Goal: Task Accomplishment & Management: Complete application form

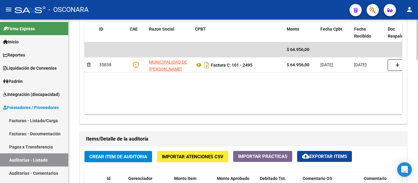
scroll to position [439, 0]
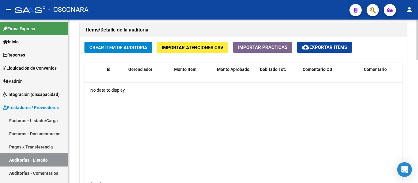
click at [110, 49] on span "Crear Item de Auditoria" at bounding box center [118, 48] width 58 height 6
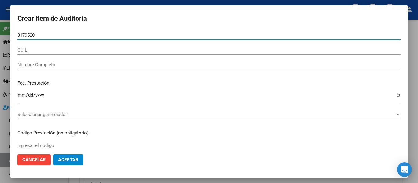
type input "31795208"
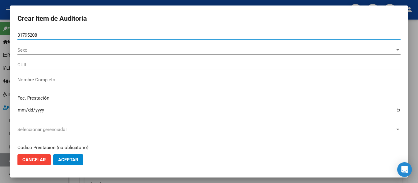
type input "27317952088"
type input "[PERSON_NAME] EYELEN"
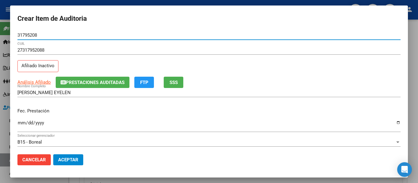
type input "31795208"
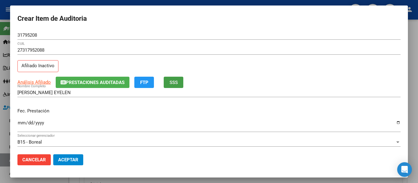
click at [174, 79] on button "SSS" at bounding box center [174, 82] width 20 height 11
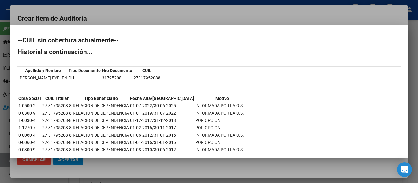
click at [151, 20] on div at bounding box center [209, 91] width 418 height 183
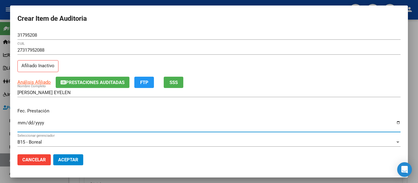
click at [21, 121] on input "Ingresar la fecha" at bounding box center [208, 126] width 383 height 10
type input "[DATE]"
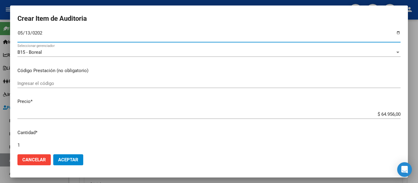
scroll to position [92, 0]
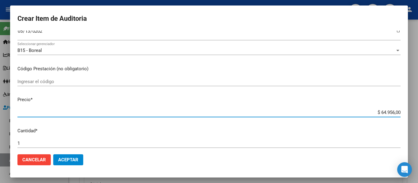
drag, startPoint x: 375, startPoint y: 110, endPoint x: 407, endPoint y: 108, distance: 32.5
click at [407, 108] on mat-dialog-content "31795208 Nro Documento 27317952088 CUIL Afiliado Inactivo Análisis Afiliado Pre…" at bounding box center [209, 90] width 398 height 119
type input "$ 0,01"
type input "$ 0,12"
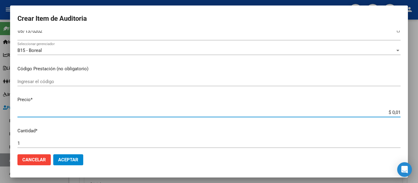
type input "$ 0,12"
type input "$ 1,23"
type input "$ 12,34"
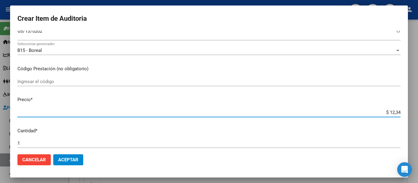
type input "$ 123,40"
type input "$ 1.234,00"
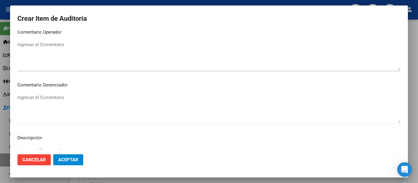
scroll to position [432, 0]
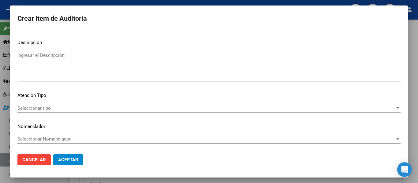
click at [107, 73] on textarea "Ingresar el Descripción" at bounding box center [208, 66] width 383 height 29
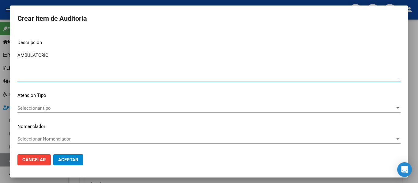
type textarea "AMBULATORIO"
click at [36, 107] on span "Seleccionar tipo" at bounding box center [206, 109] width 378 height 6
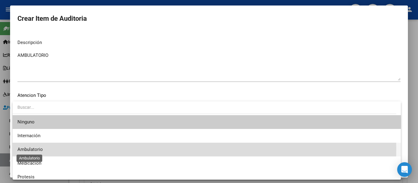
click at [32, 149] on span "Ambulatorio" at bounding box center [29, 150] width 25 height 6
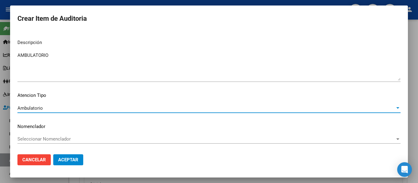
click at [58, 159] on span "Aceptar" at bounding box center [68, 160] width 20 height 6
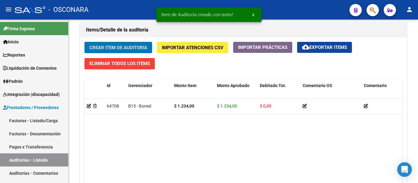
scroll to position [439, 0]
click at [118, 51] on button "Crear Item de Auditoria" at bounding box center [118, 47] width 68 height 11
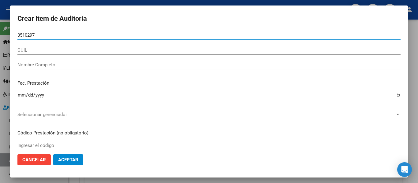
type input "35102977"
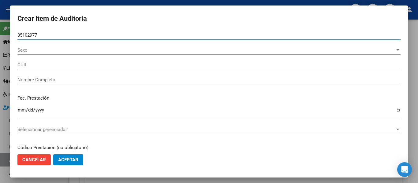
type input "20351029774"
type input "[PERSON_NAME]"
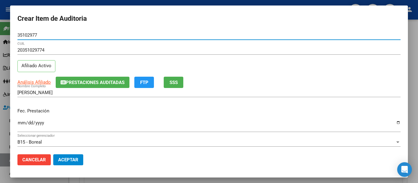
type input "35102977"
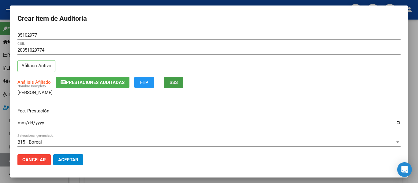
click at [176, 87] on button "SSS" at bounding box center [174, 82] width 20 height 11
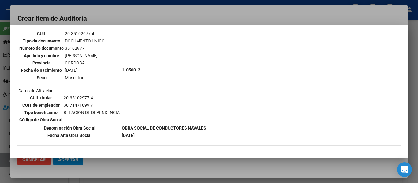
scroll to position [61, 0]
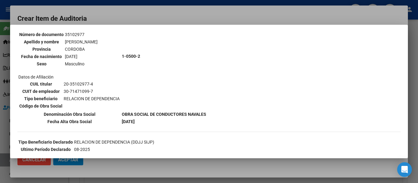
click at [135, 11] on div at bounding box center [209, 91] width 418 height 183
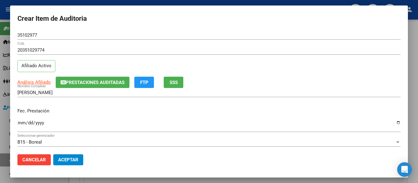
click at [73, 77] on button "Prestaciones Auditadas" at bounding box center [93, 82] width 74 height 11
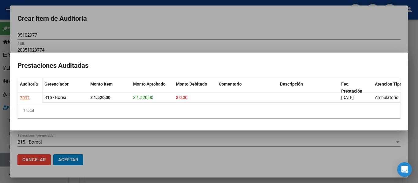
click at [110, 41] on div at bounding box center [209, 91] width 418 height 183
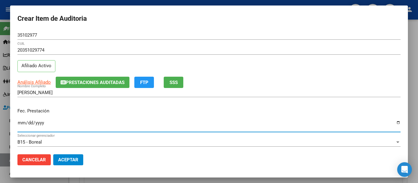
click at [22, 122] on input "Ingresar la fecha" at bounding box center [208, 126] width 383 height 10
type input "[DATE]"
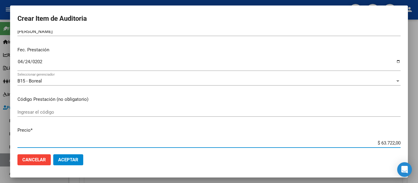
drag, startPoint x: 375, startPoint y: 143, endPoint x: 398, endPoint y: 141, distance: 23.0
click at [398, 141] on app-form-text-field "Precio * $ 63.722,00 Ingresar el precio" at bounding box center [211, 136] width 388 height 19
type input "$ 0,06"
type input "$ 0,60"
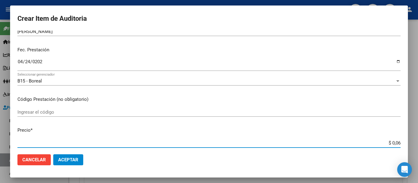
type input "$ 0,60"
type input "$ 6,04"
type input "$ 60,48"
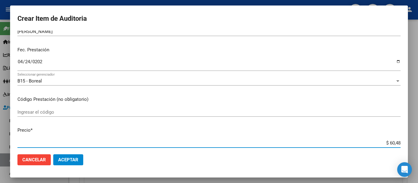
type input "$ 604,80"
type input "$ 6.048,00"
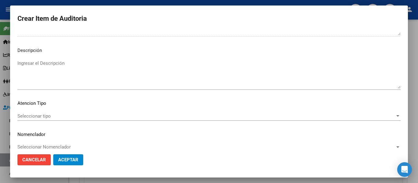
scroll to position [432, 0]
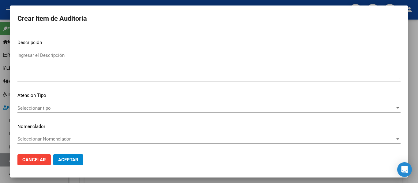
click at [49, 64] on textarea "Ingresar el Descripción" at bounding box center [208, 66] width 383 height 29
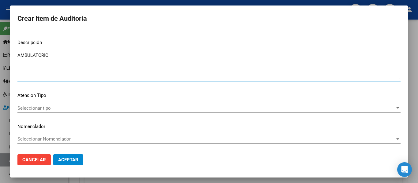
type textarea "AMBULATORIO"
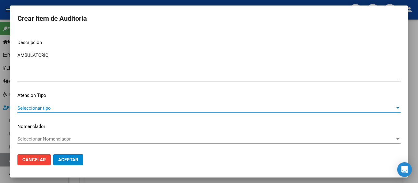
click at [33, 108] on span "Seleccionar tipo" at bounding box center [206, 109] width 378 height 6
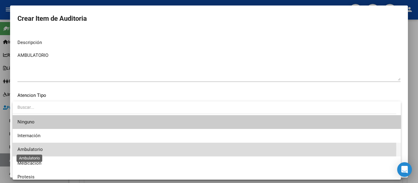
click at [31, 149] on span "Ambulatorio" at bounding box center [29, 150] width 25 height 6
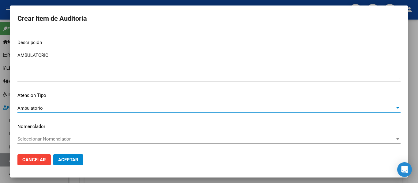
click at [63, 160] on span "Aceptar" at bounding box center [68, 160] width 20 height 6
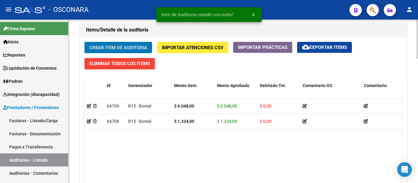
click at [103, 47] on span "Crear Item de Auditoria" at bounding box center [118, 48] width 58 height 6
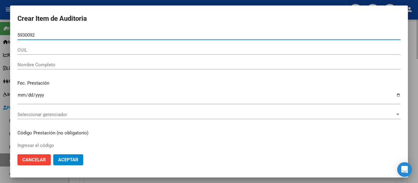
type input "59300923"
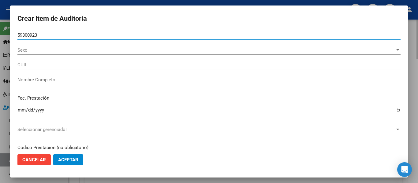
type input "27593009233"
type input "[PERSON_NAME]"
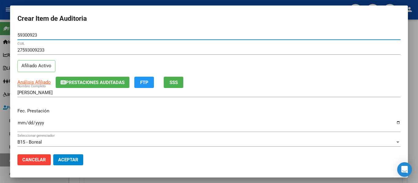
type input "59300923"
click at [85, 85] on button "Prestaciones Auditadas" at bounding box center [93, 82] width 74 height 11
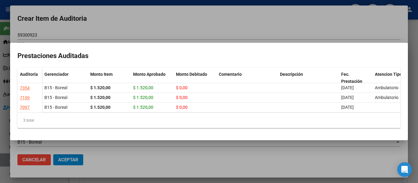
click at [207, 6] on div at bounding box center [209, 91] width 418 height 183
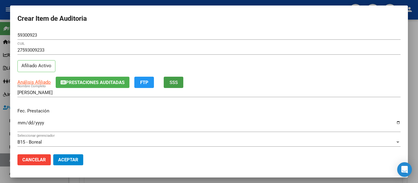
click at [177, 80] on span "SSS" at bounding box center [174, 83] width 8 height 6
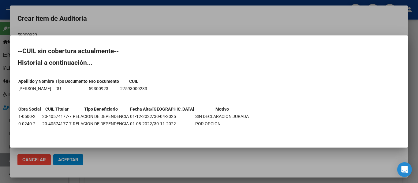
click at [177, 25] on div at bounding box center [209, 91] width 418 height 183
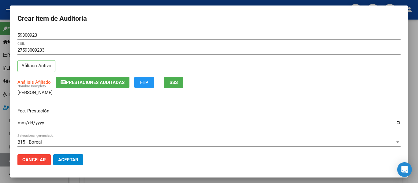
click at [18, 126] on input "Ingresar la fecha" at bounding box center [208, 126] width 383 height 10
type input "[DATE]"
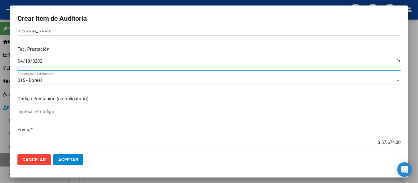
scroll to position [92, 0]
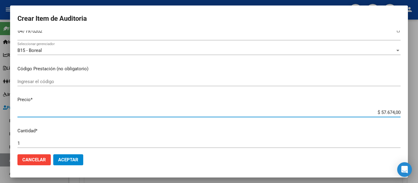
drag, startPoint x: 376, startPoint y: 113, endPoint x: 418, endPoint y: 112, distance: 41.6
click at [418, 112] on div "Crear Item de Auditoria 59300923 Nro Documento 27593009233 CUIL Afiliado Activo…" at bounding box center [209, 91] width 418 height 183
type input "$ 0,05"
type input "$ 0,52"
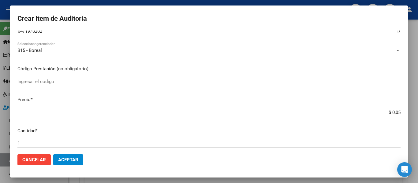
type input "$ 0,52"
type input "$ 5,20"
type input "$ 52,00"
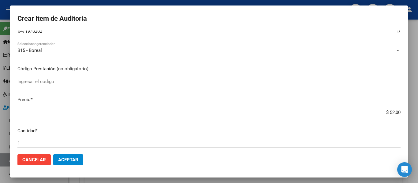
type input "$ 520,00"
type input "$ 5.200,00"
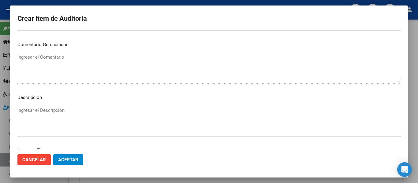
scroll to position [432, 0]
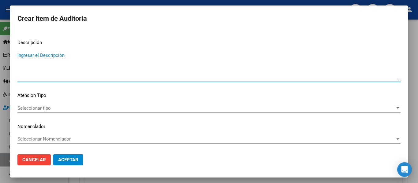
click at [43, 54] on textarea "Ingresar el Descripción" at bounding box center [208, 66] width 383 height 29
type textarea "AMBULATORIO"
click at [27, 104] on div "Seleccionar tipo Seleccionar tipo" at bounding box center [208, 108] width 383 height 9
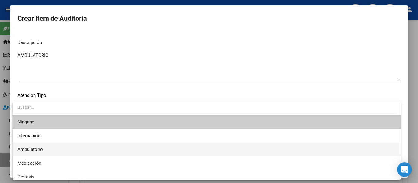
click at [27, 153] on span "Ambulatorio" at bounding box center [206, 150] width 379 height 14
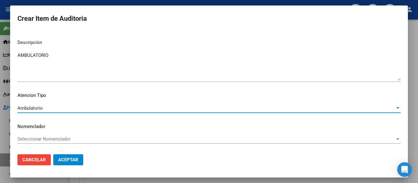
click at [64, 165] on button "Aceptar" at bounding box center [68, 160] width 30 height 11
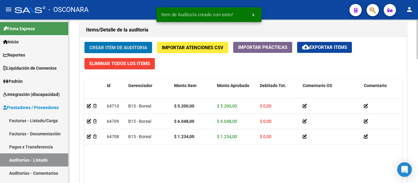
click at [98, 43] on button "Crear Item de Auditoria" at bounding box center [118, 47] width 68 height 11
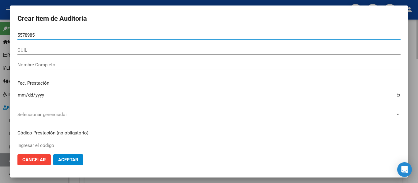
type input "55789853"
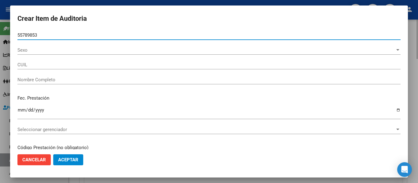
type input "20557898531"
type input "BARRERA [PERSON_NAME]"
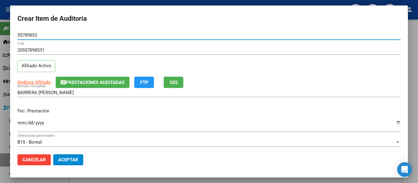
type input "55789853"
click at [104, 79] on button "Prestaciones Auditadas" at bounding box center [93, 82] width 74 height 11
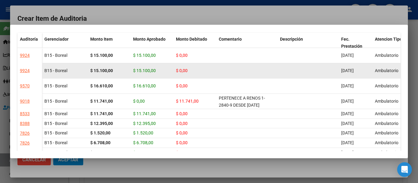
scroll to position [31, 0]
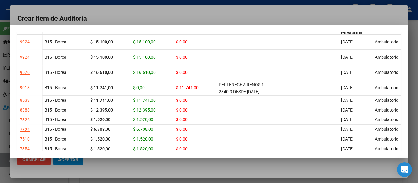
click at [251, 11] on div at bounding box center [209, 91] width 418 height 183
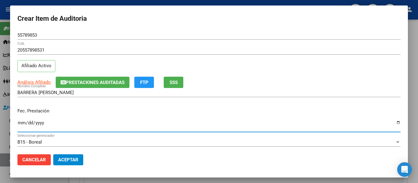
click at [24, 126] on input "Ingresar la fecha" at bounding box center [208, 126] width 383 height 10
type input "[DATE]"
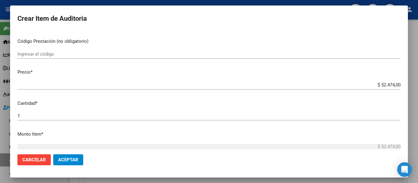
scroll to position [122, 0]
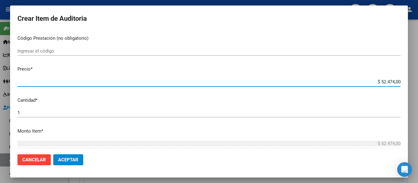
click at [414, 77] on div "Crear Item de Auditoria 55789853 Nro Documento 20557898531 CUIL Afiliado Activo…" at bounding box center [209, 91] width 418 height 183
type input "$ 0,05"
type input "$ 0,52"
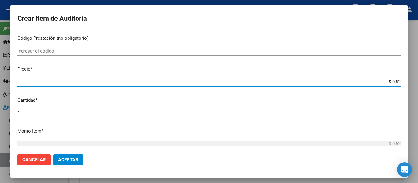
type input "$ 5,20"
type input "$ 52,00"
type input "$ 520,00"
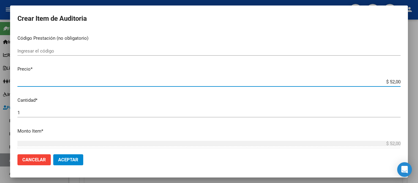
type input "$ 520,00"
type input "$ 5.200,00"
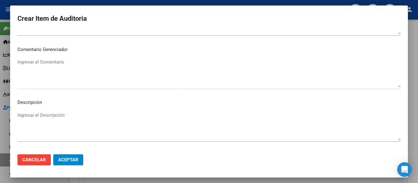
scroll to position [432, 0]
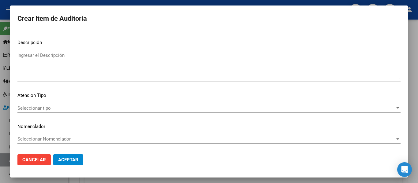
click at [77, 78] on textarea "Ingresar el Descripción" at bounding box center [208, 66] width 383 height 29
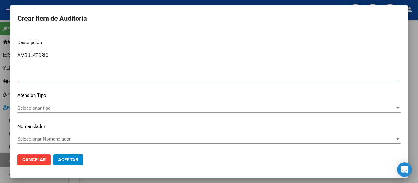
type textarea "AMBULATORIO"
click at [30, 107] on span "Seleccionar tipo" at bounding box center [206, 109] width 378 height 6
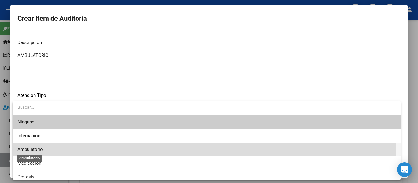
click at [33, 148] on span "Ambulatorio" at bounding box center [29, 150] width 25 height 6
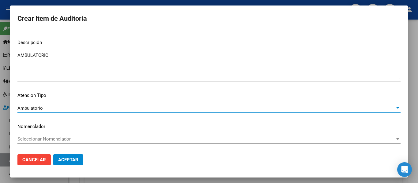
click at [69, 159] on span "Aceptar" at bounding box center [68, 160] width 20 height 6
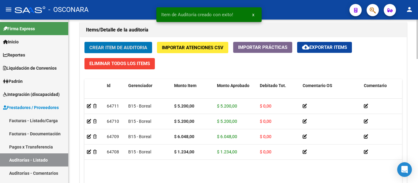
click at [101, 50] on span "Crear Item de Auditoria" at bounding box center [118, 48] width 58 height 6
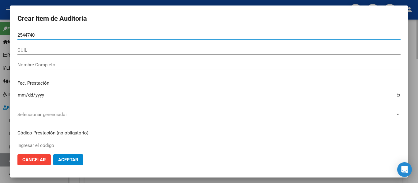
type input "25447404"
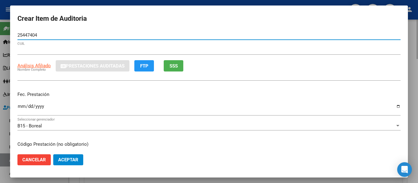
type input "27254474040"
type input "[PERSON_NAME]"
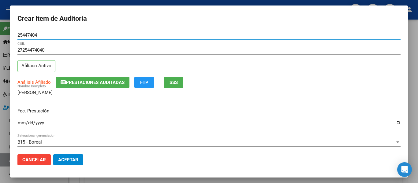
type input "25447404"
click at [105, 80] on span "Prestaciones Auditadas" at bounding box center [95, 83] width 59 height 6
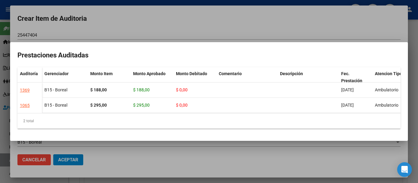
click at [142, 32] on div at bounding box center [209, 91] width 418 height 183
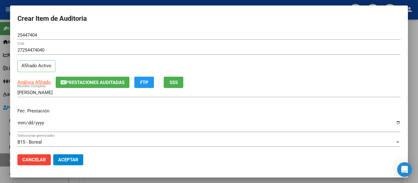
click at [21, 124] on input "Ingresar la fecha" at bounding box center [208, 126] width 383 height 10
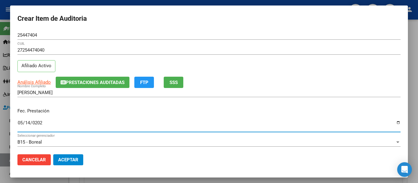
type input "[DATE]"
click at [170, 80] on span "SSS" at bounding box center [174, 83] width 8 height 6
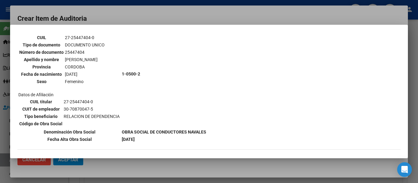
scroll to position [61, 0]
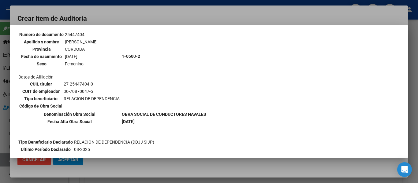
click at [145, 14] on div at bounding box center [209, 91] width 418 height 183
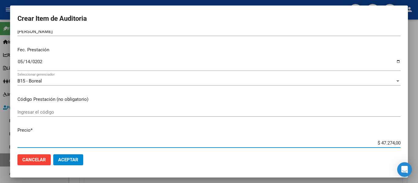
scroll to position [62, 0]
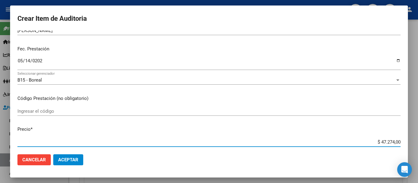
drag, startPoint x: 375, startPoint y: 145, endPoint x: 413, endPoint y: 140, distance: 38.3
click at [413, 140] on div "Crear Item de Auditoria 25447404 Nro Documento 27254474040 CUIL Afiliado Activo…" at bounding box center [209, 91] width 418 height 183
type input "$ 0,05"
type input "$ 0,52"
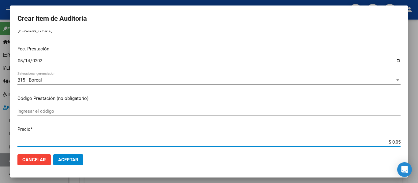
type input "$ 0,52"
type input "$ 5,20"
type input "$ 52,00"
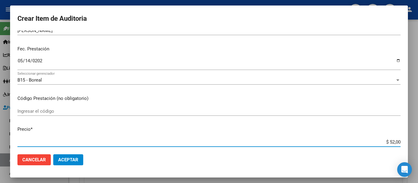
type input "$ 520,00"
type input "$ 5.200,00"
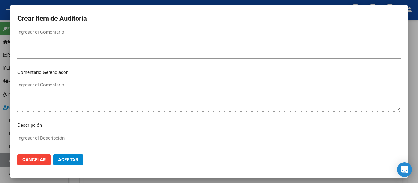
scroll to position [429, 0]
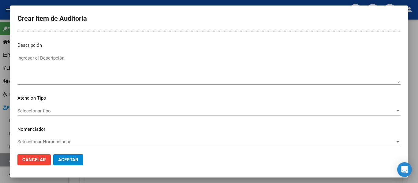
click at [89, 69] on textarea "Ingresar el Descripción" at bounding box center [208, 69] width 383 height 29
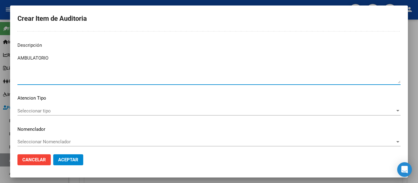
type textarea "AMBULATORIO"
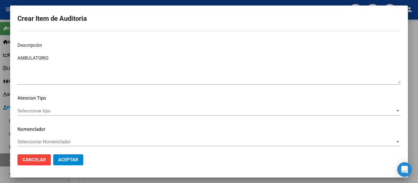
click at [39, 107] on div "Seleccionar tipo Seleccionar tipo" at bounding box center [208, 110] width 383 height 9
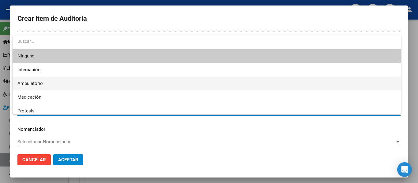
click at [35, 79] on span "Ambulatorio" at bounding box center [206, 84] width 379 height 14
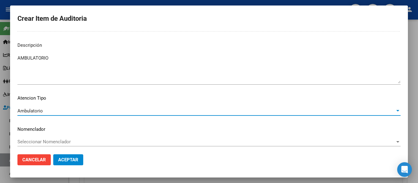
click at [71, 158] on span "Aceptar" at bounding box center [68, 160] width 20 height 6
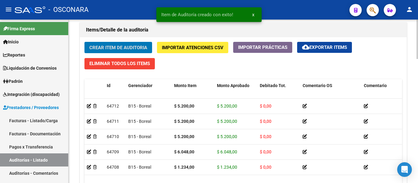
click at [105, 48] on span "Crear Item de Auditoria" at bounding box center [118, 48] width 58 height 6
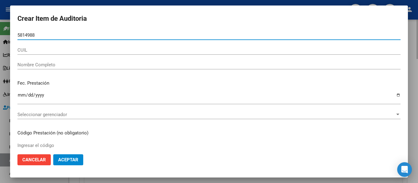
type input "58149887"
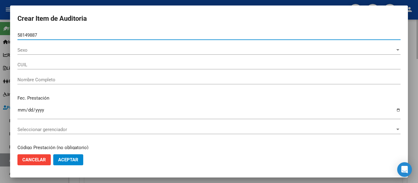
type input "20581498870"
type input "[PERSON_NAME] [PERSON_NAME] -"
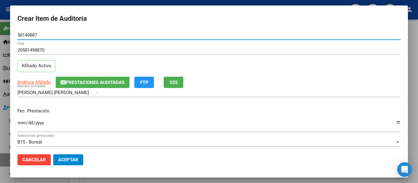
type input "58149887"
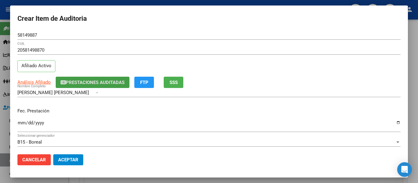
click at [91, 81] on span "Prestaciones Auditadas" at bounding box center [95, 83] width 59 height 6
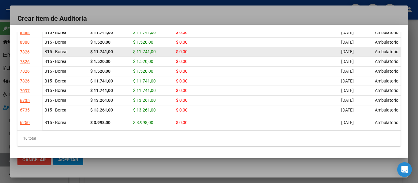
scroll to position [61, 0]
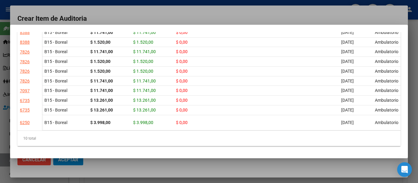
click at [175, 5] on div at bounding box center [209, 91] width 418 height 183
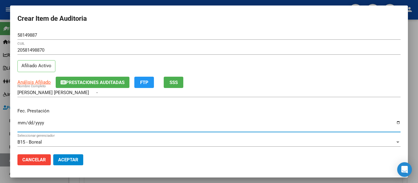
click at [19, 123] on input "Ingresar la fecha" at bounding box center [208, 126] width 383 height 10
click at [27, 121] on input "Ingresar la fecha" at bounding box center [208, 126] width 383 height 10
type input "[DATE]"
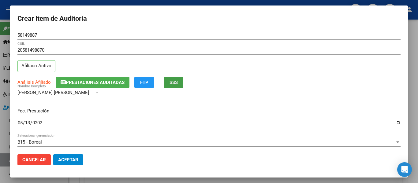
click at [171, 82] on span "SSS" at bounding box center [174, 83] width 8 height 6
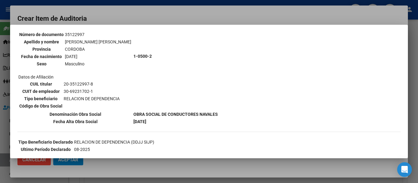
click at [165, 15] on div at bounding box center [209, 91] width 418 height 183
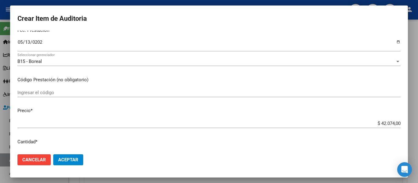
scroll to position [92, 0]
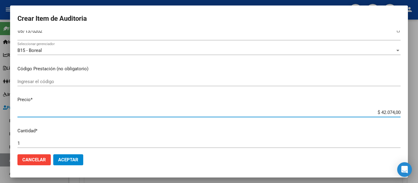
drag, startPoint x: 376, startPoint y: 113, endPoint x: 418, endPoint y: 106, distance: 42.2
click at [418, 106] on div "Crear Item de Auditoria 58149887 Nro Documento 20581498870 CUIL Afiliado Activo…" at bounding box center [209, 91] width 418 height 183
type input "$ 0,01"
type input "$ 0,12"
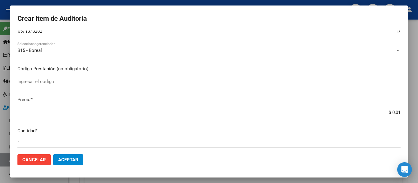
type input "$ 0,12"
type input "$ 1,23"
type input "$ 12,34"
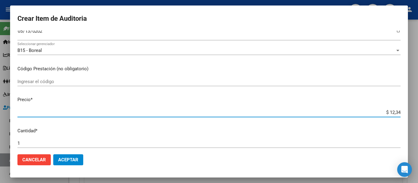
type input "$ 123,40"
type input "$ 1.234,00"
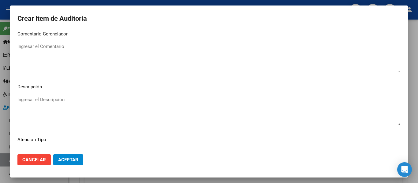
scroll to position [432, 0]
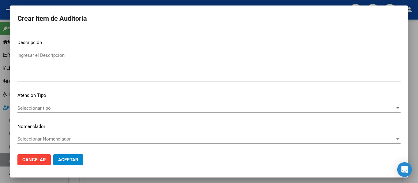
click at [43, 76] on textarea "Ingresar el Descripción" at bounding box center [208, 66] width 383 height 29
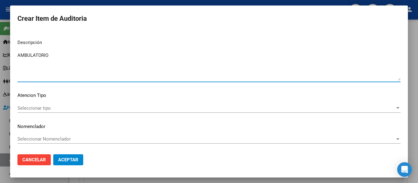
type textarea "AMBULATORIO"
click at [33, 106] on span "Seleccionar tipo" at bounding box center [206, 109] width 378 height 6
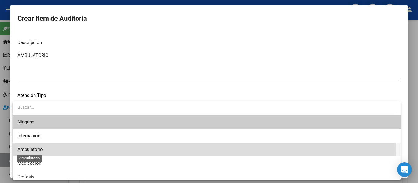
click at [29, 150] on span "Ambulatorio" at bounding box center [29, 150] width 25 height 6
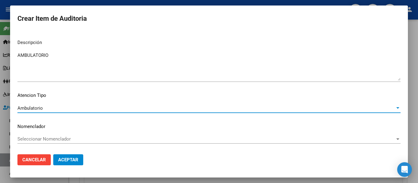
click at [61, 154] on mat-dialog-actions "Cancelar Aceptar" at bounding box center [208, 160] width 383 height 21
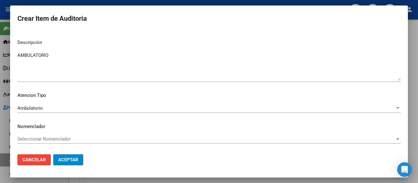
click at [58, 163] on button "Aceptar" at bounding box center [68, 160] width 30 height 11
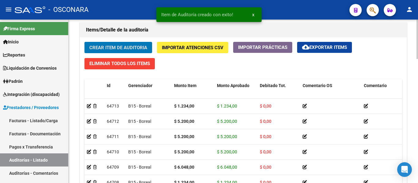
click at [111, 50] on span "Crear Item de Auditoria" at bounding box center [118, 48] width 58 height 6
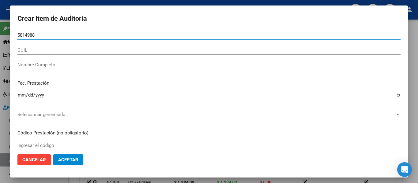
type input "58149887"
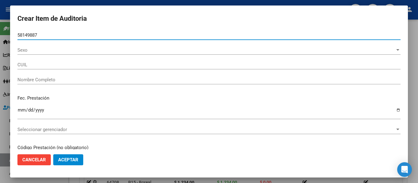
type input "20581498870"
type input "[PERSON_NAME] [PERSON_NAME] -"
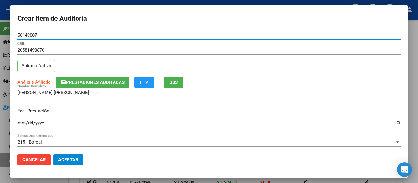
type input "58149887"
click at [91, 81] on span "Prestaciones Auditadas" at bounding box center [95, 83] width 59 height 6
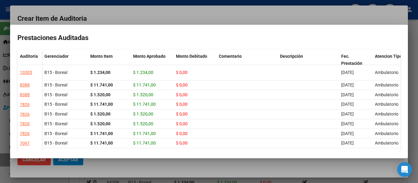
click at [132, 13] on div at bounding box center [209, 91] width 418 height 183
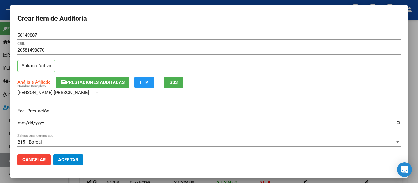
click at [21, 125] on input "Ingresar la fecha" at bounding box center [208, 126] width 383 height 10
type input "[DATE]"
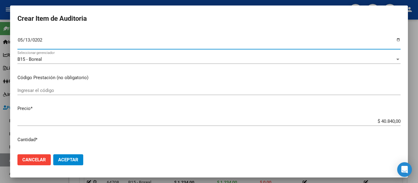
scroll to position [92, 0]
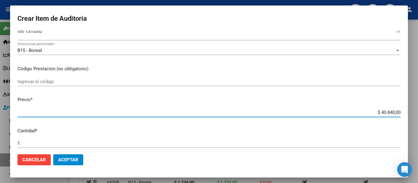
drag, startPoint x: 377, startPoint y: 112, endPoint x: 401, endPoint y: 115, distance: 24.3
click at [401, 115] on mat-dialog-content "58149887 Nro Documento 20581498870 CUIL Afiliado Activo Análisis Afiliado Prest…" at bounding box center [209, 90] width 398 height 119
type input "$ 0,05"
type input "$ 0,52"
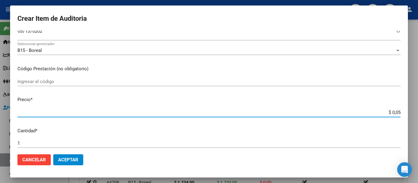
type input "$ 0,52"
type input "$ 5,20"
type input "$ 52,00"
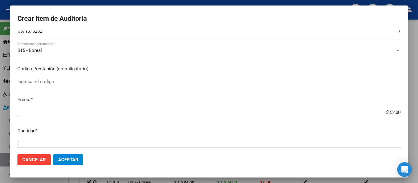
type input "$ 520,00"
type input "$ 5.200,00"
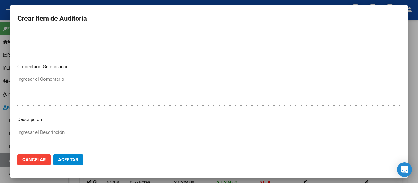
scroll to position [432, 0]
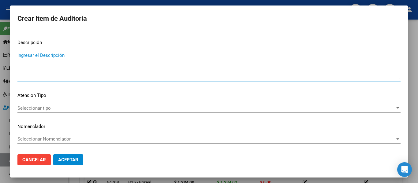
click at [69, 80] on textarea "Ingresar el Descripción" at bounding box center [208, 66] width 383 height 29
type textarea "AMBULATORIO"
click at [42, 111] on span "Seleccionar tipo" at bounding box center [206, 109] width 378 height 6
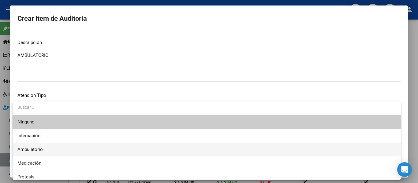
drag, startPoint x: 46, startPoint y: 150, endPoint x: 49, endPoint y: 151, distance: 3.9
click at [46, 150] on span "Ambulatorio" at bounding box center [206, 150] width 379 height 14
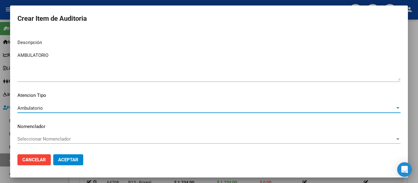
click at [73, 162] on span "Aceptar" at bounding box center [68, 160] width 20 height 6
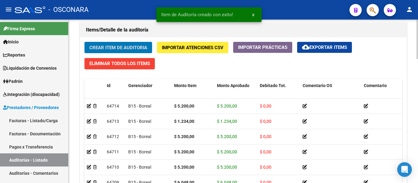
click at [110, 48] on span "Crear Item de Auditoria" at bounding box center [118, 48] width 58 height 6
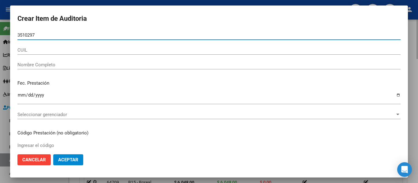
type input "35102977"
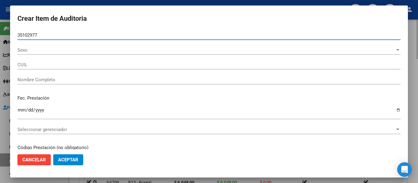
type input "20351029774"
type input "[PERSON_NAME]"
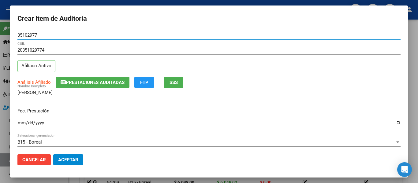
type input "35102977"
click at [109, 86] on button "Prestaciones Auditadas" at bounding box center [93, 82] width 74 height 11
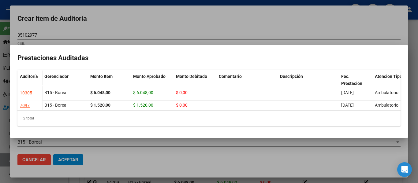
click at [140, 32] on div at bounding box center [209, 91] width 418 height 183
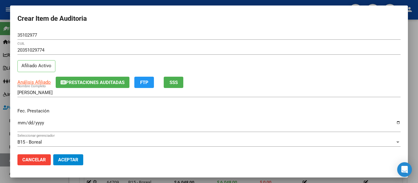
click at [180, 83] on button "SSS" at bounding box center [174, 82] width 20 height 11
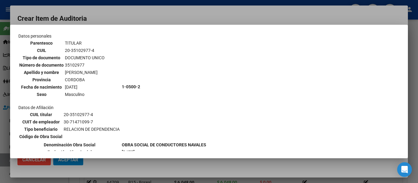
scroll to position [61, 0]
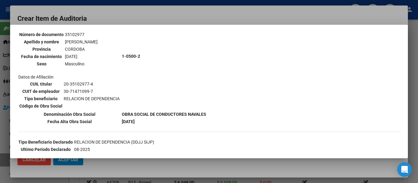
click at [131, 17] on div at bounding box center [209, 91] width 418 height 183
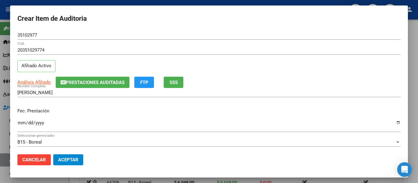
click at [19, 124] on input "Ingresar la fecha" at bounding box center [208, 126] width 383 height 10
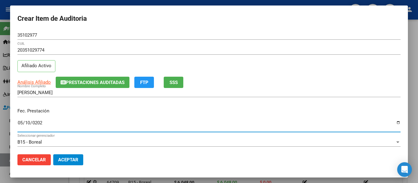
type input "[DATE]"
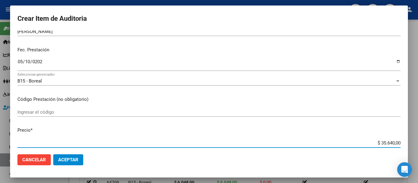
drag, startPoint x: 377, startPoint y: 143, endPoint x: 400, endPoint y: 143, distance: 22.6
click at [400, 143] on app-form-text-field "Precio * $ 35.640,00 Ingresar el precio" at bounding box center [211, 136] width 388 height 19
type input "$ 0,05"
type input "$ 0,52"
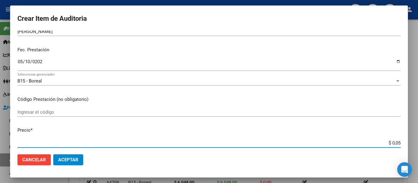
type input "$ 0,52"
type input "$ 5,20"
type input "$ 52,00"
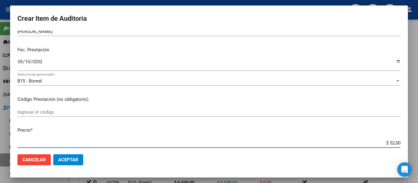
type input "$ 520,00"
type input "$ 5.200,00"
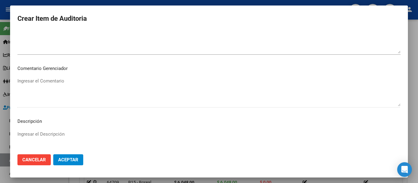
scroll to position [432, 0]
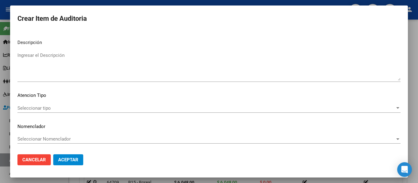
click at [68, 71] on textarea "Ingresar el Descripción" at bounding box center [208, 66] width 383 height 29
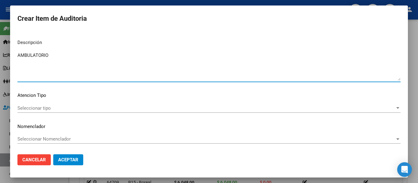
type textarea "AMBULATORIO"
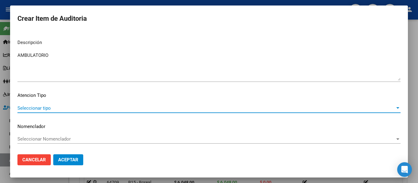
click at [34, 107] on span "Seleccionar tipo" at bounding box center [206, 109] width 378 height 6
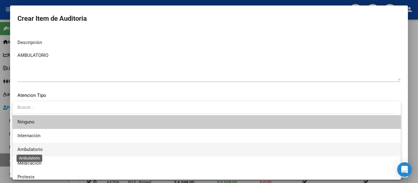
click at [40, 149] on span "Ambulatorio" at bounding box center [29, 150] width 25 height 6
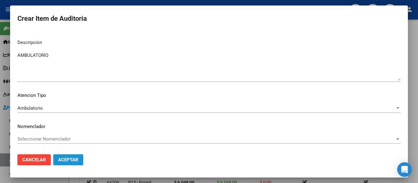
click at [63, 158] on span "Aceptar" at bounding box center [68, 160] width 20 height 6
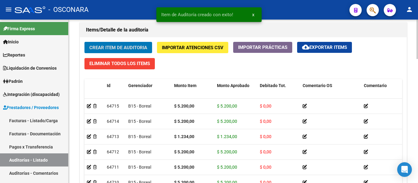
click at [117, 45] on button "Crear Item de Auditoria" at bounding box center [118, 47] width 68 height 11
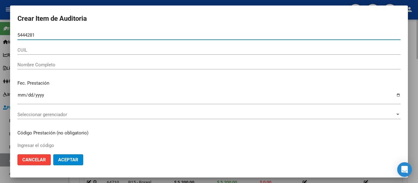
type input "54442818"
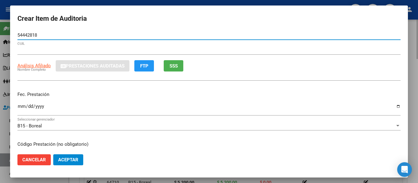
type input "20544428188"
type input "[PERSON_NAME] -"
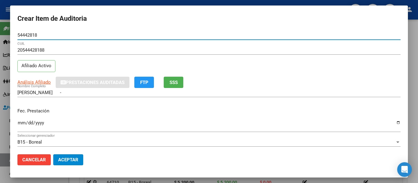
type input "54442818"
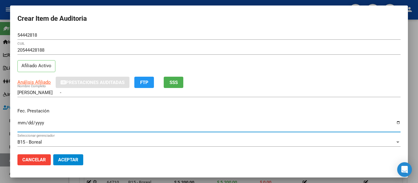
click at [19, 124] on input "Ingresar la fecha" at bounding box center [208, 126] width 383 height 10
type input "[DATE]"
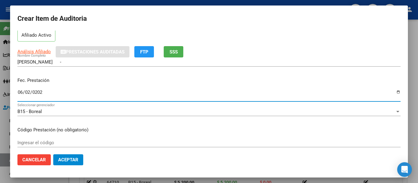
scroll to position [92, 0]
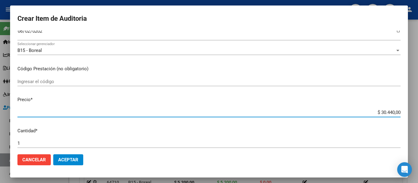
drag, startPoint x: 373, startPoint y: 112, endPoint x: 418, endPoint y: 110, distance: 44.7
click at [418, 110] on div "Crear Item de Auditoria 54442818 Nro Documento 20544428188 CUIL Afiliado Activo…" at bounding box center [209, 91] width 418 height 183
type input "$ 0,01"
type input "$ 0,12"
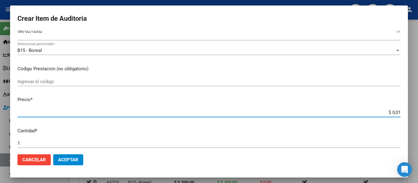
type input "$ 0,12"
type input "$ 1,23"
type input "$ 12,32"
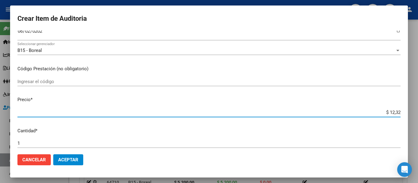
type input "$ 123,20"
type input "$ 1.232,00"
type input "$ 123,20"
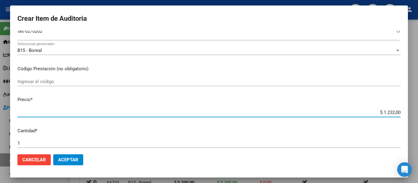
type input "$ 123,20"
type input "$ 12,32"
type input "$ 1,23"
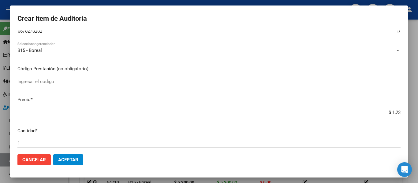
type input "$ 12,34"
type input "$ 123,40"
type input "$ 1.234,00"
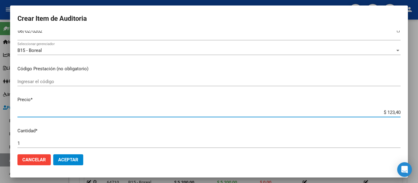
type input "$ 1.234,00"
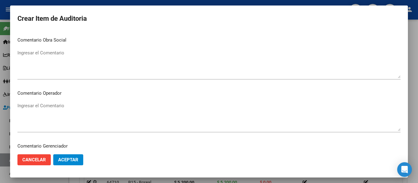
scroll to position [432, 0]
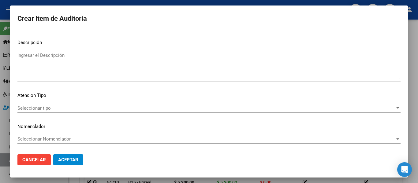
click at [82, 67] on textarea "Ingresar el Descripción" at bounding box center [208, 66] width 383 height 29
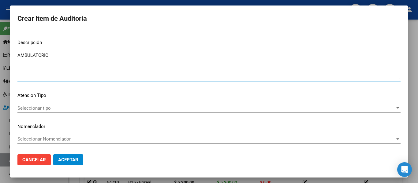
type textarea "AMBULATORIO"
click at [29, 108] on span "Seleccionar tipo" at bounding box center [206, 109] width 378 height 6
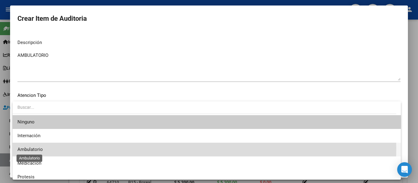
click at [34, 149] on span "Ambulatorio" at bounding box center [29, 150] width 25 height 6
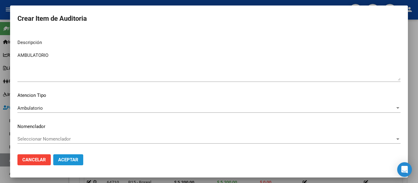
click at [69, 162] on span "Aceptar" at bounding box center [68, 160] width 20 height 6
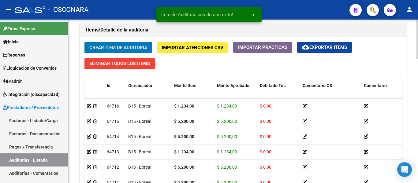
click at [105, 53] on button "Crear Item de Auditoria" at bounding box center [118, 47] width 68 height 11
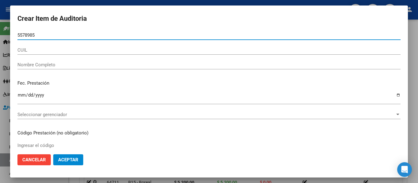
type input "55789853"
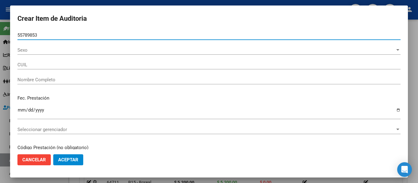
type input "20557898531"
type input "BARRERA [PERSON_NAME]"
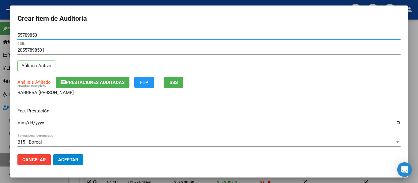
type input "55789853"
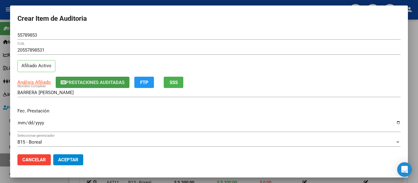
click at [89, 80] on span "Prestaciones Auditadas" at bounding box center [95, 83] width 59 height 6
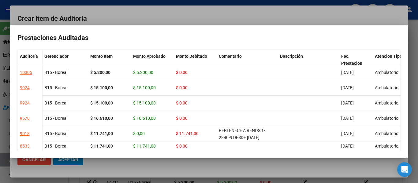
click at [115, 18] on div at bounding box center [209, 91] width 418 height 183
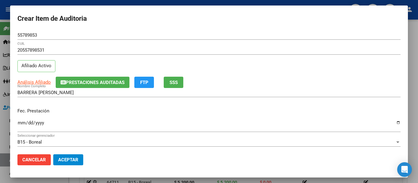
click at [21, 123] on input "Ingresar la fecha" at bounding box center [208, 126] width 383 height 10
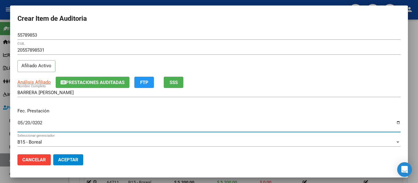
type input "[DATE]"
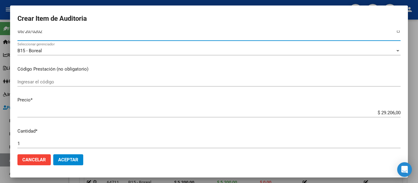
scroll to position [92, 0]
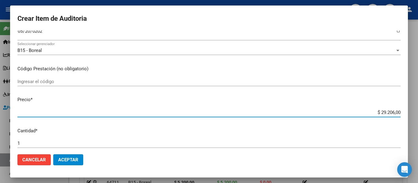
drag, startPoint x: 375, startPoint y: 112, endPoint x: 418, endPoint y: 116, distance: 43.1
click at [418, 116] on div "Crear Item de Auditoria 55789853 Nro Documento 20557898531 CUIL Afiliado Activo…" at bounding box center [209, 91] width 418 height 183
type input "$ 0,05"
type input "$ 0,52"
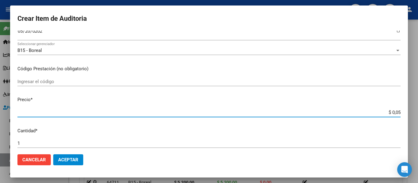
type input "$ 0,52"
type input "$ 5,20"
type input "$ 52,00"
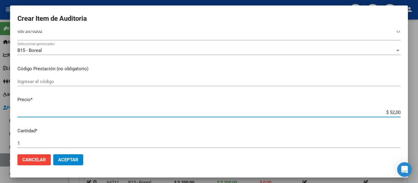
type input "$ 520,00"
type input "$ 5.200,00"
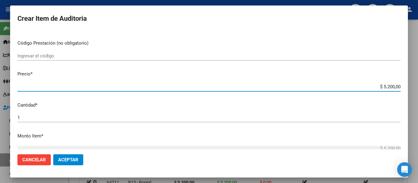
scroll to position [153, 0]
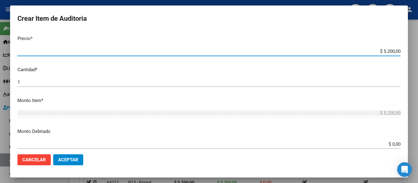
click at [69, 84] on input "1" at bounding box center [208, 83] width 383 height 6
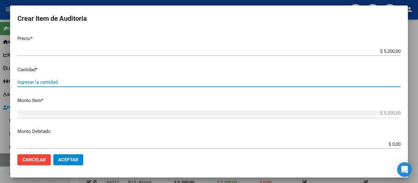
type input "2"
type input "$ 10.400,00"
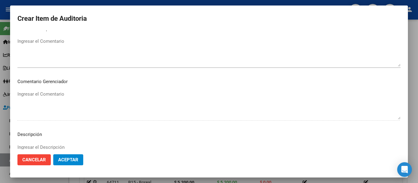
scroll to position [432, 0]
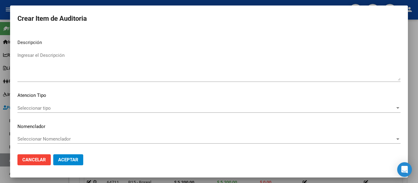
type input "2"
click at [78, 50] on mat-dialog-content "55789853 Nro Documento 20557898531 CUIL Afiliado Activo Análisis Afiliado Prest…" at bounding box center [209, 90] width 398 height 119
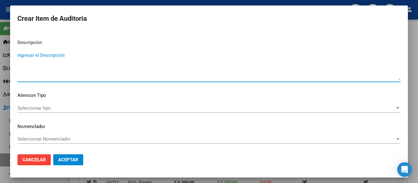
click at [78, 65] on textarea "Ingresar el Descripción" at bounding box center [208, 66] width 383 height 29
type textarea "AMBULATORIO"
click at [32, 108] on span "Seleccionar tipo" at bounding box center [206, 109] width 378 height 6
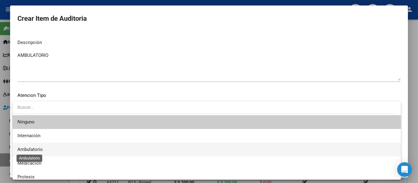
click at [33, 149] on span "Ambulatorio" at bounding box center [29, 150] width 25 height 6
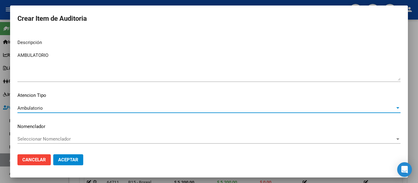
click at [68, 156] on mat-dialog-actions "Cancelar Aceptar" at bounding box center [208, 160] width 383 height 21
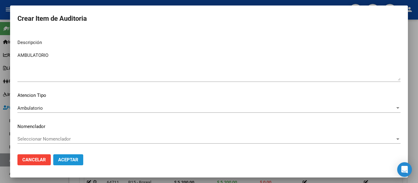
click at [69, 160] on span "Aceptar" at bounding box center [68, 160] width 20 height 6
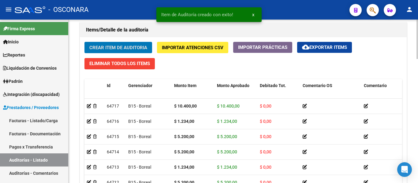
click at [107, 47] on span "Crear Item de Auditoria" at bounding box center [118, 48] width 58 height 6
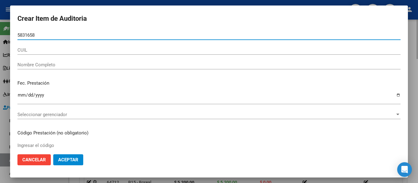
type input "58316588"
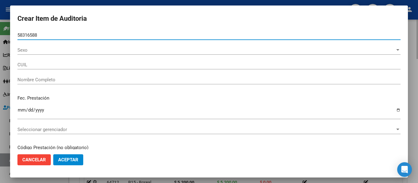
type input "27583165881"
type input "[PERSON_NAME][DATE]"
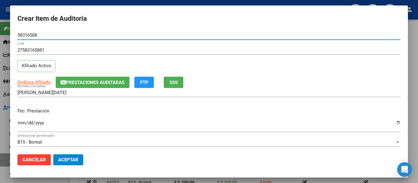
type input "58316588"
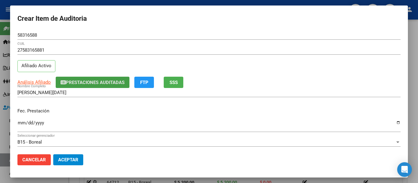
click at [107, 86] on button "Prestaciones Auditadas" at bounding box center [93, 82] width 74 height 11
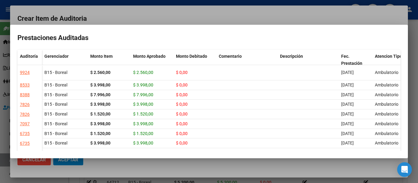
click at [160, 14] on div at bounding box center [209, 91] width 418 height 183
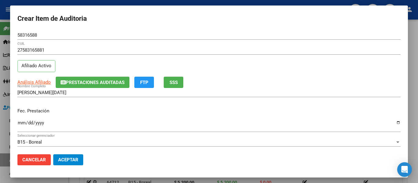
click at [20, 125] on input "Ingresar la fecha" at bounding box center [208, 126] width 383 height 10
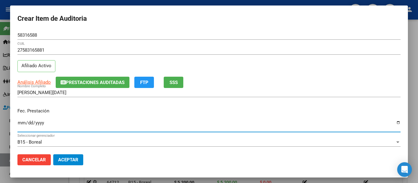
click at [20, 125] on input "Ingresar la fecha" at bounding box center [208, 126] width 383 height 10
type input "[DATE]"
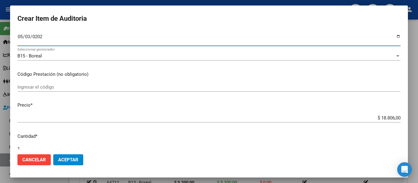
scroll to position [92, 0]
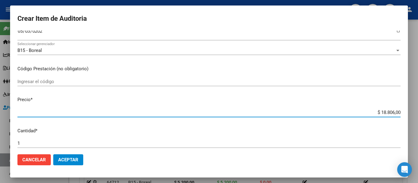
drag, startPoint x: 376, startPoint y: 111, endPoint x: 418, endPoint y: 99, distance: 43.5
click at [418, 99] on div "Crear Item de Auditoria 58316588 Nro Documento 27583165881 CUIL Afiliado Activo…" at bounding box center [209, 91] width 418 height 183
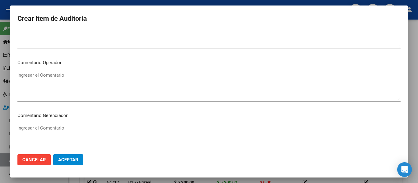
scroll to position [432, 0]
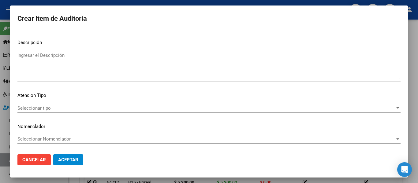
click at [68, 62] on textarea "Ingresar el Descripción" at bounding box center [208, 66] width 383 height 29
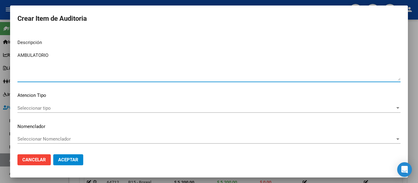
click at [33, 109] on span "Seleccionar tipo" at bounding box center [206, 109] width 378 height 6
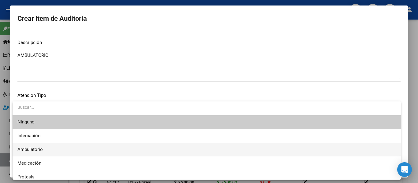
click at [25, 147] on span "Ambulatorio" at bounding box center [29, 150] width 25 height 6
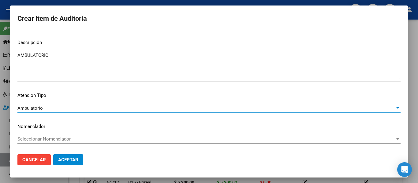
click at [58, 160] on span "Aceptar" at bounding box center [68, 160] width 20 height 6
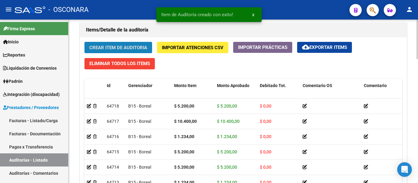
click at [110, 48] on span "Crear Item de Auditoria" at bounding box center [118, 48] width 58 height 6
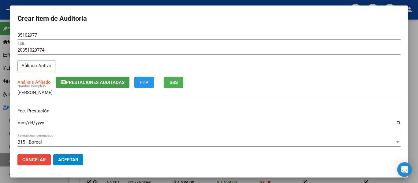
click at [92, 88] on button "Prestaciones Auditadas" at bounding box center [93, 82] width 74 height 11
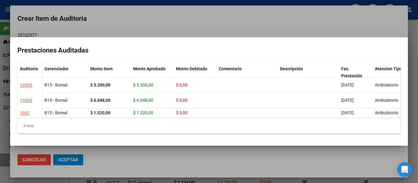
click at [118, 26] on div at bounding box center [209, 91] width 418 height 183
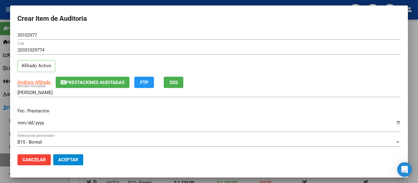
click at [21, 126] on input "Ingresar la fecha" at bounding box center [208, 126] width 383 height 10
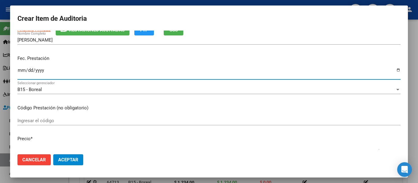
scroll to position [61, 0]
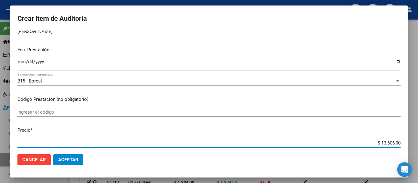
drag, startPoint x: 376, startPoint y: 143, endPoint x: 418, endPoint y: 136, distance: 42.2
click at [418, 136] on div "Crear Item de Auditoria 35102977 Nro Documento 20351029774 CUIL Afiliado Activo…" at bounding box center [209, 91] width 418 height 183
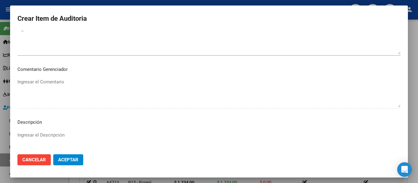
scroll to position [428, 0]
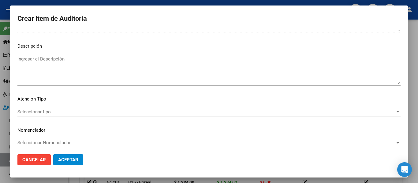
click at [61, 69] on textarea "Ingresar el Descripción" at bounding box center [208, 70] width 383 height 29
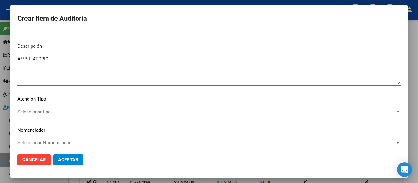
click at [28, 110] on span "Seleccionar tipo" at bounding box center [206, 112] width 378 height 6
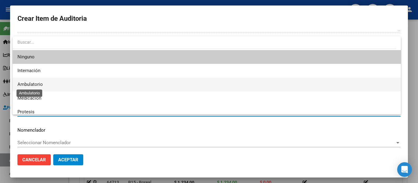
click at [36, 84] on span "Ambulatorio" at bounding box center [29, 85] width 25 height 6
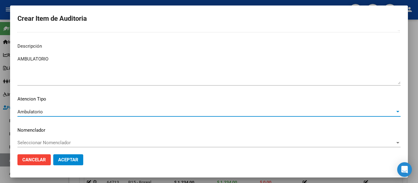
click at [66, 159] on span "Aceptar" at bounding box center [68, 160] width 20 height 6
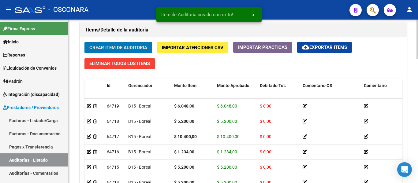
click at [106, 48] on span "Crear Item de Auditoria" at bounding box center [118, 48] width 58 height 6
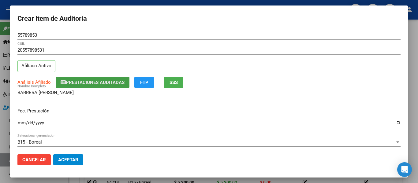
click at [98, 80] on span "Prestaciones Auditadas" at bounding box center [95, 83] width 59 height 6
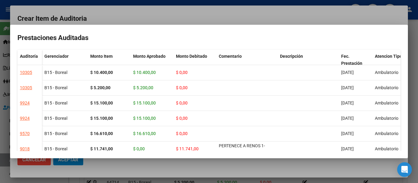
click at [133, 25] on mat-dialog-container "Prestaciones Auditadas Auditoría Gerenciador Monto Item Monto Aprobado Monto De…" at bounding box center [209, 92] width 398 height 134
click at [87, 11] on div at bounding box center [209, 91] width 418 height 183
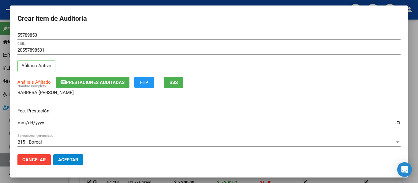
click at [20, 123] on input "Ingresar la fecha" at bounding box center [208, 126] width 383 height 10
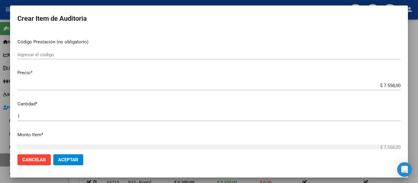
scroll to position [122, 0]
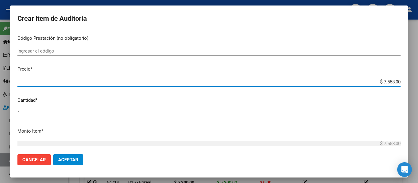
drag, startPoint x: 378, startPoint y: 82, endPoint x: 404, endPoint y: 78, distance: 26.7
click at [404, 78] on mat-dialog-content "55789853 Nro Documento 20557898531 CUIL Afiliado Activo Análisis Afiliado Prest…" at bounding box center [209, 90] width 398 height 119
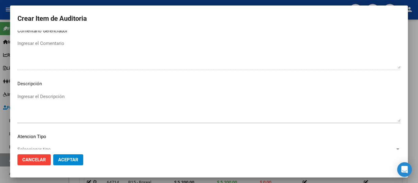
scroll to position [432, 0]
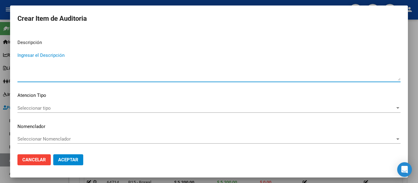
click at [80, 59] on textarea "Ingresar el Descripción" at bounding box center [208, 66] width 383 height 29
click at [44, 110] on span "Seleccionar tipo" at bounding box center [206, 109] width 378 height 6
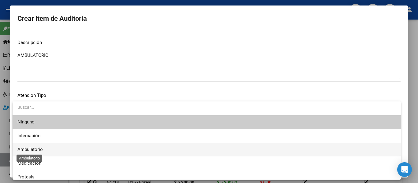
click at [42, 150] on span "Ambulatorio" at bounding box center [29, 150] width 25 height 6
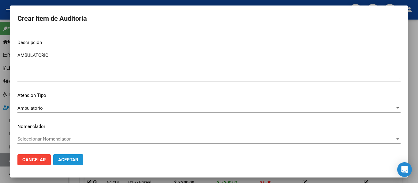
click at [68, 160] on span "Aceptar" at bounding box center [68, 160] width 20 height 6
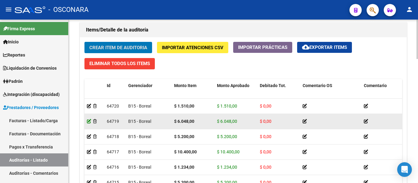
click at [87, 121] on icon at bounding box center [89, 121] width 4 height 4
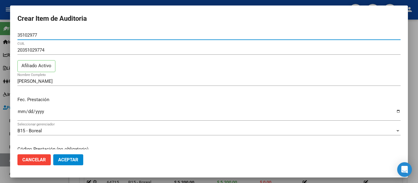
scroll to position [92, 0]
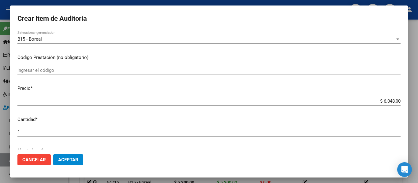
click at [29, 126] on mat-dialog-content "35102977 Nro Documento 20351029774 CUIL Afiliado Activo [PERSON_NAME] Nombre Co…" at bounding box center [209, 90] width 398 height 119
click at [29, 134] on input "1" at bounding box center [208, 132] width 383 height 6
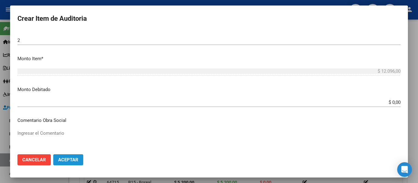
click at [62, 163] on button "Aceptar" at bounding box center [68, 160] width 30 height 11
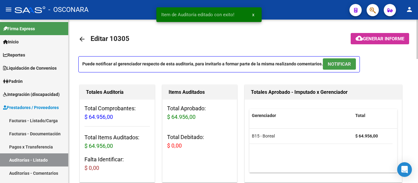
click at [345, 65] on span "NOTIFICAR" at bounding box center [339, 65] width 23 height 6
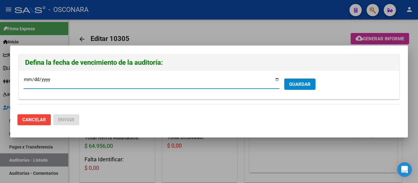
click at [277, 81] on input "[DATE]" at bounding box center [152, 82] width 256 height 10
click at [291, 83] on span "GUARDAR" at bounding box center [299, 85] width 21 height 6
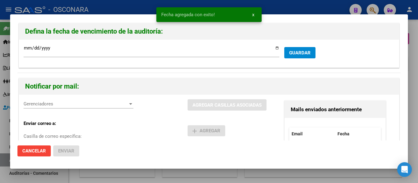
click at [51, 106] on span "Gerenciadores" at bounding box center [76, 104] width 104 height 6
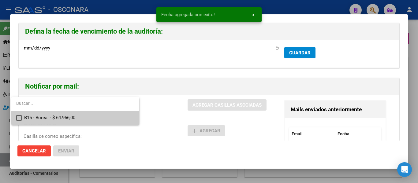
click at [50, 115] on span "B15 - Boreal - $ 64.956,00" at bounding box center [79, 118] width 110 height 14
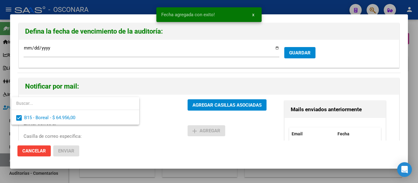
click at [210, 100] on div at bounding box center [209, 91] width 418 height 183
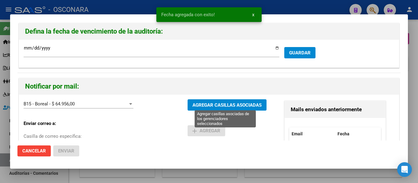
click at [211, 106] on span "AGREGAR CASILLAS ASOCIADAS" at bounding box center [226, 106] width 69 height 6
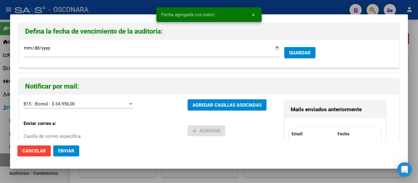
click at [59, 153] on span "Enviar" at bounding box center [66, 151] width 16 height 6
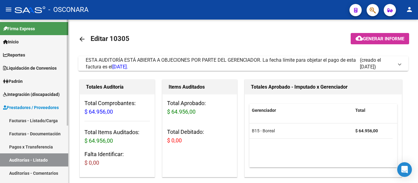
click at [46, 123] on link "Facturas - Listado/Carga" at bounding box center [34, 120] width 68 height 13
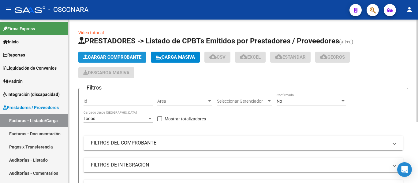
click at [106, 57] on span "Cargar Comprobante" at bounding box center [112, 57] width 58 height 6
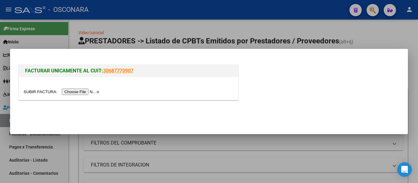
click at [91, 92] on input "file" at bounding box center [62, 92] width 77 height 6
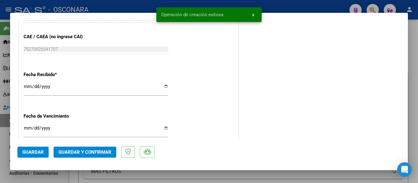
scroll to position [337, 0]
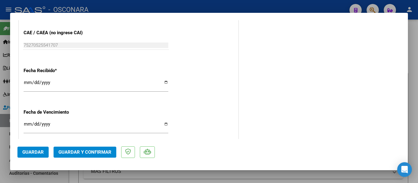
click at [98, 153] on span "Guardar y Confirmar" at bounding box center [84, 153] width 53 height 6
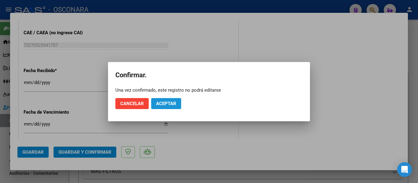
click at [163, 105] on span "Aceptar" at bounding box center [166, 104] width 20 height 6
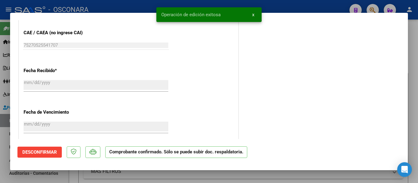
click at [0, 150] on div at bounding box center [209, 91] width 418 height 183
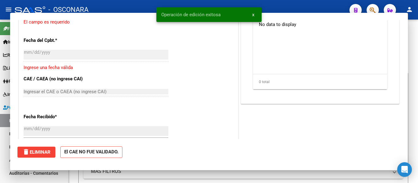
scroll to position [379, 0]
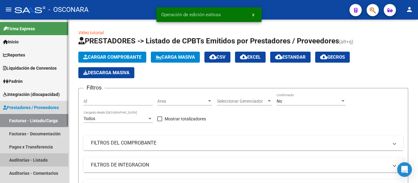
click at [22, 159] on link "Auditorías - Listado" at bounding box center [34, 160] width 68 height 13
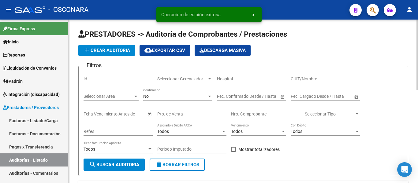
click at [114, 52] on span "add Crear Auditoría" at bounding box center [106, 51] width 47 height 6
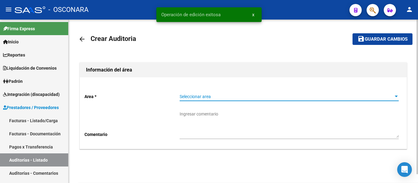
click at [211, 97] on span "Seleccionar area" at bounding box center [287, 96] width 214 height 5
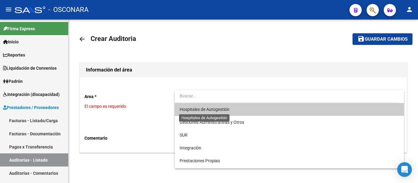
click at [206, 110] on span "Hospitales de Autogestión" at bounding box center [205, 109] width 50 height 5
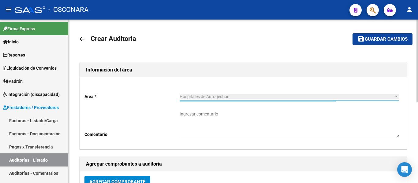
click at [116, 179] on span "Agregar Comprobante" at bounding box center [117, 182] width 56 height 6
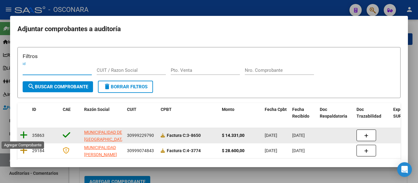
click at [24, 135] on icon at bounding box center [24, 135] width 8 height 9
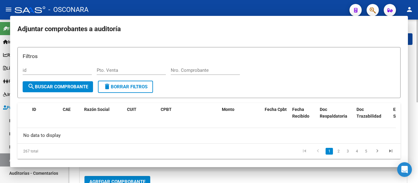
scroll to position [4, 0]
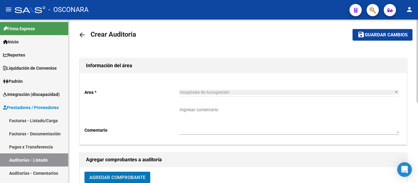
click at [371, 30] on button "save Guardar cambios" at bounding box center [383, 34] width 60 height 11
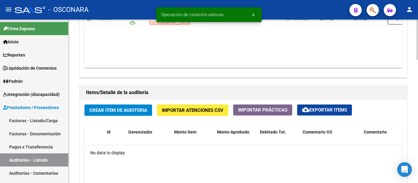
scroll to position [398, 0]
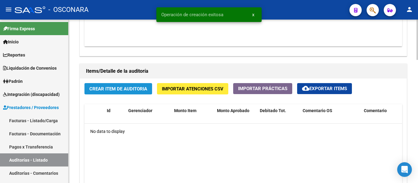
click at [130, 88] on span "Crear Item de Auditoria" at bounding box center [118, 89] width 58 height 6
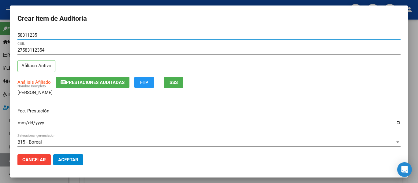
click at [93, 70] on div "27583112354 CUIL Afiliado Activo" at bounding box center [208, 61] width 383 height 31
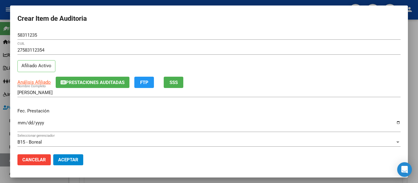
click at [93, 80] on span "Prestaciones Auditadas" at bounding box center [95, 83] width 59 height 6
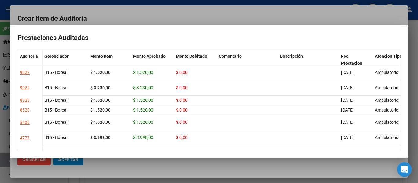
click at [200, 13] on div at bounding box center [209, 91] width 418 height 183
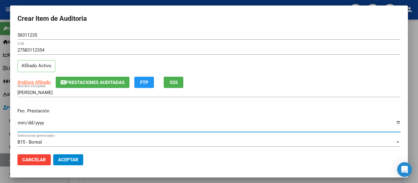
click at [19, 122] on input "Ingresar la fecha" at bounding box center [208, 126] width 383 height 10
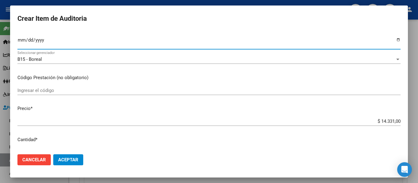
scroll to position [92, 0]
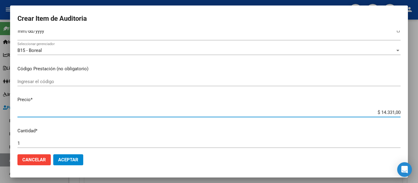
drag, startPoint x: 398, startPoint y: 112, endPoint x: 418, endPoint y: 107, distance: 20.1
click at [418, 107] on div "Crear Item de Auditoria 58311235 Nro Documento 27583112354 CUIL Afiliado Activo…" at bounding box center [209, 91] width 418 height 183
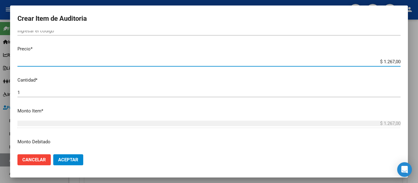
scroll to position [153, 0]
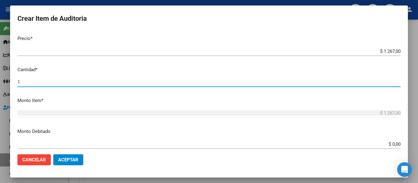
click at [46, 85] on input "1" at bounding box center [208, 83] width 383 height 6
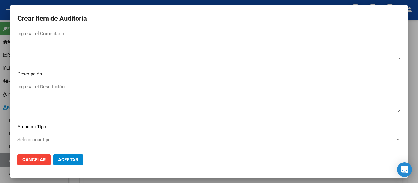
scroll to position [432, 0]
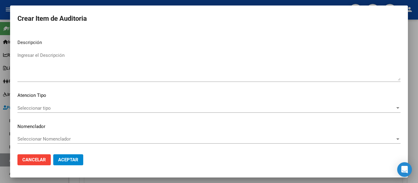
click at [45, 74] on textarea "Ingresar el Descripción" at bounding box center [208, 66] width 383 height 29
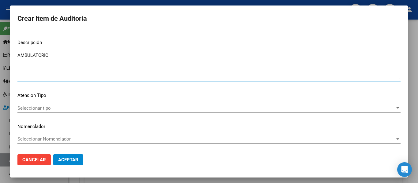
click at [29, 109] on span "Seleccionar tipo" at bounding box center [206, 109] width 378 height 6
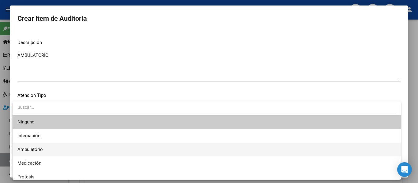
drag, startPoint x: 14, startPoint y: 150, endPoint x: 36, endPoint y: 157, distance: 22.5
click at [14, 150] on mat-option "Ambulatorio" at bounding box center [207, 150] width 388 height 14
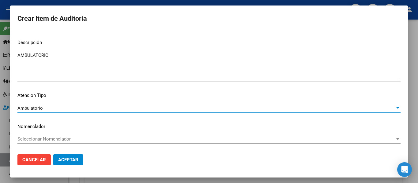
click at [67, 164] on button "Aceptar" at bounding box center [68, 160] width 30 height 11
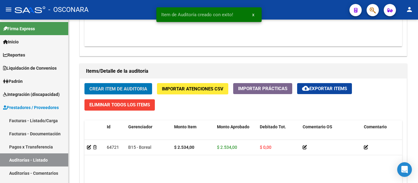
scroll to position [398, 0]
click at [103, 88] on span "Crear Item de Auditoria" at bounding box center [118, 89] width 58 height 6
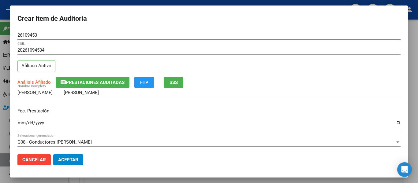
click at [104, 83] on span "Prestaciones Auditadas" at bounding box center [95, 83] width 59 height 6
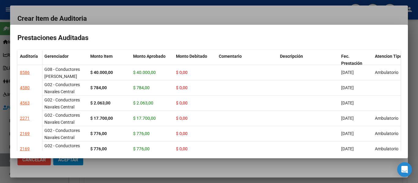
click at [143, 17] on div at bounding box center [209, 91] width 418 height 183
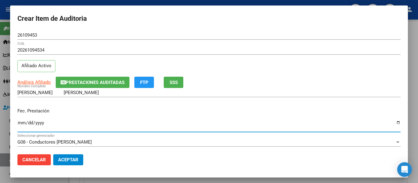
click at [21, 124] on input "Ingresar la fecha" at bounding box center [208, 126] width 383 height 10
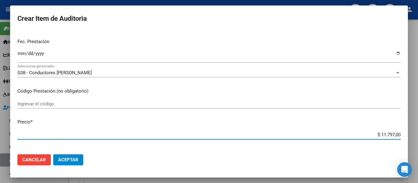
scroll to position [71, 0]
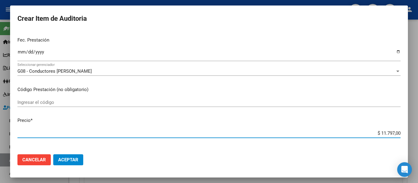
drag, startPoint x: 383, startPoint y: 145, endPoint x: 418, endPoint y: 143, distance: 34.6
click at [418, 143] on div "Crear Item de Auditoria 26109453 Nro Documento 20261094534 CUIL Afiliado Activo…" at bounding box center [209, 91] width 418 height 183
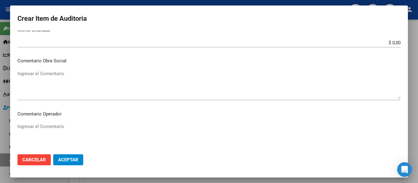
scroll to position [408, 0]
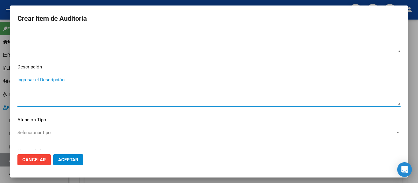
click at [43, 89] on textarea "Ingresar el Descripción" at bounding box center [208, 91] width 383 height 29
click at [32, 130] on span "Seleccionar tipo" at bounding box center [206, 133] width 378 height 6
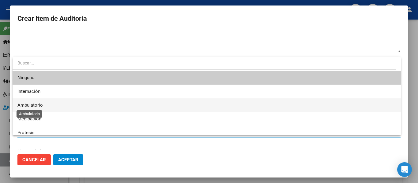
click at [29, 104] on span "Ambulatorio" at bounding box center [29, 106] width 25 height 6
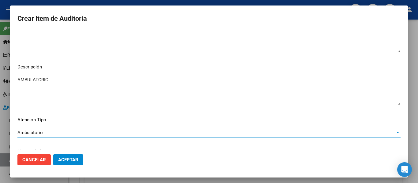
click at [70, 157] on button "Aceptar" at bounding box center [68, 160] width 30 height 11
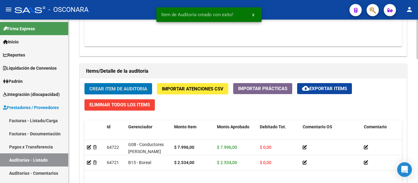
click at [109, 82] on div "Crear Item de Auditoria Importar Atenciones CSV Importar Prácticas cloud_downlo…" at bounding box center [243, 169] width 327 height 180
click at [108, 84] on button "Crear Item de Auditoria" at bounding box center [118, 88] width 68 height 11
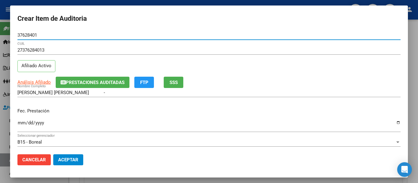
click at [182, 84] on button "SSS" at bounding box center [174, 82] width 20 height 11
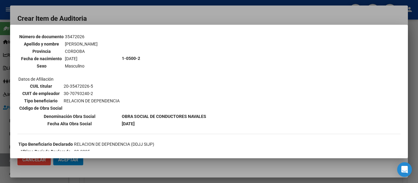
scroll to position [61, 0]
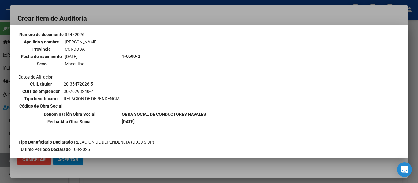
click at [155, 11] on div at bounding box center [209, 91] width 418 height 183
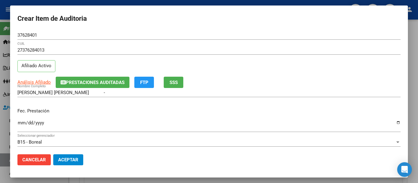
click at [23, 125] on input "Ingresar la fecha" at bounding box center [208, 126] width 383 height 10
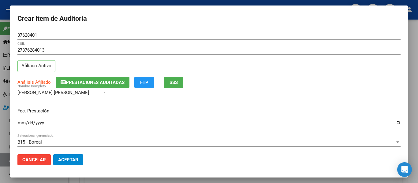
click at [79, 83] on span "Prestaciones Auditadas" at bounding box center [95, 83] width 59 height 6
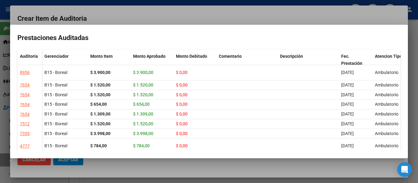
click at [142, 12] on div at bounding box center [209, 91] width 418 height 183
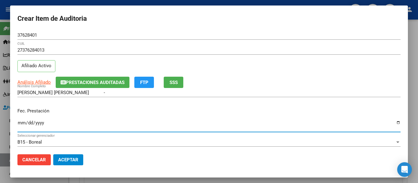
click at [21, 125] on input "Ingresar la fecha" at bounding box center [208, 126] width 383 height 10
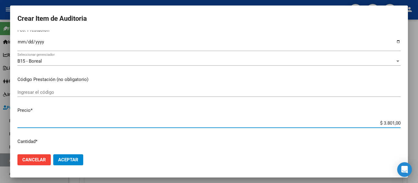
drag, startPoint x: 379, startPoint y: 144, endPoint x: 418, endPoint y: 146, distance: 38.9
click at [418, 146] on div "Crear Item de Auditoria 37628401 Nro Documento 27376284013 CUIL Afiliado Activo…" at bounding box center [209, 91] width 418 height 183
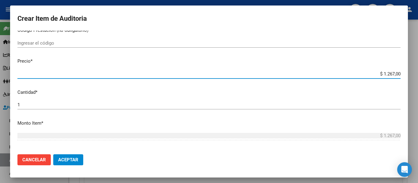
scroll to position [145, 0]
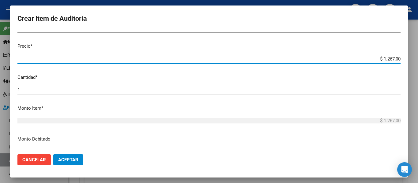
click at [43, 87] on div "1 Ingresar la cantidad" at bounding box center [208, 89] width 383 height 9
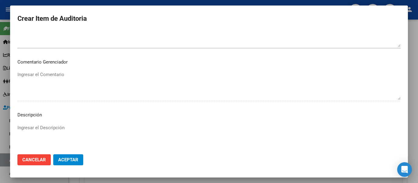
scroll to position [432, 0]
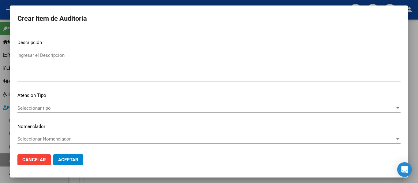
click at [46, 67] on textarea "Ingresar el Descripción" at bounding box center [208, 66] width 383 height 29
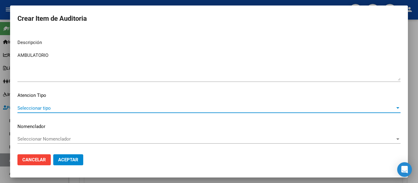
click at [29, 111] on span "Seleccionar tipo" at bounding box center [206, 109] width 378 height 6
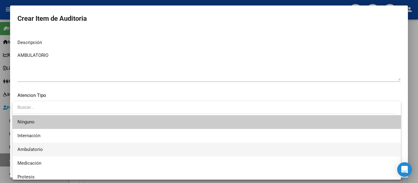
click at [38, 148] on span "Ambulatorio" at bounding box center [29, 150] width 25 height 6
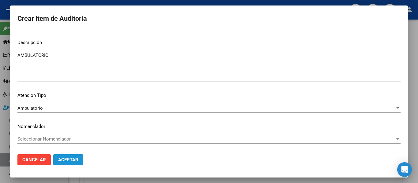
click at [67, 159] on span "Aceptar" at bounding box center [68, 160] width 20 height 6
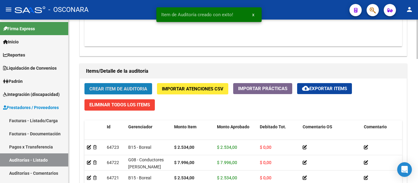
click at [103, 85] on button "Crear Item de Auditoria" at bounding box center [118, 88] width 68 height 11
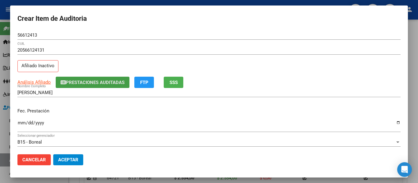
click at [79, 84] on span "Prestaciones Auditadas" at bounding box center [95, 83] width 59 height 6
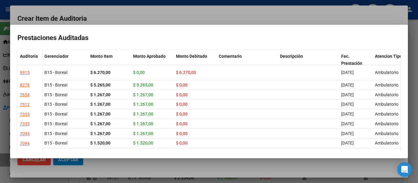
click at [118, 19] on div at bounding box center [209, 91] width 418 height 183
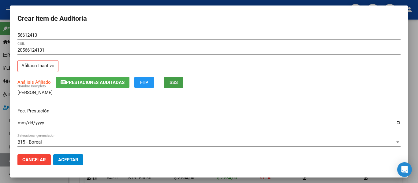
click at [179, 85] on button "SSS" at bounding box center [174, 82] width 20 height 11
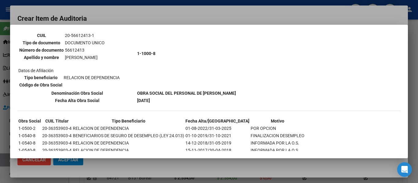
scroll to position [61, 0]
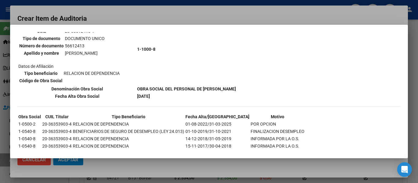
click at [139, 9] on div at bounding box center [209, 91] width 418 height 183
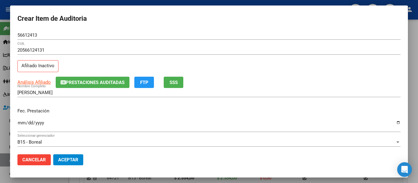
click at [21, 121] on input "Ingresar la fecha" at bounding box center [208, 126] width 383 height 10
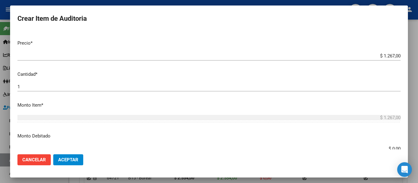
scroll to position [153, 0]
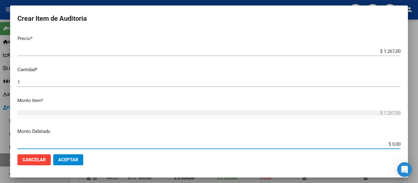
drag, startPoint x: 387, startPoint y: 145, endPoint x: 417, endPoint y: 137, distance: 31.2
click at [416, 137] on div "Crear Item de Auditoria 56612413 Nro Documento 20566124131 CUIL Afiliado Inacti…" at bounding box center [209, 91] width 418 height 183
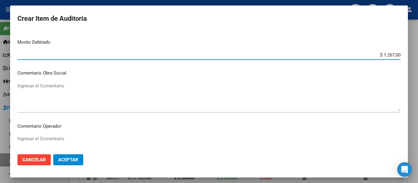
scroll to position [245, 0]
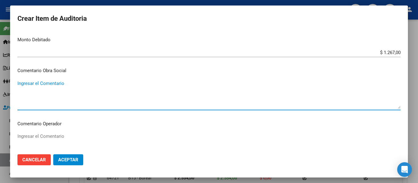
click at [43, 91] on textarea "Ingresar el Comentario" at bounding box center [208, 94] width 383 height 29
drag, startPoint x: 146, startPoint y: 81, endPoint x: 2, endPoint y: 81, distance: 144.7
click at [2, 81] on div "Crear Item de Auditoria 56612413 Nro Documento 20566124131 CUIL Afiliado Inacti…" at bounding box center [209, 91] width 418 height 183
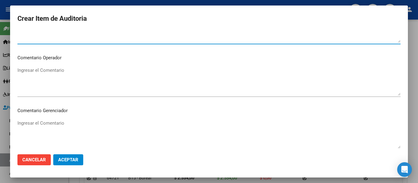
scroll to position [432, 0]
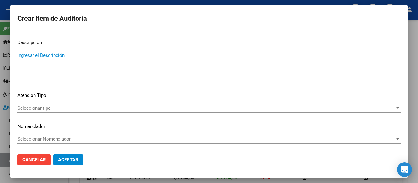
paste textarea "PERTENECE A RENOS 1-1000-8 DESDE [DATE] FC 3-8650"
click at [40, 111] on div "Seleccionar tipo Seleccionar tipo" at bounding box center [208, 108] width 383 height 9
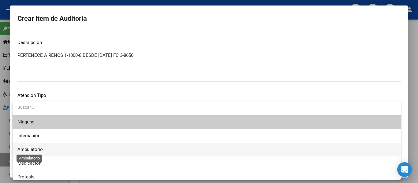
click at [33, 150] on span "Ambulatorio" at bounding box center [29, 150] width 25 height 6
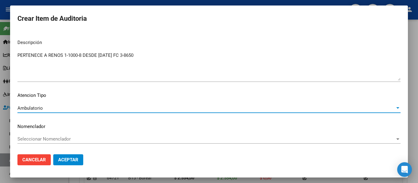
click at [65, 159] on span "Aceptar" at bounding box center [68, 160] width 20 height 6
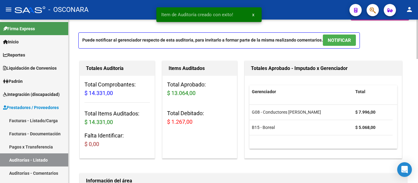
scroll to position [0, 0]
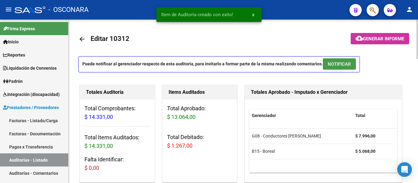
click at [338, 65] on span "NOTIFICAR" at bounding box center [339, 65] width 23 height 6
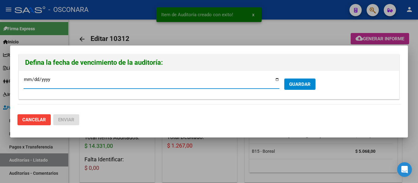
click at [277, 80] on input "[DATE]" at bounding box center [152, 82] width 256 height 10
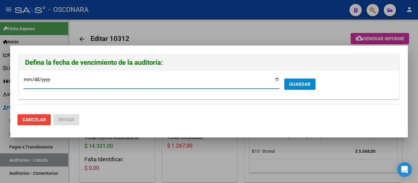
click at [311, 82] on button "GUARDAR" at bounding box center [299, 84] width 31 height 11
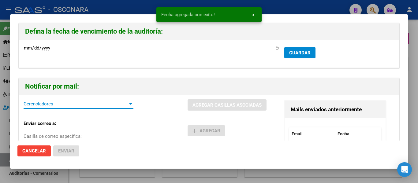
click at [40, 103] on span "Gerenciadores" at bounding box center [76, 104] width 104 height 6
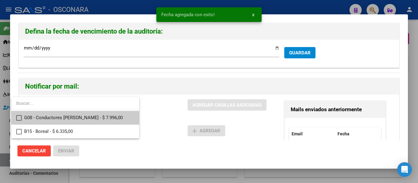
click at [46, 116] on span "G08 - Conductores [PERSON_NAME] - $ 7.996,00" at bounding box center [79, 118] width 110 height 14
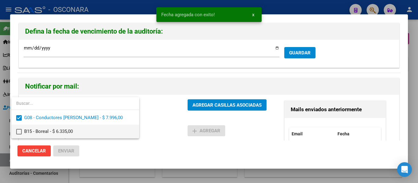
click at [49, 131] on span "B15 - Boreal - $ 6.335,00" at bounding box center [79, 132] width 110 height 14
click at [207, 106] on div at bounding box center [209, 91] width 418 height 183
click at [207, 106] on span "AGREGAR CASILLAS ASOCIADAS" at bounding box center [226, 106] width 69 height 6
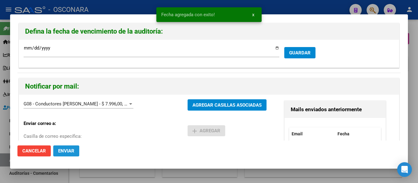
click at [69, 153] on span "Enviar" at bounding box center [66, 151] width 16 height 6
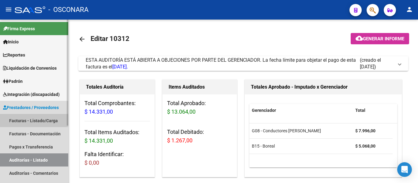
click at [26, 119] on link "Facturas - Listado/Carga" at bounding box center [34, 120] width 68 height 13
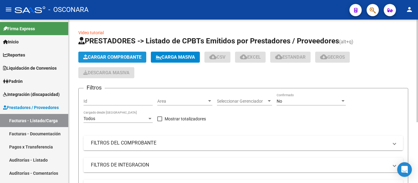
click at [124, 56] on span "Cargar Comprobante" at bounding box center [112, 57] width 58 height 6
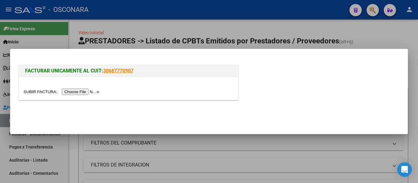
click at [85, 93] on input "file" at bounding box center [62, 92] width 77 height 6
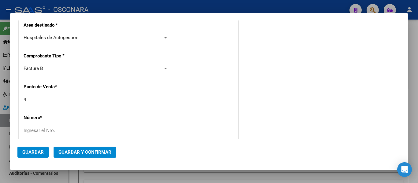
scroll to position [153, 0]
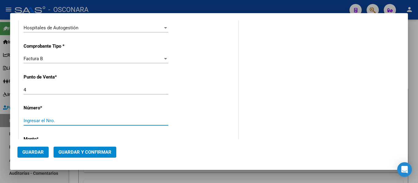
click at [28, 118] on input "Ingresar el Nro." at bounding box center [96, 121] width 145 height 6
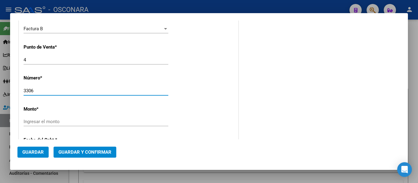
scroll to position [214, 0]
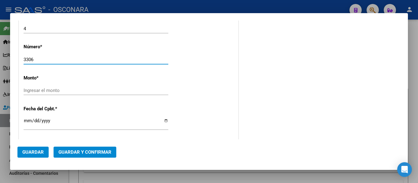
click at [41, 91] on input "Ingresar el monto" at bounding box center [96, 91] width 145 height 6
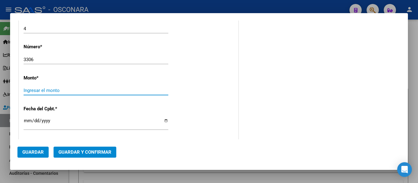
scroll to position [222, 0]
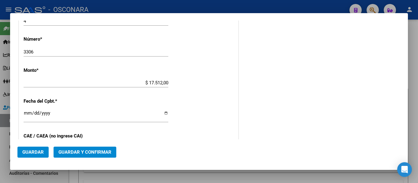
click at [26, 110] on div "Ingresar la fecha" at bounding box center [96, 115] width 145 height 13
click at [88, 151] on span "Guardar y Confirmar" at bounding box center [84, 153] width 53 height 6
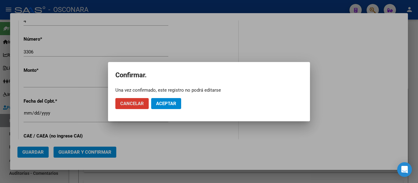
click at [164, 105] on span "Aceptar" at bounding box center [166, 104] width 20 height 6
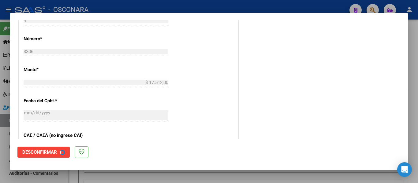
scroll to position [0, 0]
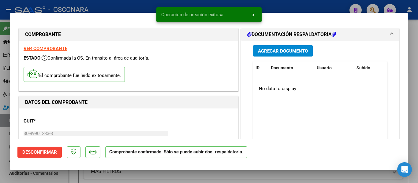
click at [3, 163] on div at bounding box center [209, 91] width 418 height 183
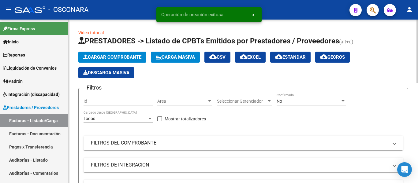
drag, startPoint x: 22, startPoint y: 158, endPoint x: 74, endPoint y: 86, distance: 88.6
click at [22, 158] on link "Auditorías - Listado" at bounding box center [34, 160] width 68 height 13
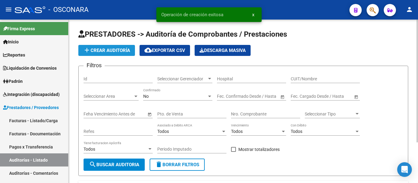
click at [100, 50] on span "add Crear Auditoría" at bounding box center [106, 51] width 47 height 6
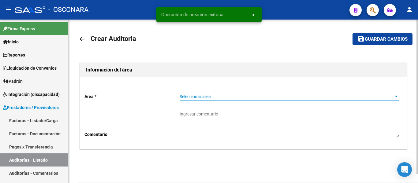
click at [189, 96] on span "Seleccionar area" at bounding box center [287, 96] width 214 height 5
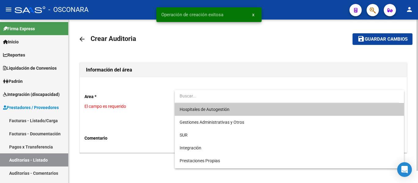
click at [192, 106] on span "Hospitales de Autogestión" at bounding box center [289, 109] width 219 height 13
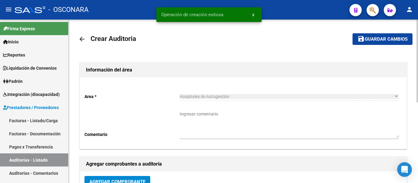
click at [126, 177] on button "Agregar Comprobante" at bounding box center [117, 181] width 66 height 11
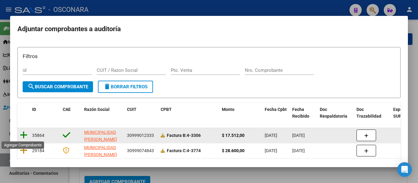
click at [25, 135] on icon at bounding box center [24, 135] width 8 height 9
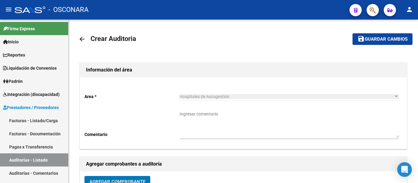
scroll to position [4, 0]
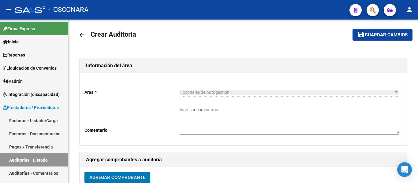
click at [375, 30] on button "save Guardar cambios" at bounding box center [383, 34] width 60 height 11
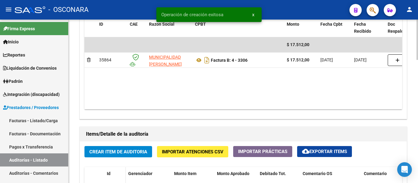
scroll to position [367, 0]
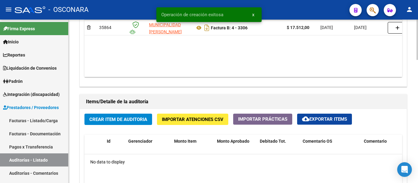
click at [122, 120] on span "Crear Item de Auditoria" at bounding box center [118, 120] width 58 height 6
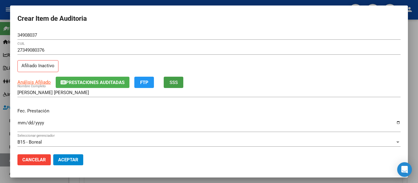
click at [174, 80] on span "SSS" at bounding box center [174, 83] width 8 height 6
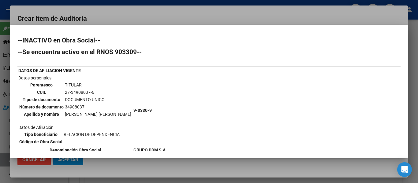
scroll to position [31, 0]
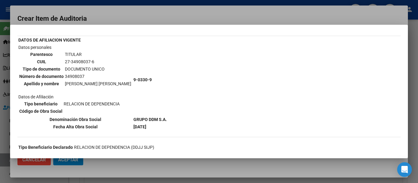
click at [112, 16] on div at bounding box center [209, 91] width 418 height 183
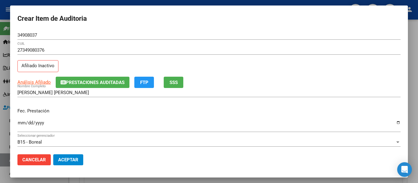
click at [20, 124] on input "Ingresar la fecha" at bounding box center [208, 126] width 383 height 10
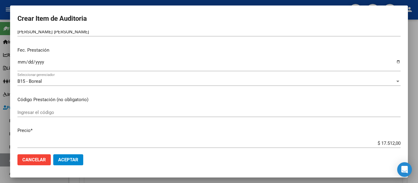
scroll to position [61, 0]
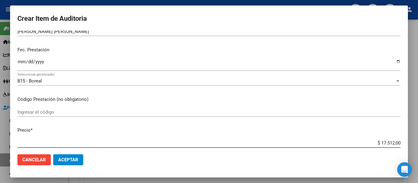
drag, startPoint x: 376, startPoint y: 143, endPoint x: 404, endPoint y: 137, distance: 29.1
click at [404, 137] on mat-dialog-content "34908037 Nro Documento 27349080376 CUIL Afiliado Inactivo Análisis Afiliado Pre…" at bounding box center [209, 90] width 398 height 119
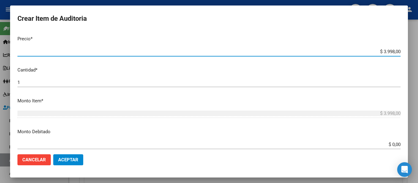
scroll to position [153, 0]
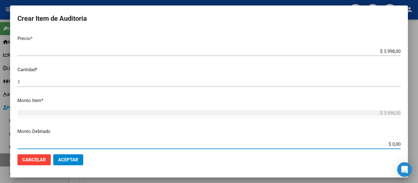
click at [387, 145] on input "$ 0,00" at bounding box center [208, 145] width 383 height 6
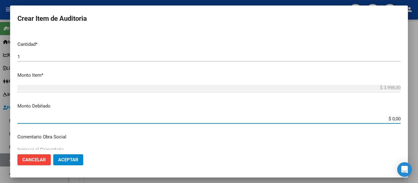
drag, startPoint x: 385, startPoint y: 147, endPoint x: 405, endPoint y: 147, distance: 20.2
click at [405, 147] on mat-dialog-content "34908037 Nro Documento 27349080376 CUIL Afiliado Inactivo Análisis Afiliado Pre…" at bounding box center [209, 90] width 398 height 119
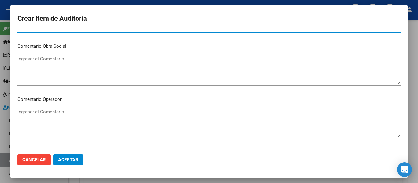
scroll to position [287, 0]
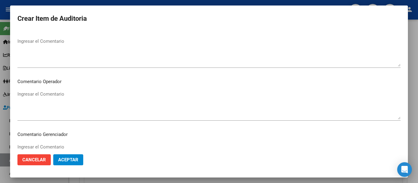
click at [54, 55] on textarea "Ingresar el Comentario" at bounding box center [208, 52] width 383 height 29
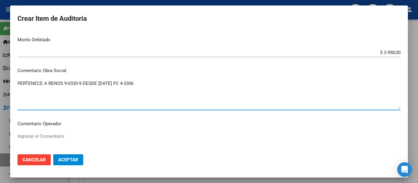
scroll to position [217, 0]
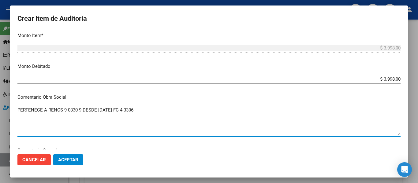
drag, startPoint x: 148, startPoint y: 39, endPoint x: 15, endPoint y: 35, distance: 132.6
click at [15, 35] on mat-dialog-content "34908037 Nro Documento 27349080376 CUIL Afiliado Inactivo Análisis Afiliado Pre…" at bounding box center [209, 90] width 398 height 119
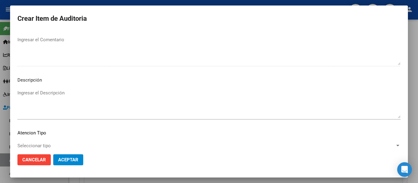
scroll to position [432, 0]
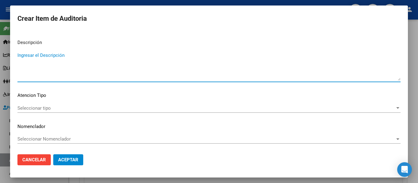
paste textarea "PERTENECE A RENOS 9-0330-9 DESDE [DATE] FC 4-3306"
click at [34, 108] on span "Seleccionar tipo" at bounding box center [206, 109] width 378 height 6
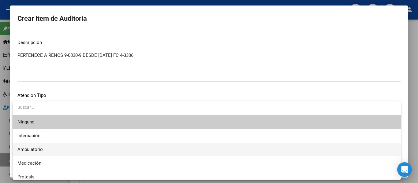
click at [37, 147] on span "Ambulatorio" at bounding box center [29, 150] width 25 height 6
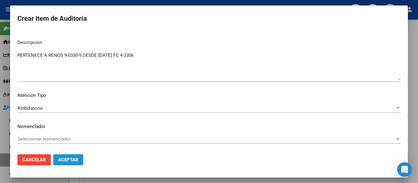
click at [62, 164] on button "Aceptar" at bounding box center [68, 160] width 30 height 11
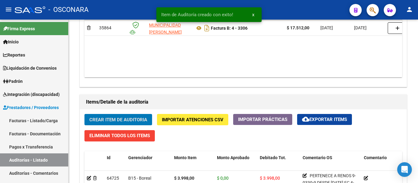
scroll to position [368, 0]
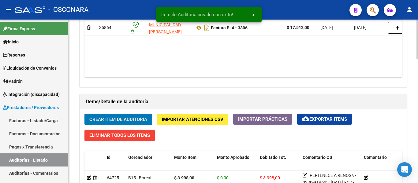
click at [127, 118] on span "Crear Item de Auditoria" at bounding box center [118, 120] width 58 height 6
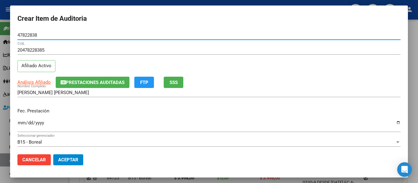
click at [173, 83] on span "SSS" at bounding box center [174, 83] width 8 height 6
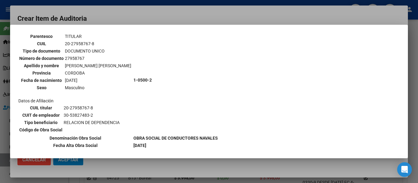
scroll to position [61, 0]
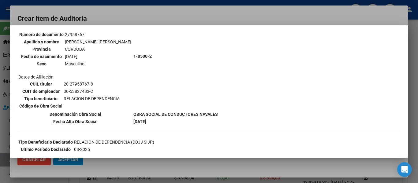
click at [147, 18] on div at bounding box center [209, 91] width 418 height 183
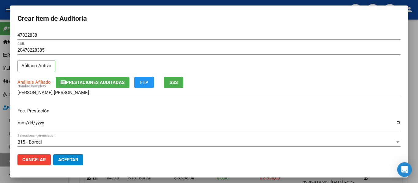
click at [74, 84] on span "Prestaciones Auditadas" at bounding box center [95, 83] width 59 height 6
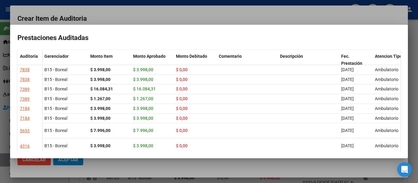
click at [138, 17] on div at bounding box center [209, 91] width 418 height 183
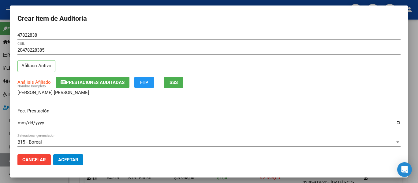
click at [17, 124] on mat-dialog-content "47822838 Nro Documento 20478228385 CUIL Afiliado Activo Análisis Afiliado Prest…" at bounding box center [209, 90] width 398 height 119
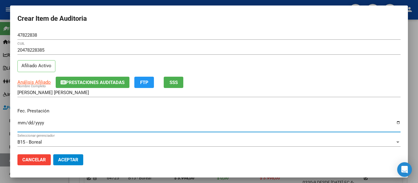
click at [18, 124] on input "Ingresar la fecha" at bounding box center [208, 126] width 383 height 10
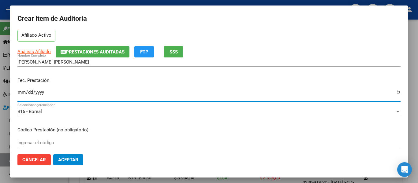
scroll to position [153, 0]
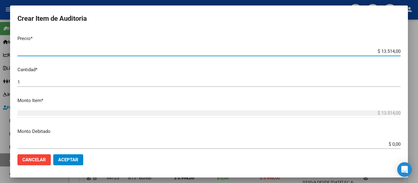
drag, startPoint x: 379, startPoint y: 51, endPoint x: 415, endPoint y: 50, distance: 36.7
click at [415, 50] on div "Crear Item de Auditoria 47822838 Nro Documento 20478228385 CUIL Afiliado Activo…" at bounding box center [209, 91] width 418 height 183
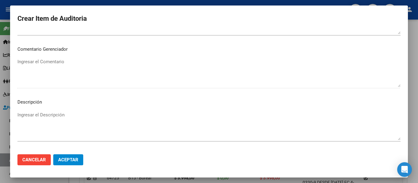
scroll to position [428, 0]
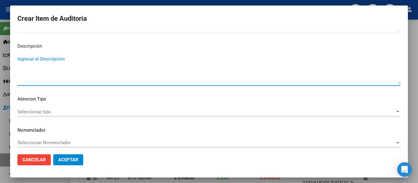
click at [51, 81] on textarea "Ingresar el Descripción" at bounding box center [208, 70] width 383 height 29
click at [34, 107] on div "Seleccionar tipo Seleccionar tipo" at bounding box center [208, 111] width 383 height 9
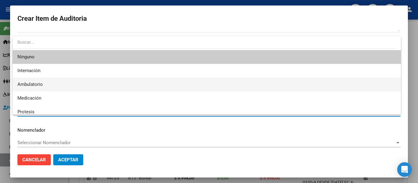
click at [32, 80] on span "Ambulatorio" at bounding box center [206, 85] width 379 height 14
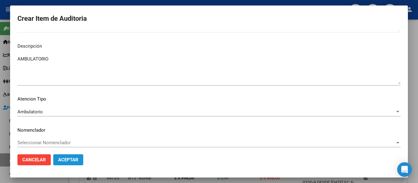
click at [65, 158] on span "Aceptar" at bounding box center [68, 160] width 20 height 6
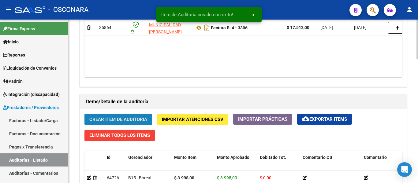
click at [102, 121] on span "Crear Item de Auditoria" at bounding box center [118, 120] width 58 height 6
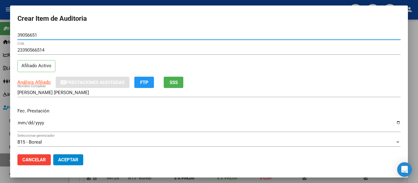
click at [177, 83] on span "SSS" at bounding box center [174, 83] width 8 height 6
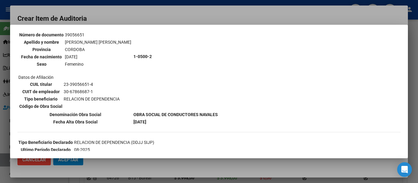
scroll to position [61, 0]
click at [181, 16] on div at bounding box center [209, 91] width 418 height 183
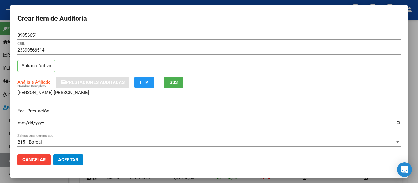
click at [20, 123] on input "Ingresar la fecha" at bounding box center [208, 126] width 383 height 10
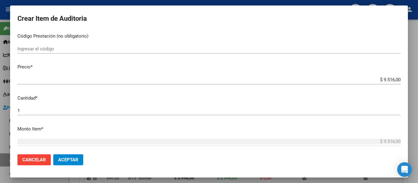
scroll to position [153, 0]
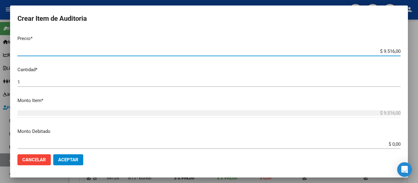
drag, startPoint x: 375, startPoint y: 51, endPoint x: 404, endPoint y: 50, distance: 28.2
click at [404, 50] on mat-dialog-content "39056651 Nro Documento 23390566514 CUIL Afiliado Activo Análisis Afiliado Prest…" at bounding box center [209, 90] width 398 height 119
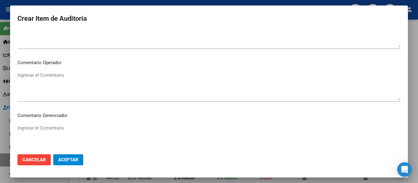
scroll to position [432, 0]
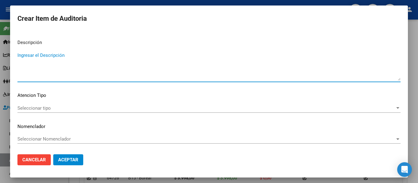
click at [60, 77] on textarea "Ingresar el Descripción" at bounding box center [208, 66] width 383 height 29
click at [32, 106] on span "Seleccionar tipo" at bounding box center [206, 109] width 378 height 6
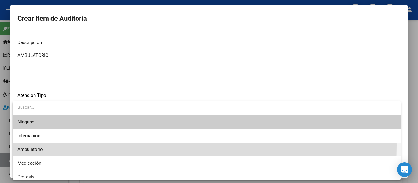
click at [28, 145] on span "Ambulatorio" at bounding box center [206, 150] width 379 height 14
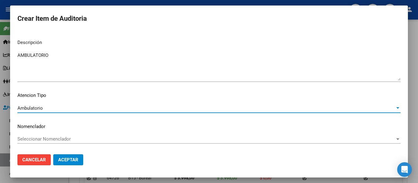
click at [73, 160] on span "Aceptar" at bounding box center [68, 160] width 20 height 6
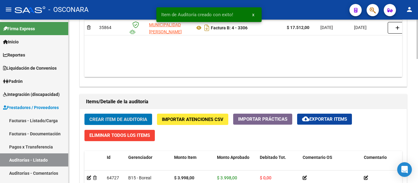
click at [112, 120] on span "Crear Item de Auditoria" at bounding box center [118, 120] width 58 height 6
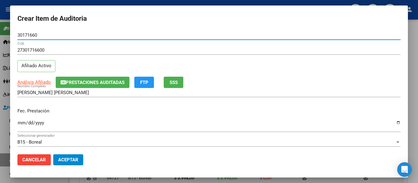
click at [113, 81] on span "Prestaciones Auditadas" at bounding box center [95, 83] width 59 height 6
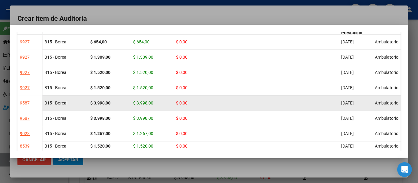
scroll to position [61, 0]
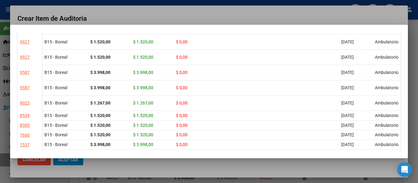
click at [223, 17] on div at bounding box center [209, 91] width 418 height 183
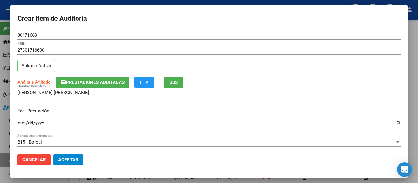
click at [173, 83] on span "SSS" at bounding box center [174, 83] width 8 height 6
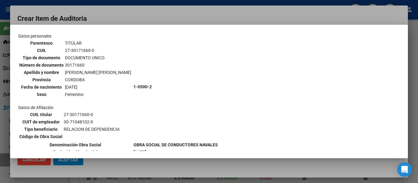
scroll to position [92, 0]
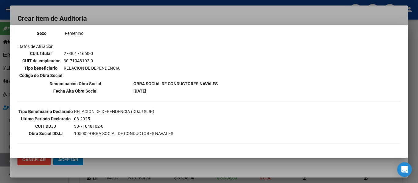
click at [157, 15] on div at bounding box center [209, 91] width 418 height 183
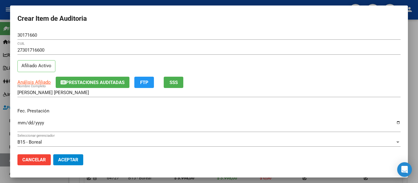
click at [21, 125] on input "Ingresar la fecha" at bounding box center [208, 126] width 383 height 10
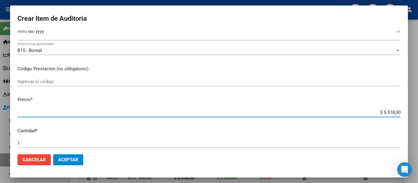
drag, startPoint x: 379, startPoint y: 114, endPoint x: 395, endPoint y: 111, distance: 17.1
click at [395, 111] on input "$ 5.518,00" at bounding box center [208, 113] width 383 height 6
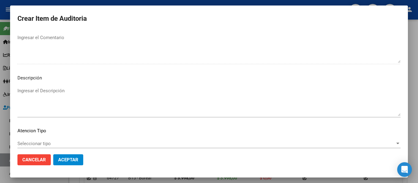
scroll to position [428, 0]
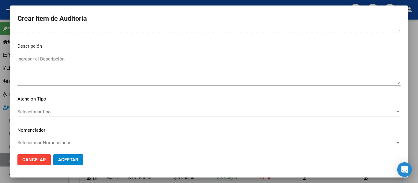
click at [49, 76] on textarea "Ingresar el Descripción" at bounding box center [208, 70] width 383 height 29
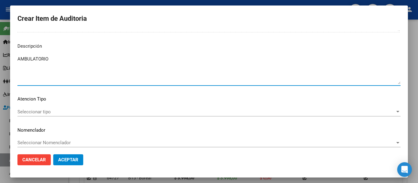
click at [28, 110] on span "Seleccionar tipo" at bounding box center [206, 112] width 378 height 6
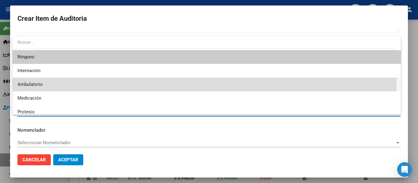
click at [28, 80] on span "Ambulatorio" at bounding box center [206, 85] width 379 height 14
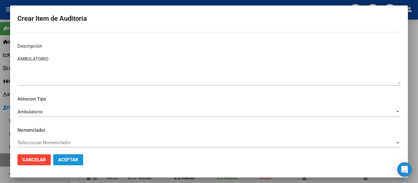
click at [69, 158] on span "Aceptar" at bounding box center [68, 160] width 20 height 6
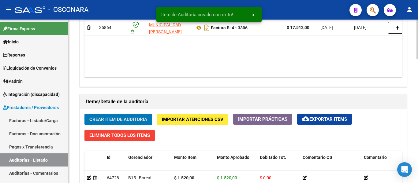
click at [96, 118] on span "Crear Item de Auditoria" at bounding box center [118, 120] width 58 height 6
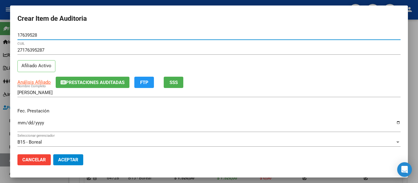
click at [102, 86] on button "Prestaciones Auditadas" at bounding box center [93, 82] width 74 height 11
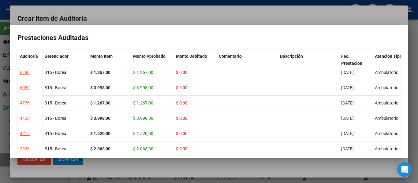
click at [144, 10] on div at bounding box center [209, 91] width 418 height 183
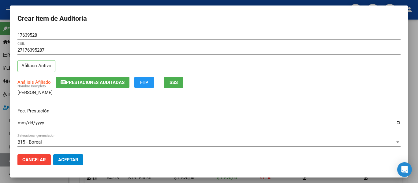
click at [22, 125] on input "Ingresar la fecha" at bounding box center [208, 126] width 383 height 10
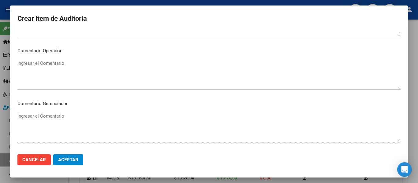
scroll to position [398, 0]
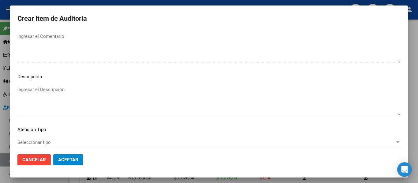
click at [49, 82] on mat-dialog-content "17639528 Nro Documento 27176395287 CUIL Afiliado Activo Análisis Afiliado Prest…" at bounding box center [209, 90] width 398 height 119
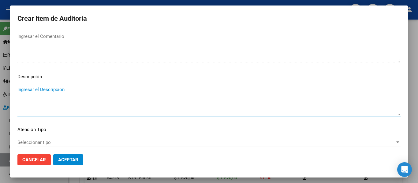
click at [47, 89] on textarea "Ingresar el Descripción" at bounding box center [208, 100] width 383 height 29
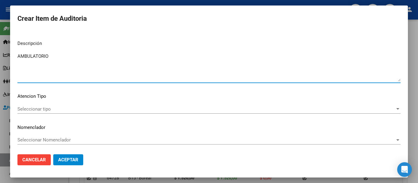
scroll to position [432, 0]
click at [36, 107] on span "Seleccionar tipo" at bounding box center [206, 109] width 378 height 6
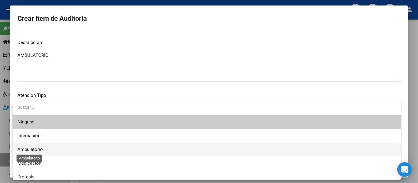
click at [29, 151] on span "Ambulatorio" at bounding box center [29, 150] width 25 height 6
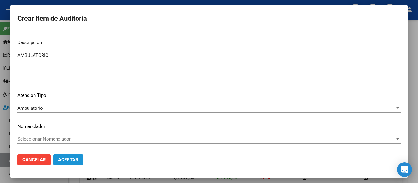
click at [66, 161] on span "Aceptar" at bounding box center [68, 160] width 20 height 6
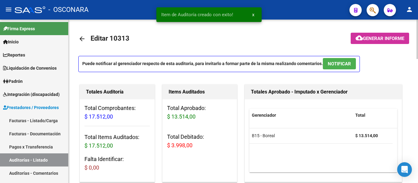
scroll to position [0, 0]
click at [332, 64] on span "NOTIFICAR" at bounding box center [339, 65] width 23 height 6
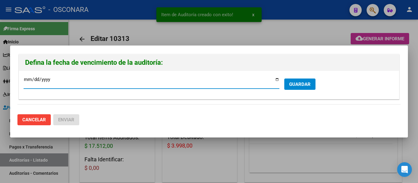
click at [278, 82] on input "[DATE]" at bounding box center [152, 82] width 256 height 10
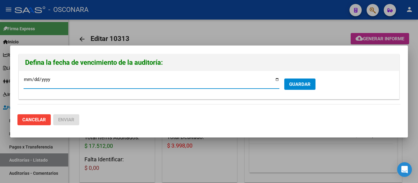
click at [276, 80] on input "[DATE]" at bounding box center [152, 82] width 256 height 10
click at [293, 82] on span "GUARDAR" at bounding box center [299, 85] width 21 height 6
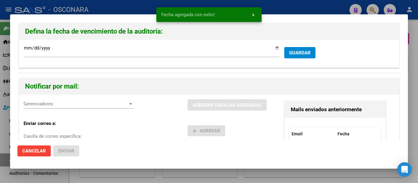
click at [53, 104] on span "Gerenciadores" at bounding box center [76, 104] width 104 height 6
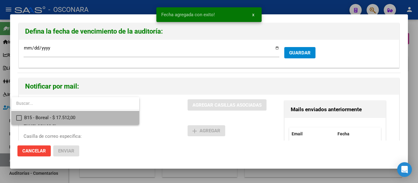
click at [51, 117] on span "B15 - Boreal - $ 17.512,00" at bounding box center [79, 118] width 110 height 14
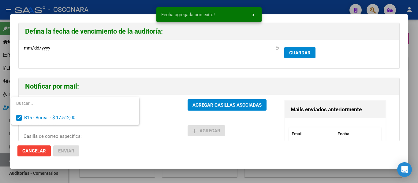
click at [224, 104] on div at bounding box center [209, 91] width 418 height 183
click at [224, 104] on span "AGREGAR CASILLAS ASOCIADAS" at bounding box center [226, 106] width 69 height 6
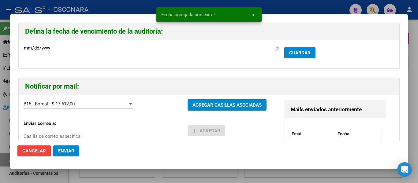
click at [65, 151] on span "Enviar" at bounding box center [66, 151] width 16 height 6
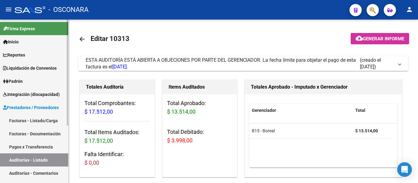
click at [20, 122] on link "Facturas - Listado/Carga" at bounding box center [34, 120] width 68 height 13
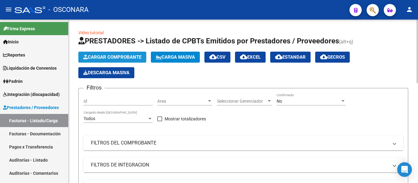
click at [115, 52] on button "Cargar Comprobante" at bounding box center [112, 57] width 68 height 11
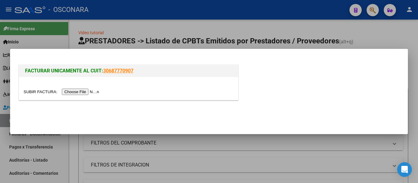
click at [88, 92] on input "file" at bounding box center [62, 92] width 77 height 6
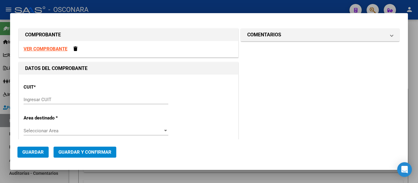
click at [16, 99] on mat-dialog-content "COMPROBANTE VER COMPROBANTE DATOS DEL COMPROBANTE CUIT * Ingresar CUIT Area des…" at bounding box center [209, 80] width 398 height 119
click at [27, 97] on input "Ingresar CUIT" at bounding box center [96, 100] width 145 height 6
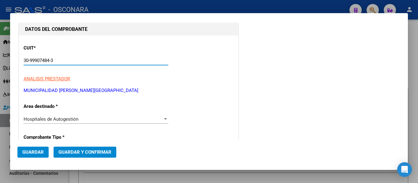
scroll to position [92, 0]
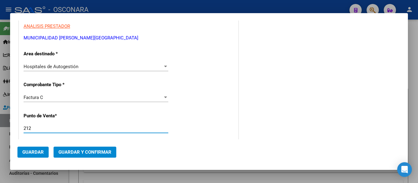
click at [36, 129] on input "212" at bounding box center [96, 129] width 145 height 6
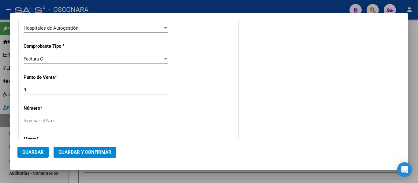
scroll to position [153, 0]
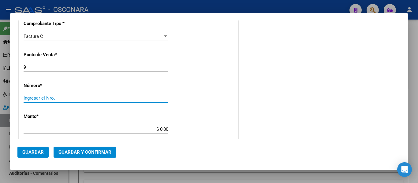
click at [39, 100] on input "Ingresar el Nro." at bounding box center [96, 98] width 145 height 6
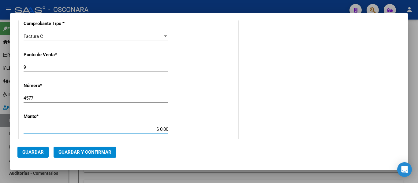
drag, startPoint x: 158, startPoint y: 129, endPoint x: 196, endPoint y: 136, distance: 39.0
click at [196, 136] on div "CUIT * 30-99907484-3 Ingresar CUIT ANALISIS PRESTADOR MUNICIPALIDAD DE [GEOGRAP…" at bounding box center [128, 139] width 219 height 434
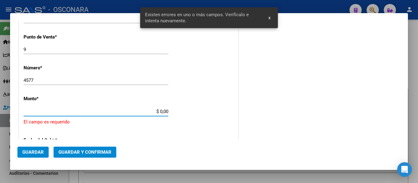
scroll to position [200, 0]
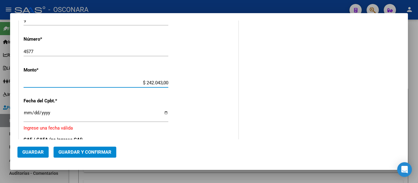
click at [26, 114] on input "Ingresar la fecha" at bounding box center [96, 115] width 145 height 10
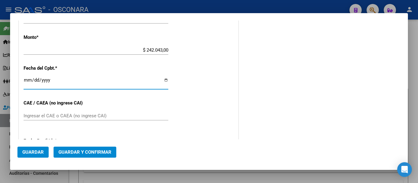
scroll to position [261, 0]
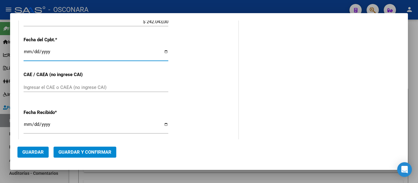
click at [77, 151] on span "Guardar y Confirmar" at bounding box center [84, 153] width 53 height 6
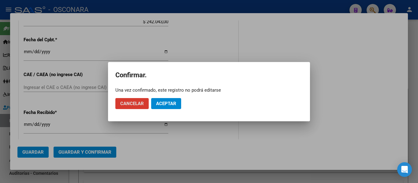
click at [168, 103] on span "Aceptar" at bounding box center [166, 104] width 20 height 6
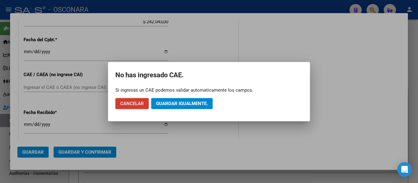
click at [168, 103] on span "Guardar igualmente." at bounding box center [182, 104] width 52 height 6
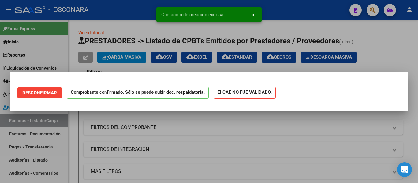
scroll to position [0, 0]
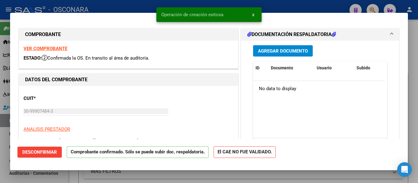
click at [0, 157] on div at bounding box center [209, 91] width 418 height 183
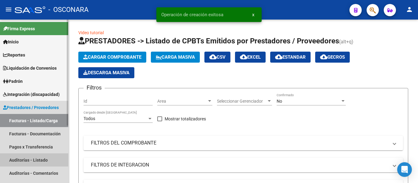
click at [23, 161] on link "Auditorías - Listado" at bounding box center [34, 160] width 68 height 13
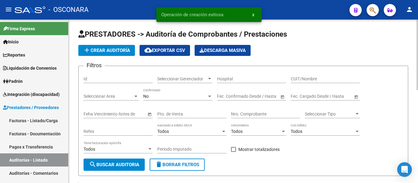
click at [107, 50] on span "add Crear Auditoría" at bounding box center [106, 51] width 47 height 6
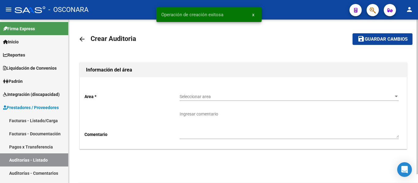
click at [220, 95] on span "Seleccionar area" at bounding box center [287, 96] width 214 height 5
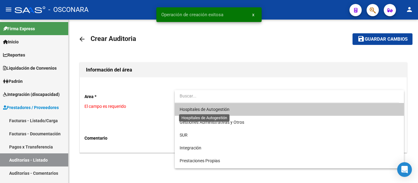
click at [214, 107] on span "Hospitales de Autogestión" at bounding box center [205, 109] width 50 height 5
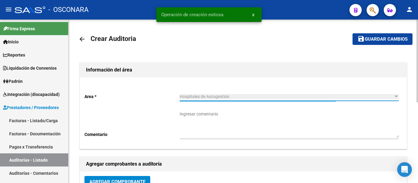
click at [109, 178] on button "Agregar Comprobante" at bounding box center [117, 181] width 66 height 11
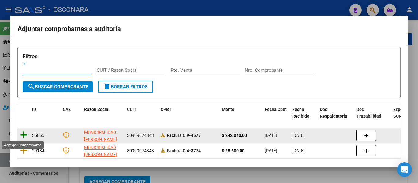
click at [26, 135] on icon at bounding box center [24, 135] width 8 height 9
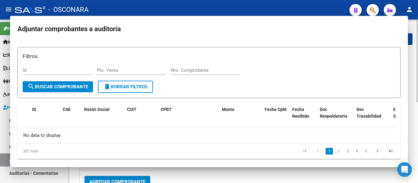
scroll to position [4, 0]
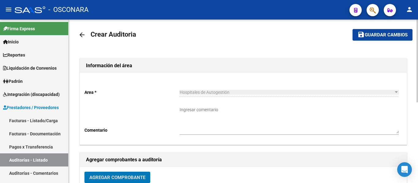
click at [378, 36] on span "Guardar cambios" at bounding box center [386, 35] width 43 height 6
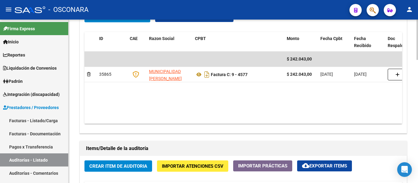
scroll to position [367, 0]
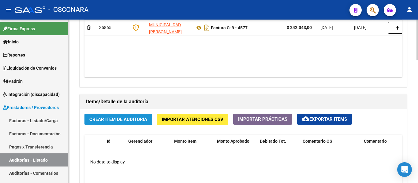
click at [119, 120] on span "Crear Item de Auditoria" at bounding box center [118, 120] width 58 height 6
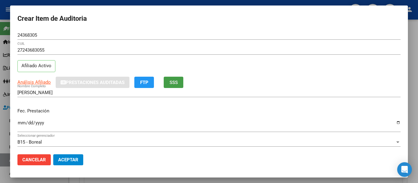
click at [176, 85] on button "SSS" at bounding box center [174, 82] width 20 height 11
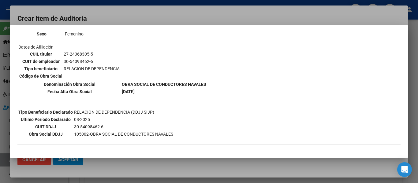
scroll to position [92, 0]
click at [151, 10] on div at bounding box center [209, 91] width 418 height 183
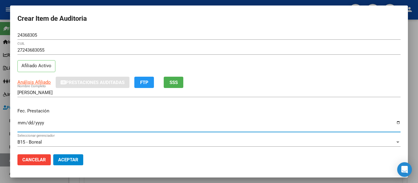
click at [22, 122] on input "Ingresar la fecha" at bounding box center [208, 126] width 383 height 10
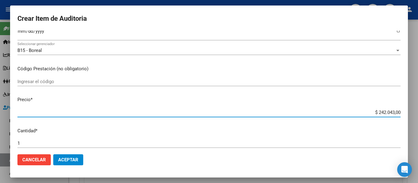
drag, startPoint x: 382, startPoint y: 113, endPoint x: 418, endPoint y: 114, distance: 35.5
click at [418, 114] on div "Crear Item de Auditoria 24368305 Nro Documento 27243683055 CUIL Afiliado Activo…" at bounding box center [209, 91] width 418 height 183
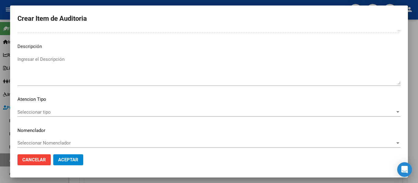
scroll to position [428, 0]
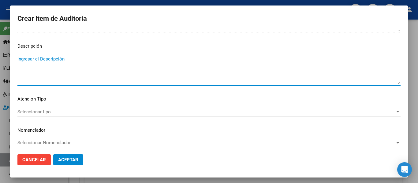
click at [57, 74] on textarea "Ingresar el Descripción" at bounding box center [208, 70] width 383 height 29
click at [49, 111] on span "Seleccionar tipo" at bounding box center [206, 112] width 378 height 6
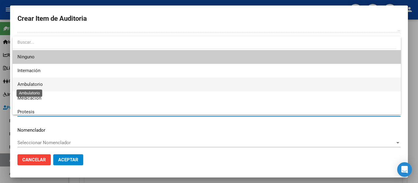
drag, startPoint x: 23, startPoint y: 85, endPoint x: 46, endPoint y: 141, distance: 60.4
click at [23, 84] on span "Ambulatorio" at bounding box center [29, 85] width 25 height 6
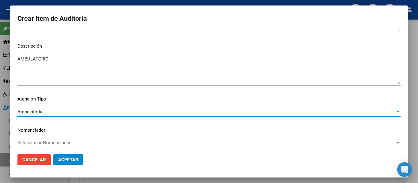
click at [71, 162] on span "Aceptar" at bounding box center [68, 160] width 20 height 6
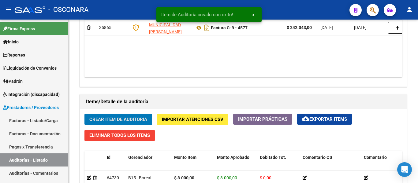
scroll to position [368, 0]
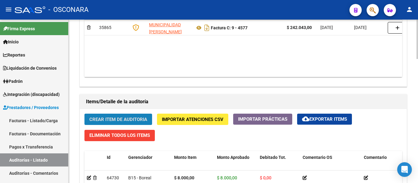
click at [132, 120] on span "Crear Item de Auditoria" at bounding box center [118, 120] width 58 height 6
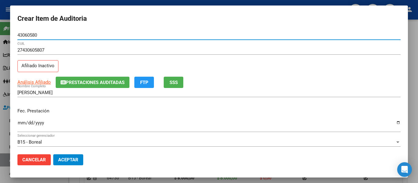
click at [176, 84] on span "SSS" at bounding box center [174, 83] width 8 height 6
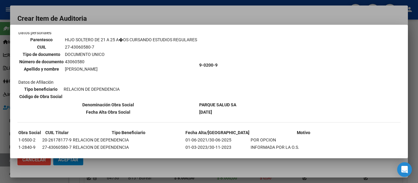
scroll to position [61, 0]
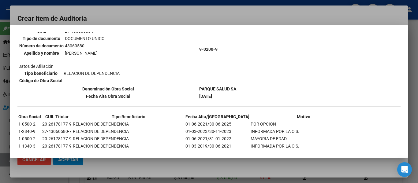
click at [125, 9] on div at bounding box center [209, 91] width 418 height 183
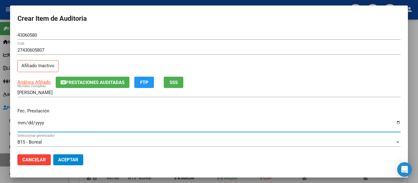
click at [20, 126] on input "Ingresar la fecha" at bounding box center [208, 126] width 383 height 10
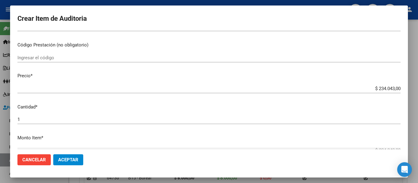
scroll to position [122, 0]
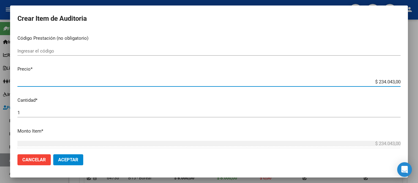
drag, startPoint x: 372, startPoint y: 84, endPoint x: 397, endPoint y: 77, distance: 26.0
click at [397, 77] on mat-dialog-content "43060580 Nro Documento 27430605807 CUIL Afiliado Inactivo Análisis Afiliado Pre…" at bounding box center [209, 90] width 398 height 119
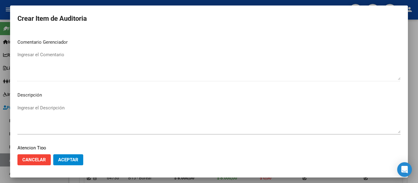
scroll to position [432, 0]
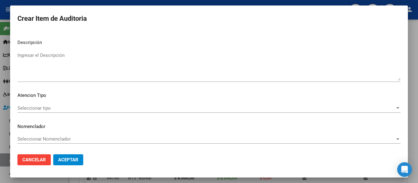
click at [60, 64] on textarea "Ingresar el Descripción" at bounding box center [208, 66] width 383 height 29
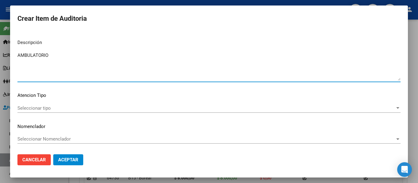
click at [33, 106] on span "Seleccionar tipo" at bounding box center [206, 109] width 378 height 6
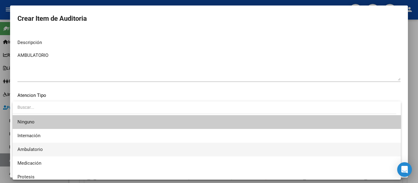
click at [29, 153] on span "Ambulatorio" at bounding box center [206, 150] width 379 height 14
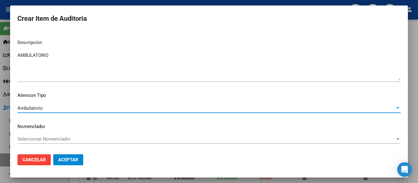
click at [77, 164] on button "Aceptar" at bounding box center [68, 160] width 30 height 11
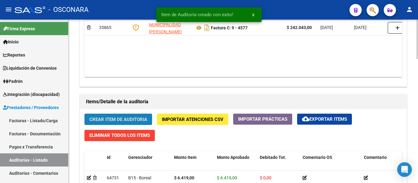
click at [113, 118] on span "Crear Item de Auditoria" at bounding box center [118, 120] width 58 height 6
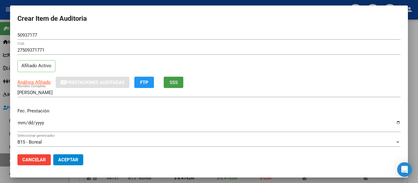
click at [174, 82] on span "SSS" at bounding box center [174, 83] width 8 height 6
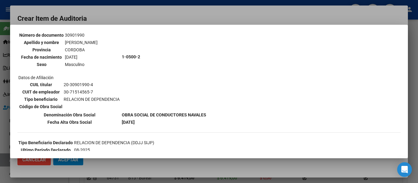
scroll to position [61, 0]
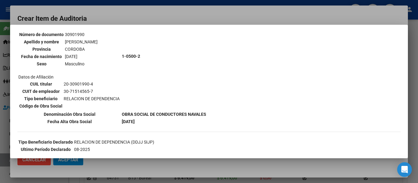
click at [190, 18] on div at bounding box center [209, 91] width 418 height 183
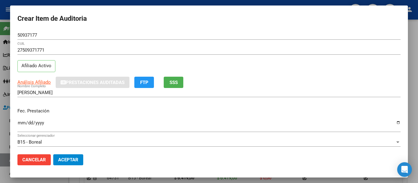
click at [24, 125] on input "Ingresar la fecha" at bounding box center [208, 126] width 383 height 10
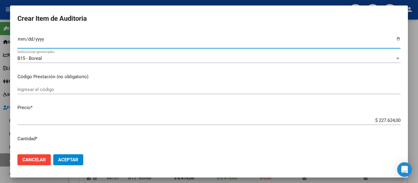
scroll to position [92, 0]
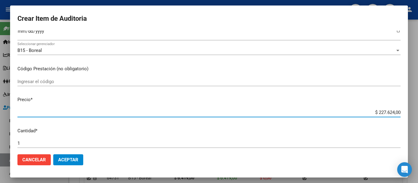
drag, startPoint x: 373, startPoint y: 112, endPoint x: 393, endPoint y: 106, distance: 20.3
click at [393, 106] on mat-dialog-content "50937177 Nro Documento 27509371771 CUIL Afiliado Activo Análisis Afiliado Prest…" at bounding box center [209, 90] width 398 height 119
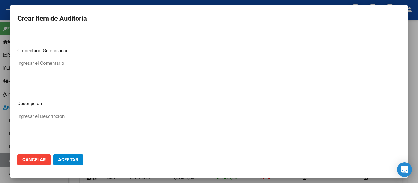
scroll to position [428, 0]
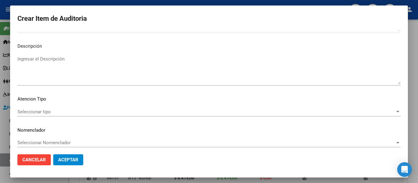
click at [65, 70] on textarea "Ingresar el Descripción" at bounding box center [208, 70] width 383 height 29
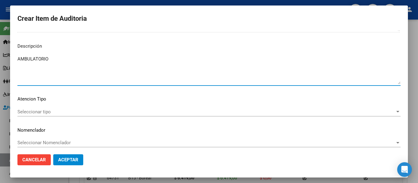
click at [32, 110] on span "Seleccionar tipo" at bounding box center [206, 112] width 378 height 6
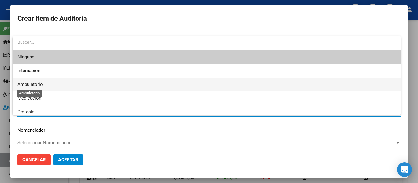
click at [32, 83] on span "Ambulatorio" at bounding box center [29, 85] width 25 height 6
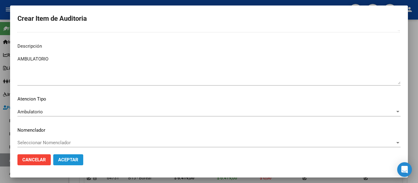
click at [61, 155] on button "Aceptar" at bounding box center [68, 160] width 30 height 11
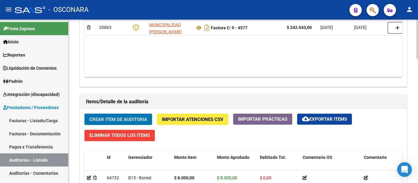
click at [124, 119] on span "Crear Item de Auditoria" at bounding box center [118, 120] width 58 height 6
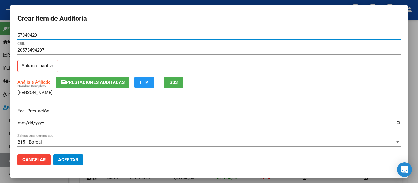
click at [178, 85] on span "SSS" at bounding box center [174, 83] width 8 height 6
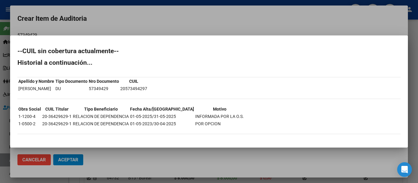
click at [177, 21] on div at bounding box center [209, 91] width 418 height 183
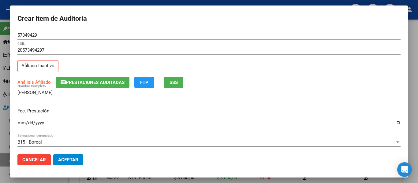
click at [26, 123] on input "Ingresar la fecha" at bounding box center [208, 126] width 383 height 10
click at [22, 121] on input "Ingresar la fecha" at bounding box center [208, 126] width 383 height 10
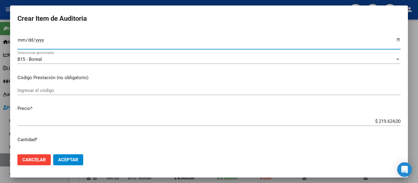
scroll to position [92, 0]
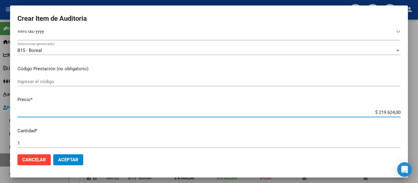
drag, startPoint x: 375, startPoint y: 111, endPoint x: 418, endPoint y: 112, distance: 42.2
click at [418, 112] on div "Crear Item de Auditoria 57349429 Nro Documento 20573494297 CUIL Afiliado Inacti…" at bounding box center [209, 91] width 418 height 183
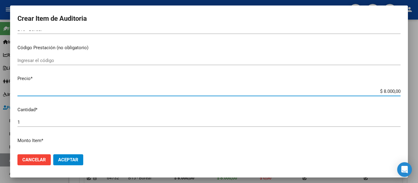
scroll to position [184, 0]
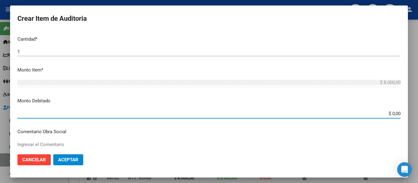
drag, startPoint x: 398, startPoint y: 113, endPoint x: 405, endPoint y: 115, distance: 8.4
click at [405, 115] on mat-dialog-content "57349429 Nro Documento 20573494297 CUIL Afiliado Inactivo Análisis Afiliado Pre…" at bounding box center [209, 90] width 398 height 119
drag, startPoint x: 386, startPoint y: 114, endPoint x: 406, endPoint y: 115, distance: 19.6
click at [406, 115] on mat-dialog-content "57349429 Nro Documento 20573494297 CUIL Afiliado Inactivo Análisis Afiliado Pre…" at bounding box center [209, 90] width 398 height 119
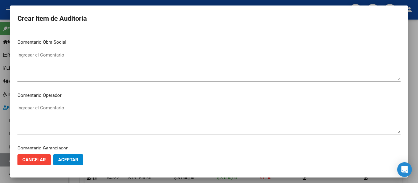
scroll to position [275, 0]
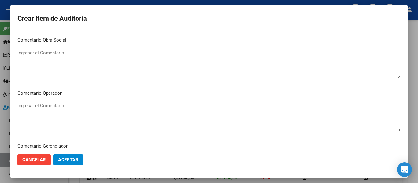
click at [43, 61] on textarea "Ingresar el Comentario" at bounding box center [208, 64] width 383 height 29
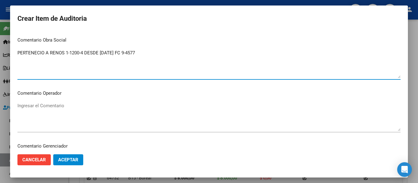
drag, startPoint x: 151, startPoint y: 54, endPoint x: 0, endPoint y: 44, distance: 151.2
click at [0, 44] on div "Crear Item de Auditoria 57349429 Nro Documento 20573494297 CUIL Afiliado Inacti…" at bounding box center [209, 91] width 418 height 183
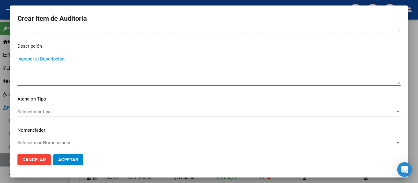
paste textarea "PERTENECIO A RENOS 1-1200-4 DESDE [DATE] FC 9-4577"
click at [37, 113] on span "Seleccionar tipo" at bounding box center [206, 112] width 378 height 6
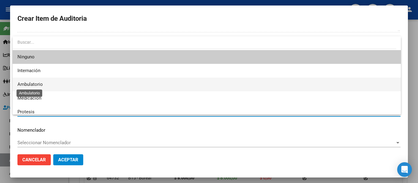
click at [23, 85] on span "Ambulatorio" at bounding box center [29, 85] width 25 height 6
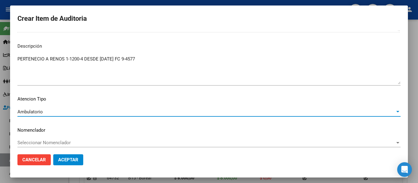
click at [66, 157] on button "Aceptar" at bounding box center [68, 160] width 30 height 11
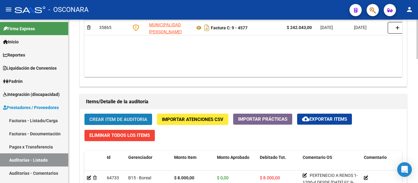
click at [116, 117] on span "Crear Item de Auditoria" at bounding box center [118, 120] width 58 height 6
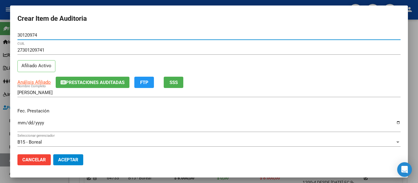
click at [108, 82] on span "Prestaciones Auditadas" at bounding box center [95, 83] width 59 height 6
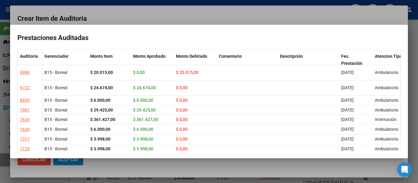
click at [200, 16] on div at bounding box center [209, 91] width 418 height 183
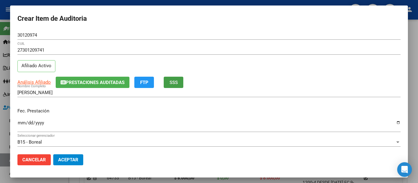
click at [181, 79] on button "SSS" at bounding box center [174, 82] width 20 height 11
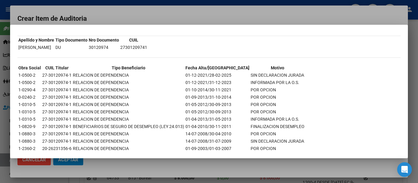
scroll to position [0, 0]
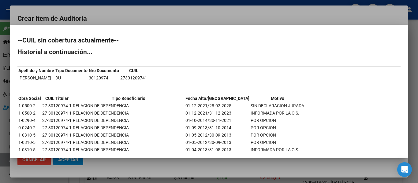
click at [150, 15] on div at bounding box center [209, 91] width 418 height 183
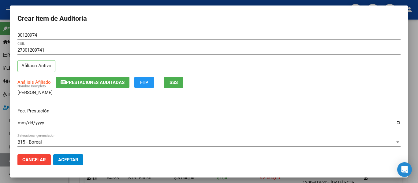
click at [20, 123] on input "Ingresar la fecha" at bounding box center [208, 126] width 383 height 10
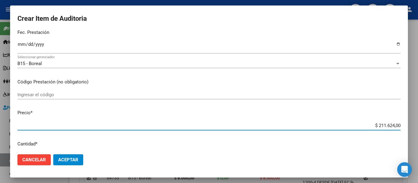
scroll to position [87, 0]
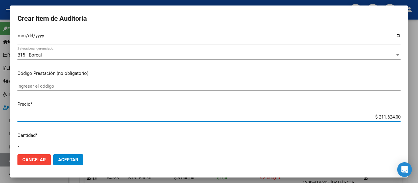
drag, startPoint x: 372, startPoint y: 144, endPoint x: 408, endPoint y: 144, distance: 35.5
click at [408, 144] on div "Crear Item de Auditoria 30120974 Nro Documento 27301209741 CUIL Afiliado Activo…" at bounding box center [209, 91] width 418 height 183
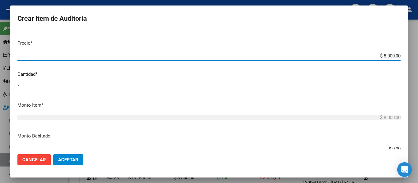
scroll to position [210, 0]
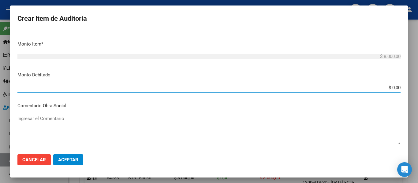
drag, startPoint x: 389, startPoint y: 87, endPoint x: 399, endPoint y: 90, distance: 11.1
click at [399, 90] on app-form-text-field "Monto Debitado $ 0,00 Ingresar el monto" at bounding box center [211, 81] width 388 height 19
click at [64, 122] on textarea "Ingresar el Comentario" at bounding box center [208, 129] width 383 height 29
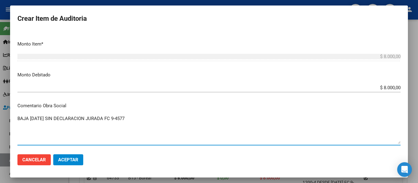
drag, startPoint x: 140, startPoint y: 122, endPoint x: 0, endPoint y: 106, distance: 141.0
click at [0, 106] on div "Crear Item de Auditoria 30120974 Nro Documento 27301209741 CUIL Afiliado Activo…" at bounding box center [209, 91] width 418 height 183
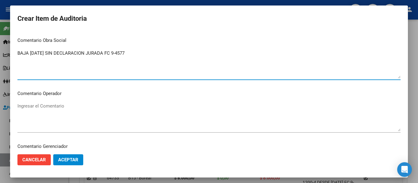
scroll to position [393, 0]
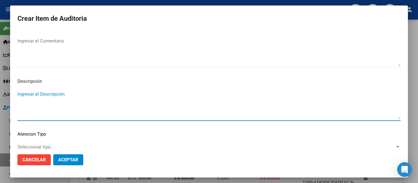
paste textarea "BAJA [DATE] SIN DECLARACION JURADA FC 9-4577"
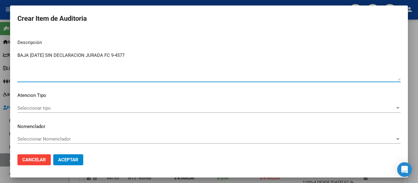
click at [42, 108] on span "Seleccionar tipo" at bounding box center [206, 109] width 378 height 6
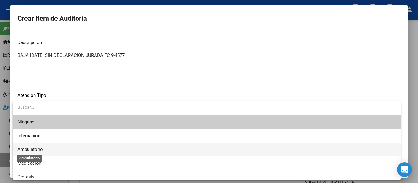
click at [37, 148] on span "Ambulatorio" at bounding box center [29, 150] width 25 height 6
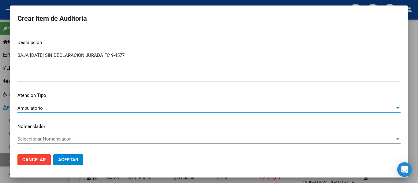
click at [76, 160] on span "Aceptar" at bounding box center [68, 160] width 20 height 6
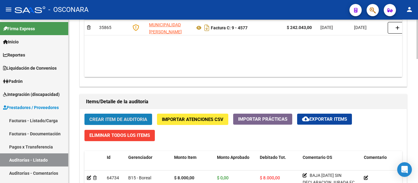
click at [95, 115] on button "Crear Item de Auditoria" at bounding box center [118, 119] width 68 height 11
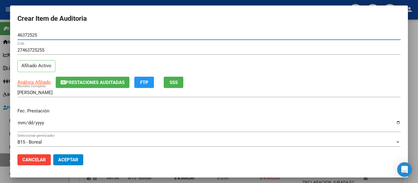
click at [175, 80] on span "SSS" at bounding box center [174, 83] width 8 height 6
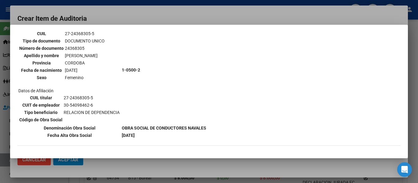
scroll to position [61, 0]
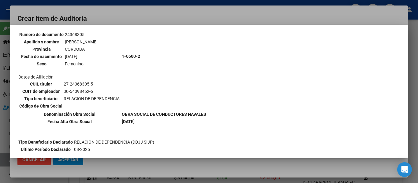
click at [158, 18] on div at bounding box center [209, 91] width 418 height 183
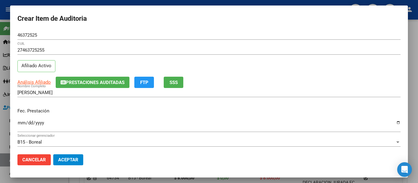
click at [110, 83] on span "Prestaciones Auditadas" at bounding box center [95, 83] width 59 height 6
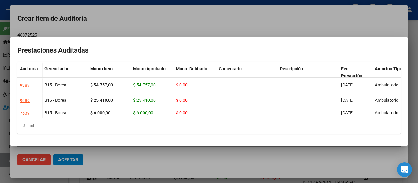
click at [174, 19] on div at bounding box center [209, 91] width 418 height 183
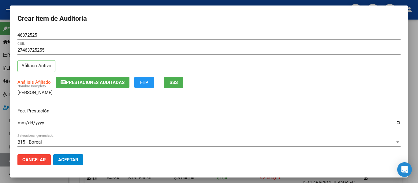
click at [19, 123] on input "Ingresar la fecha" at bounding box center [208, 126] width 383 height 10
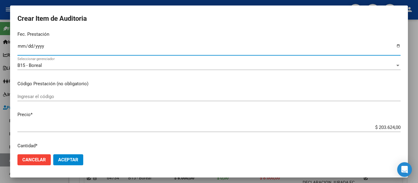
scroll to position [92, 0]
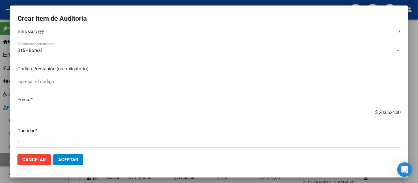
drag, startPoint x: 390, startPoint y: 112, endPoint x: 413, endPoint y: 111, distance: 22.4
click at [413, 111] on div "Crear Item de Auditoria 46372525 Nro Documento 27463725255 CUIL Afiliado Activo…" at bounding box center [209, 91] width 418 height 183
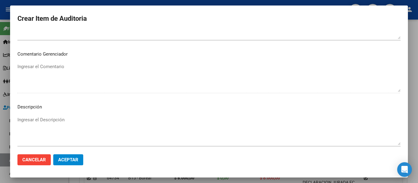
scroll to position [432, 0]
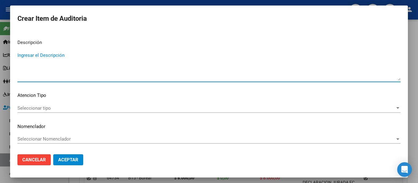
click at [50, 64] on textarea "Ingresar el Descripción" at bounding box center [208, 66] width 383 height 29
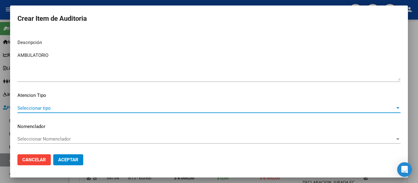
click at [29, 109] on span "Seleccionar tipo" at bounding box center [206, 109] width 378 height 6
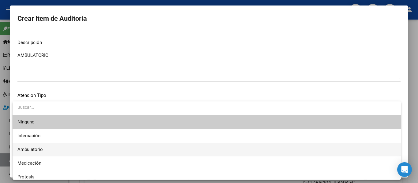
click at [27, 147] on span "Ambulatorio" at bounding box center [29, 150] width 25 height 6
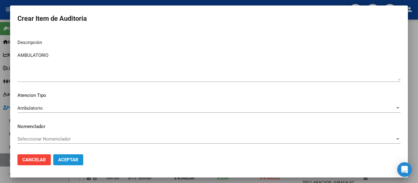
click at [66, 162] on span "Aceptar" at bounding box center [68, 160] width 20 height 6
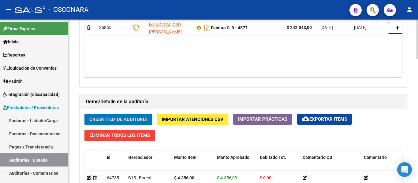
click at [100, 118] on span "Crear Item de Auditoria" at bounding box center [118, 120] width 58 height 6
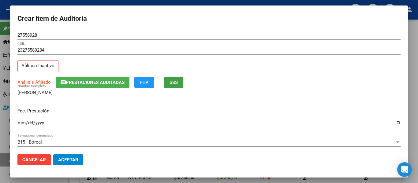
click at [183, 85] on button "SSS" at bounding box center [174, 82] width 20 height 11
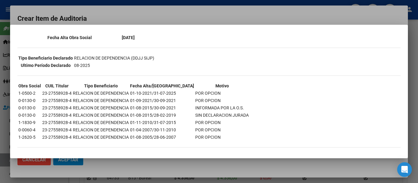
scroll to position [122, 0]
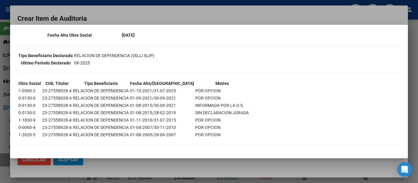
click at [165, 10] on div at bounding box center [209, 91] width 418 height 183
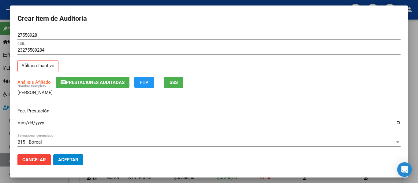
click at [21, 123] on input "Ingresar la fecha" at bounding box center [208, 126] width 383 height 10
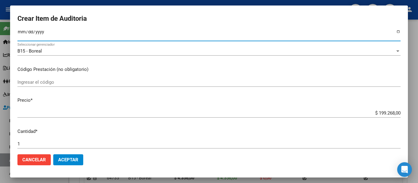
scroll to position [92, 0]
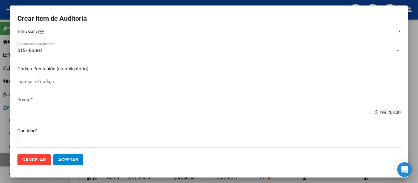
drag, startPoint x: 373, startPoint y: 112, endPoint x: 389, endPoint y: 109, distance: 15.8
click at [389, 109] on div "$ 199.268,00 Ingresar el precio" at bounding box center [208, 112] width 383 height 9
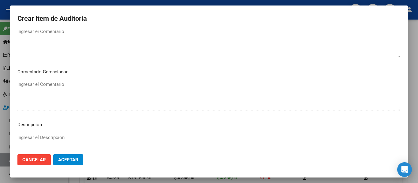
scroll to position [428, 0]
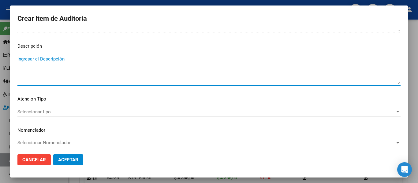
click at [49, 71] on textarea "Ingresar el Descripción" at bounding box center [208, 70] width 383 height 29
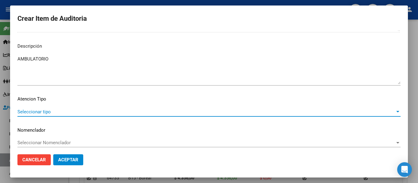
click at [38, 111] on span "Seleccionar tipo" at bounding box center [206, 112] width 378 height 6
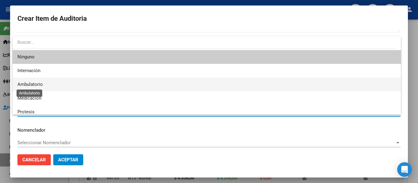
click at [27, 84] on span "Ambulatorio" at bounding box center [29, 85] width 25 height 6
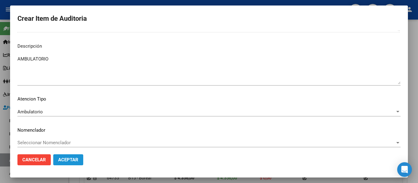
click at [62, 162] on span "Aceptar" at bounding box center [68, 160] width 20 height 6
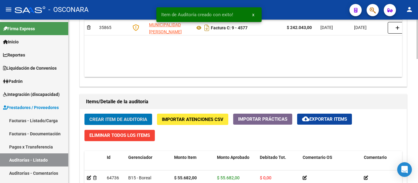
click at [97, 116] on button "Crear Item de Auditoria" at bounding box center [118, 119] width 68 height 11
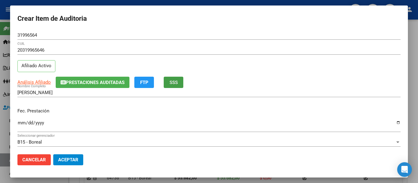
click at [173, 83] on span "SSS" at bounding box center [174, 83] width 8 height 6
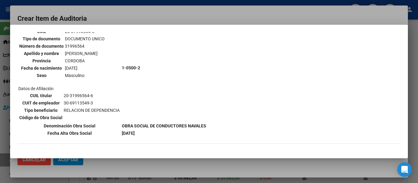
scroll to position [61, 0]
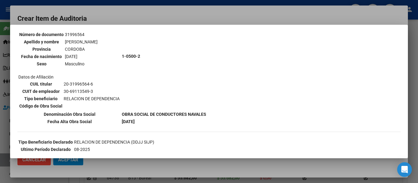
click at [162, 19] on div at bounding box center [209, 91] width 418 height 183
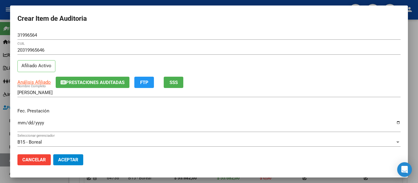
click at [117, 81] on span "Prestaciones Auditadas" at bounding box center [95, 83] width 59 height 6
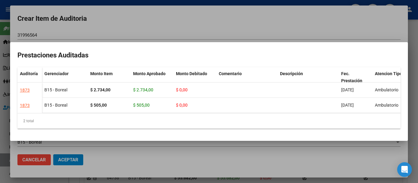
click at [80, 22] on div at bounding box center [209, 91] width 418 height 183
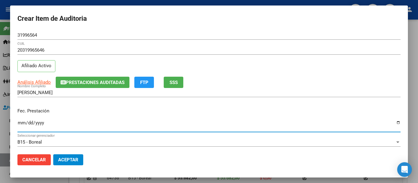
click at [22, 123] on input "Ingresar la fecha" at bounding box center [208, 126] width 383 height 10
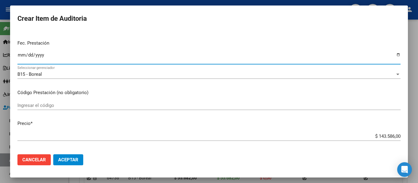
scroll to position [92, 0]
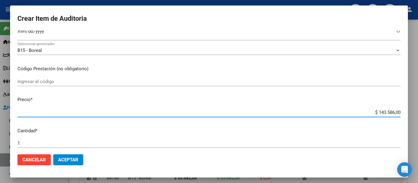
drag, startPoint x: 374, startPoint y: 111, endPoint x: 418, endPoint y: 112, distance: 43.8
click at [418, 112] on div "Crear Item de Auditoria 31996564 Nro Documento 20319965646 CUIL Afiliado Activo…" at bounding box center [209, 91] width 418 height 183
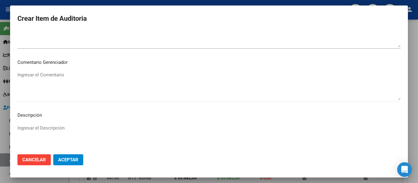
scroll to position [428, 0]
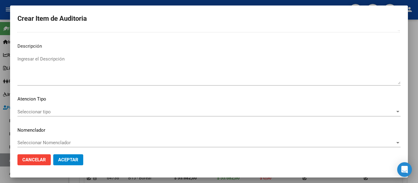
click at [53, 77] on textarea "Ingresar el Descripción" at bounding box center [208, 70] width 383 height 29
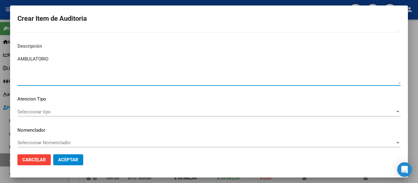
click at [26, 112] on span "Seleccionar tipo" at bounding box center [206, 112] width 378 height 6
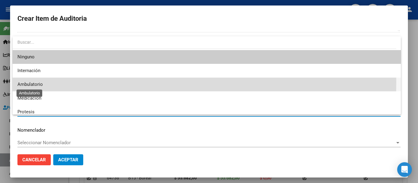
click at [22, 82] on span "Ambulatorio" at bounding box center [29, 85] width 25 height 6
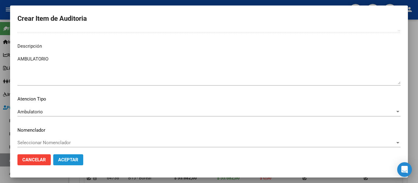
click at [68, 156] on button "Aceptar" at bounding box center [68, 160] width 30 height 11
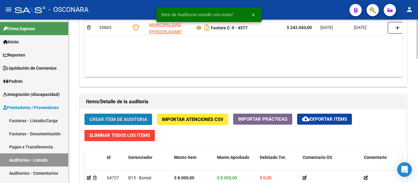
click at [98, 117] on span "Crear Item de Auditoria" at bounding box center [118, 120] width 58 height 6
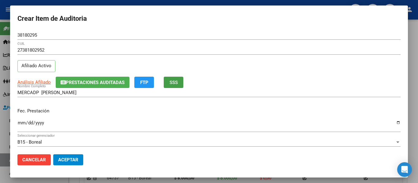
click at [177, 83] on span "SSS" at bounding box center [174, 83] width 8 height 6
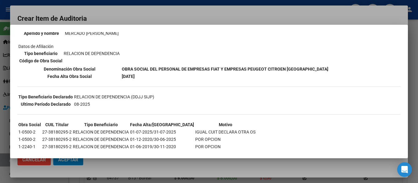
scroll to position [92, 0]
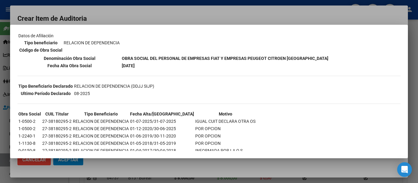
click at [136, 10] on div at bounding box center [209, 91] width 418 height 183
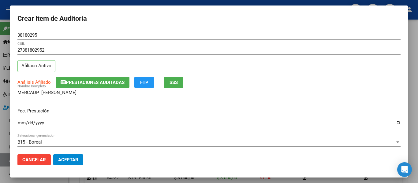
click at [20, 123] on input "Ingresar la fecha" at bounding box center [208, 126] width 383 height 10
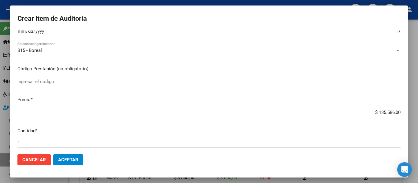
drag, startPoint x: 372, startPoint y: 112, endPoint x: 408, endPoint y: 110, distance: 36.5
click at [408, 110] on div "Crear Item de Auditoria 38180295 Nro Documento 27381802952 CUIL Afiliado Activo…" at bounding box center [209, 91] width 418 height 183
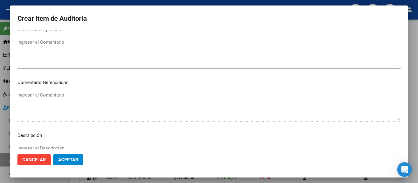
scroll to position [398, 0]
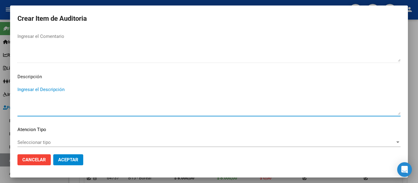
click at [45, 92] on textarea "Ingresar el Descripción" at bounding box center [208, 100] width 383 height 29
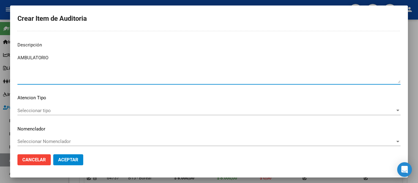
scroll to position [432, 0]
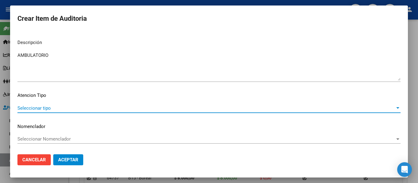
click at [38, 106] on span "Seleccionar tipo" at bounding box center [206, 109] width 378 height 6
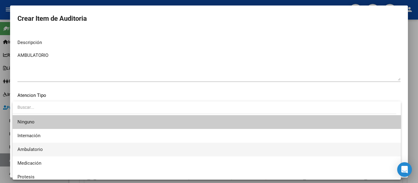
click at [31, 145] on span "Ambulatorio" at bounding box center [206, 150] width 379 height 14
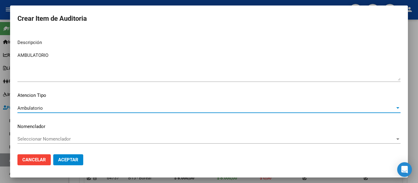
click at [80, 160] on button "Aceptar" at bounding box center [68, 160] width 30 height 11
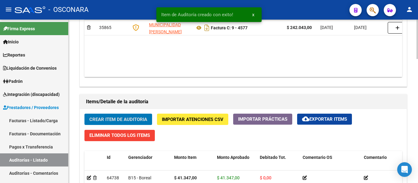
click at [93, 119] on span "Crear Item de Auditoria" at bounding box center [118, 120] width 58 height 6
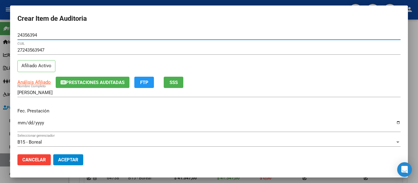
click at [172, 84] on span "SSS" at bounding box center [174, 83] width 8 height 6
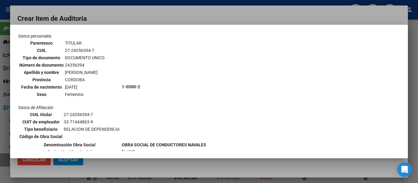
scroll to position [61, 0]
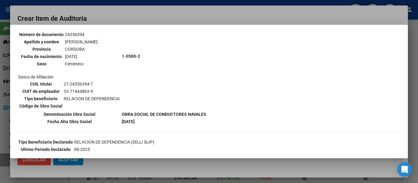
click at [130, 12] on div at bounding box center [209, 91] width 418 height 183
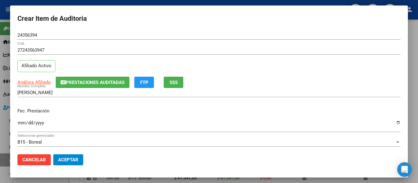
click at [112, 86] on button "Prestaciones Auditadas" at bounding box center [93, 82] width 74 height 11
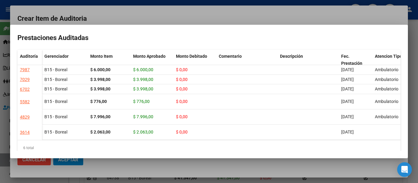
click at [160, 18] on div at bounding box center [209, 91] width 418 height 183
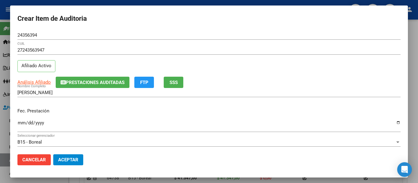
click at [20, 122] on input "Ingresar la fecha" at bounding box center [208, 126] width 383 height 10
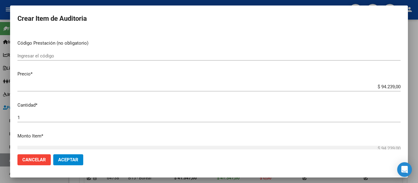
scroll to position [122, 0]
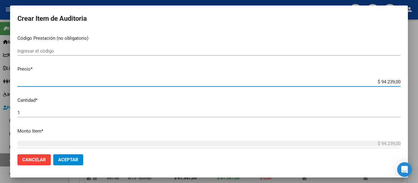
drag, startPoint x: 377, startPoint y: 82, endPoint x: 418, endPoint y: 82, distance: 40.4
click at [418, 82] on div "Crear Item de Auditoria 24356394 Nro Documento 27243563947 CUIL Afiliado Activo…" at bounding box center [209, 91] width 418 height 183
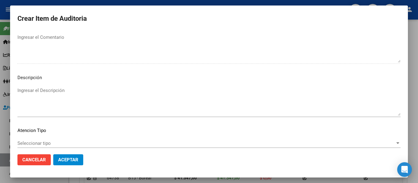
scroll to position [432, 0]
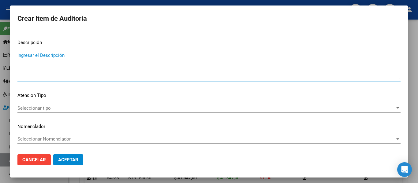
click at [71, 64] on textarea "Ingresar el Descripción" at bounding box center [208, 66] width 383 height 29
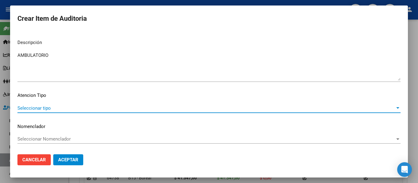
click at [28, 109] on span "Seleccionar tipo" at bounding box center [206, 109] width 378 height 6
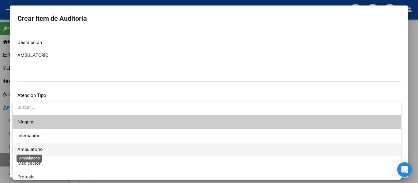
click at [31, 148] on span "Ambulatorio" at bounding box center [29, 150] width 25 height 6
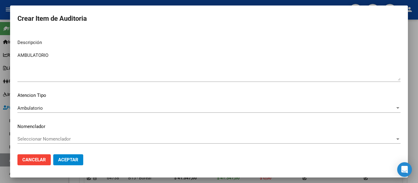
click at [62, 166] on mat-dialog-actions "Cancelar Aceptar" at bounding box center [208, 160] width 383 height 21
click at [67, 162] on span "Aceptar" at bounding box center [68, 160] width 20 height 6
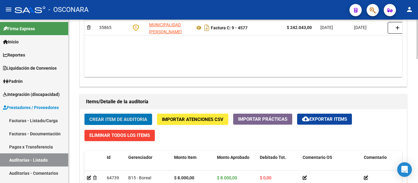
click at [103, 118] on span "Crear Item de Auditoria" at bounding box center [118, 120] width 58 height 6
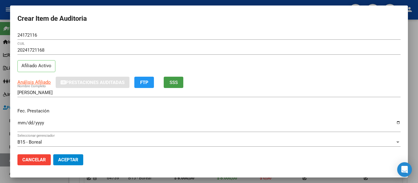
click at [172, 80] on span "SSS" at bounding box center [174, 83] width 8 height 6
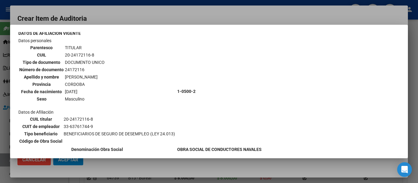
scroll to position [61, 0]
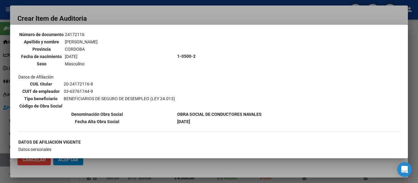
click at [143, 21] on div at bounding box center [209, 91] width 418 height 183
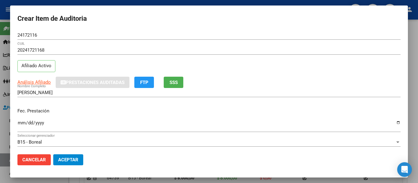
click at [22, 122] on input "Ingresar la fecha" at bounding box center [208, 126] width 383 height 10
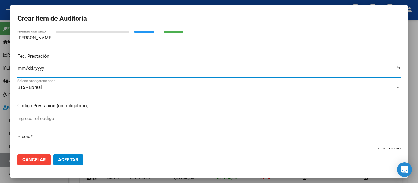
scroll to position [122, 0]
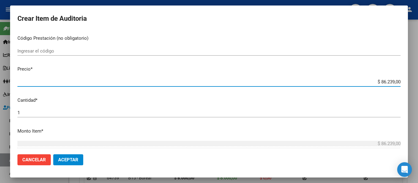
drag, startPoint x: 375, startPoint y: 80, endPoint x: 415, endPoint y: 89, distance: 40.8
click at [415, 89] on div "Crear Item de Auditoria 24172116 Nro Documento 20241721168 CUIL Afiliado Activo…" at bounding box center [209, 91] width 418 height 183
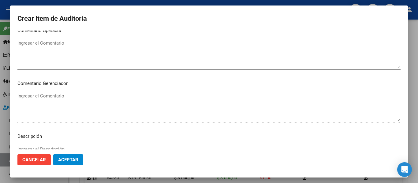
scroll to position [432, 0]
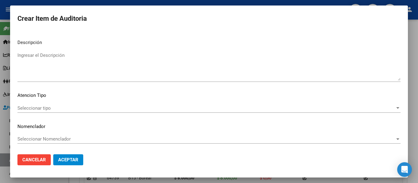
click at [52, 68] on textarea "Ingresar el Descripción" at bounding box center [208, 66] width 383 height 29
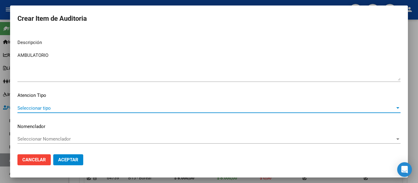
click at [24, 109] on span "Seleccionar tipo" at bounding box center [206, 109] width 378 height 6
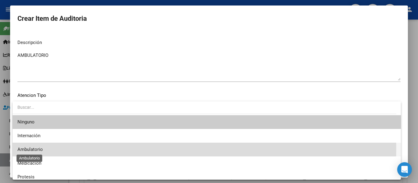
click at [25, 148] on span "Ambulatorio" at bounding box center [29, 150] width 25 height 6
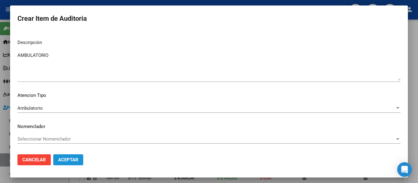
click at [79, 162] on button "Aceptar" at bounding box center [68, 160] width 30 height 11
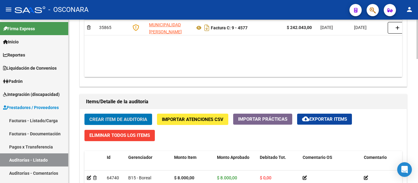
click at [112, 117] on span "Crear Item de Auditoria" at bounding box center [118, 120] width 58 height 6
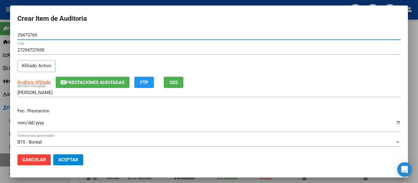
click at [174, 82] on span "SSS" at bounding box center [174, 83] width 8 height 6
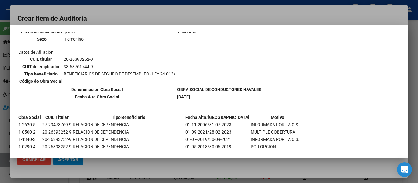
scroll to position [468, 0]
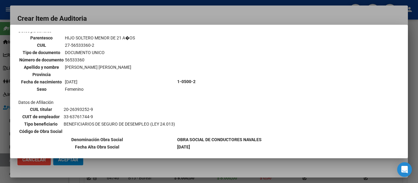
click at [174, 17] on div at bounding box center [209, 91] width 418 height 183
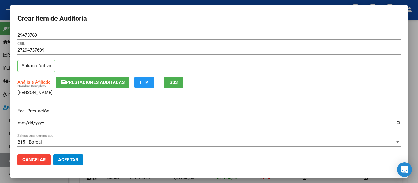
click at [20, 122] on input "Ingresar la fecha" at bounding box center [208, 126] width 383 height 10
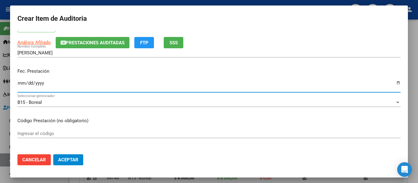
scroll to position [122, 0]
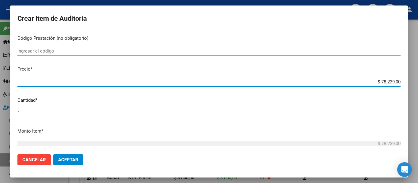
drag, startPoint x: 377, startPoint y: 81, endPoint x: 418, endPoint y: 80, distance: 41.0
click at [418, 80] on div "Crear Item de Auditoria 29473769 Nro Documento 27294737699 CUIL Afiliado Activo…" at bounding box center [209, 91] width 418 height 183
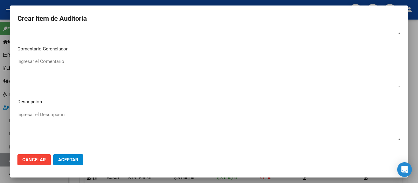
scroll to position [428, 0]
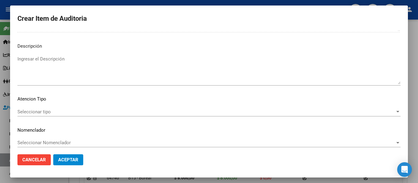
click at [60, 80] on textarea "Ingresar el Descripción" at bounding box center [208, 70] width 383 height 29
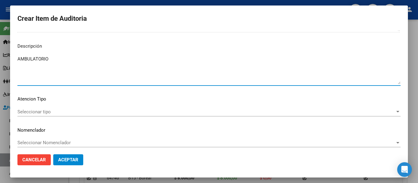
click at [30, 112] on span "Seleccionar tipo" at bounding box center [206, 112] width 378 height 6
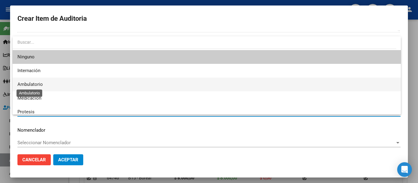
drag, startPoint x: 37, startPoint y: 82, endPoint x: 58, endPoint y: 125, distance: 48.3
click at [37, 82] on span "Ambulatorio" at bounding box center [29, 85] width 25 height 6
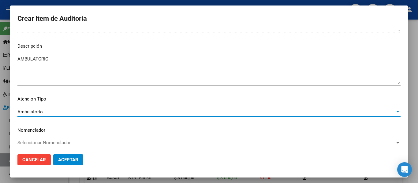
click at [71, 155] on button "Aceptar" at bounding box center [68, 160] width 30 height 11
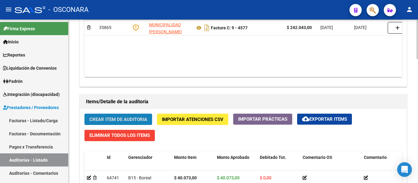
click at [108, 116] on button "Crear Item de Auditoria" at bounding box center [118, 119] width 68 height 11
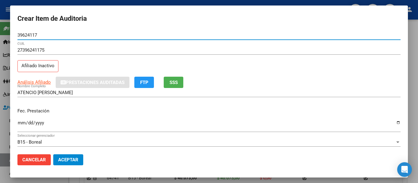
click at [174, 80] on span "SSS" at bounding box center [174, 83] width 8 height 6
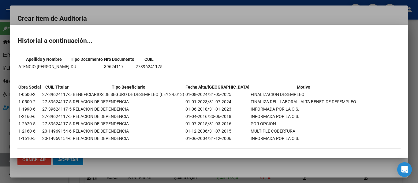
scroll to position [15, 0]
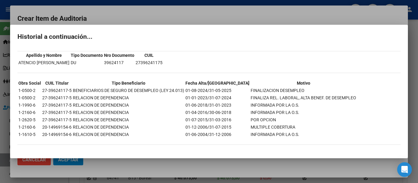
click at [133, 14] on div at bounding box center [209, 91] width 418 height 183
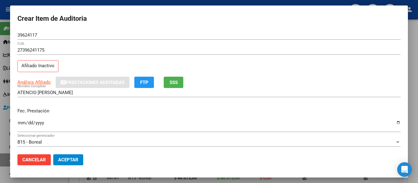
click at [18, 122] on input "Ingresar la fecha" at bounding box center [208, 126] width 383 height 10
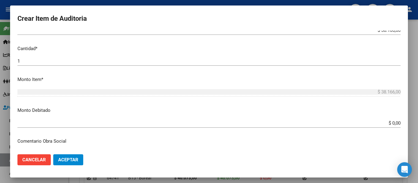
scroll to position [184, 0]
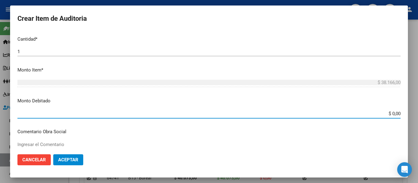
drag, startPoint x: 385, startPoint y: 112, endPoint x: 410, endPoint y: 112, distance: 25.1
click at [410, 112] on div "Crear Item de Auditoria 39624117 Nro Documento 27396241175 CUIL Afiliado Inacti…" at bounding box center [209, 91] width 418 height 183
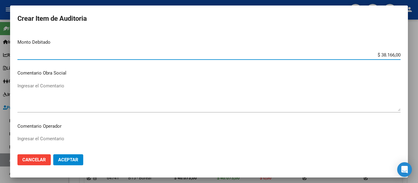
scroll to position [245, 0]
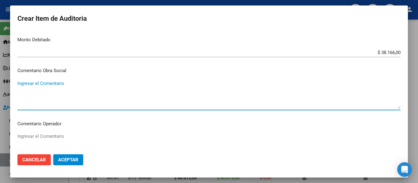
click at [61, 90] on textarea "Ingresar el Comentario" at bounding box center [208, 94] width 383 height 29
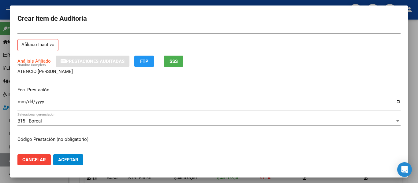
scroll to position [0, 0]
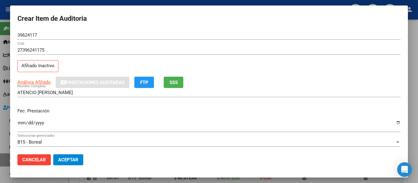
click at [174, 84] on span "SSS" at bounding box center [174, 83] width 8 height 6
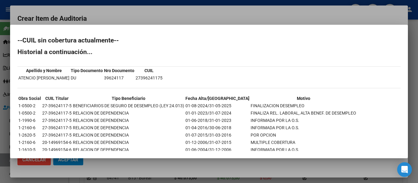
click at [210, 13] on div at bounding box center [209, 91] width 418 height 183
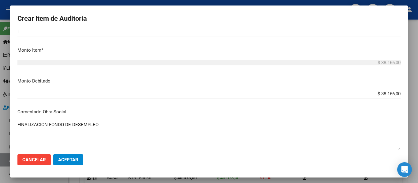
scroll to position [214, 0]
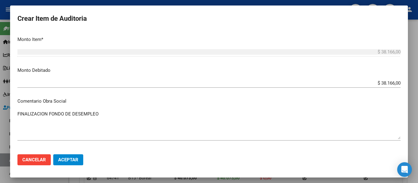
click at [105, 112] on textarea "FINALIZACION FONDO DE DESEMPLEO" at bounding box center [208, 125] width 383 height 29
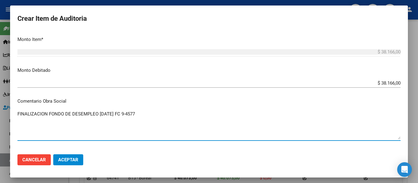
drag, startPoint x: 155, startPoint y: 112, endPoint x: 7, endPoint y: 102, distance: 147.9
click at [5, 97] on div "Crear Item de Auditoria 39624117 Nro Documento 27396241175 CUIL Afiliado Inacti…" at bounding box center [209, 91] width 418 height 183
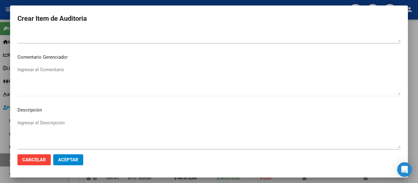
scroll to position [432, 0]
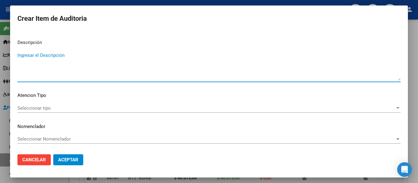
paste textarea "FINALIZACION FONDO DE DESEMPLEO [DATE] FC 9-4577"
click at [40, 107] on span "Seleccionar tipo" at bounding box center [206, 109] width 378 height 6
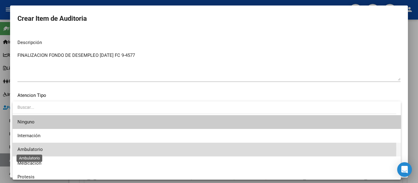
click at [35, 149] on span "Ambulatorio" at bounding box center [29, 150] width 25 height 6
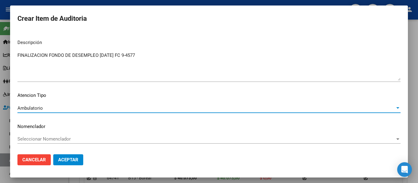
click at [65, 160] on span "Aceptar" at bounding box center [68, 160] width 20 height 6
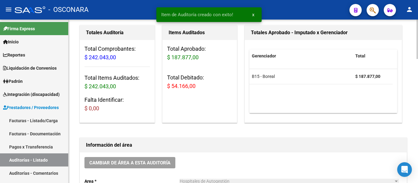
scroll to position [0, 0]
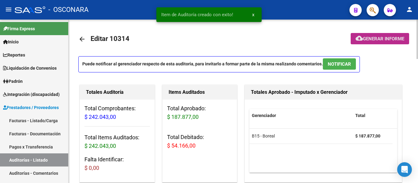
click at [368, 39] on span "Generar informe" at bounding box center [383, 39] width 41 height 6
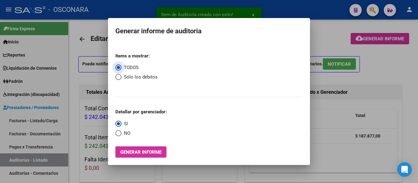
click at [337, 42] on div at bounding box center [209, 91] width 418 height 183
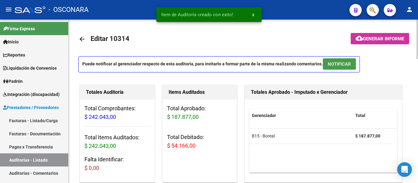
click at [339, 63] on span "NOTIFICAR" at bounding box center [339, 65] width 23 height 6
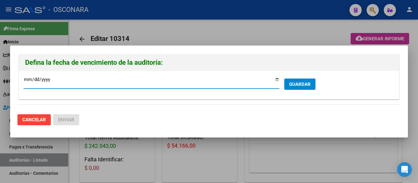
click at [274, 80] on input "[DATE]" at bounding box center [152, 82] width 256 height 10
click at [276, 79] on input "[DATE]" at bounding box center [152, 82] width 256 height 10
click at [296, 81] on span "GUARDAR" at bounding box center [299, 84] width 21 height 6
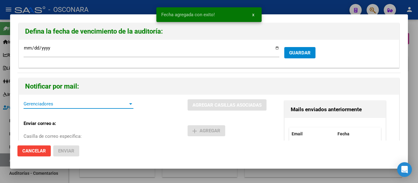
click at [52, 103] on span "Gerenciadores" at bounding box center [76, 104] width 104 height 6
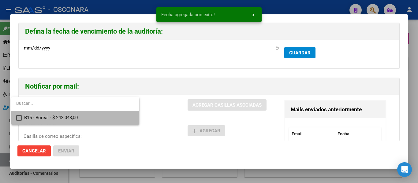
click at [57, 114] on span "B15 - Boreal - $ 242.043,00" at bounding box center [79, 118] width 110 height 14
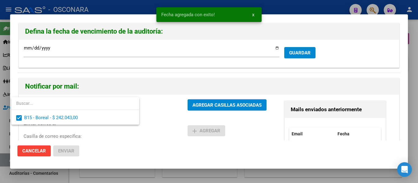
click at [203, 104] on div at bounding box center [209, 91] width 418 height 183
click at [203, 104] on span "AGREGAR CASILLAS ASOCIADAS" at bounding box center [226, 106] width 69 height 6
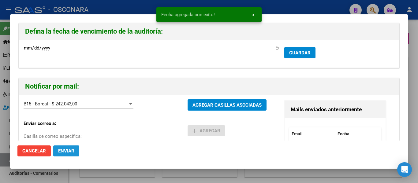
click at [71, 151] on span "Enviar" at bounding box center [66, 151] width 16 height 6
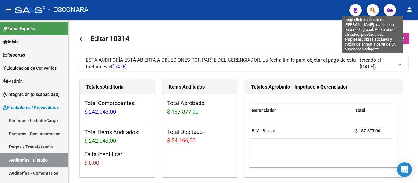
click at [374, 12] on icon "button" at bounding box center [373, 10] width 6 height 7
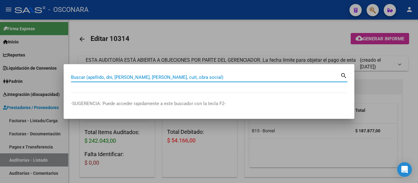
paste input "48971502"
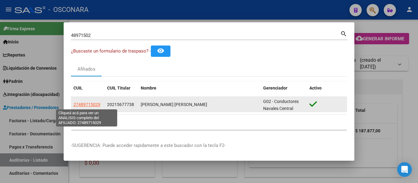
click at [94, 105] on span "27489715029" at bounding box center [86, 104] width 27 height 5
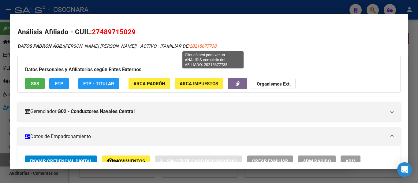
click at [211, 47] on span "20215677738" at bounding box center [202, 46] width 27 height 6
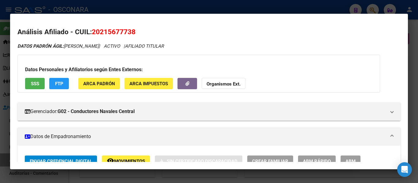
drag, startPoint x: 100, startPoint y: 32, endPoint x: 134, endPoint y: 31, distance: 34.0
click at [134, 31] on span "20215677738" at bounding box center [114, 32] width 44 height 8
click at [128, 35] on span "20215677738" at bounding box center [114, 32] width 44 height 8
drag, startPoint x: 101, startPoint y: 30, endPoint x: 132, endPoint y: 32, distance: 30.9
click at [132, 32] on span "20215677738" at bounding box center [114, 32] width 44 height 8
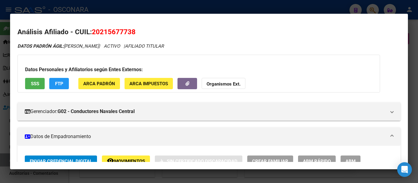
copy span "21567773"
